Goal: Transaction & Acquisition: Purchase product/service

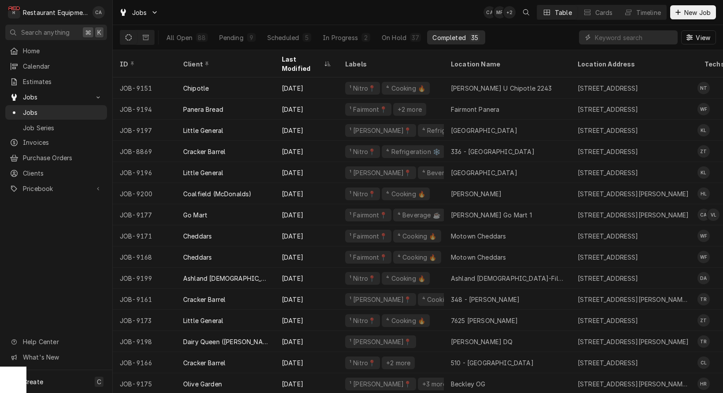
scroll to position [0, 0]
click at [477, 9] on div "Jobs CA MF + 2 Table Cards Timeline New Job" at bounding box center [418, 12] width 610 height 25
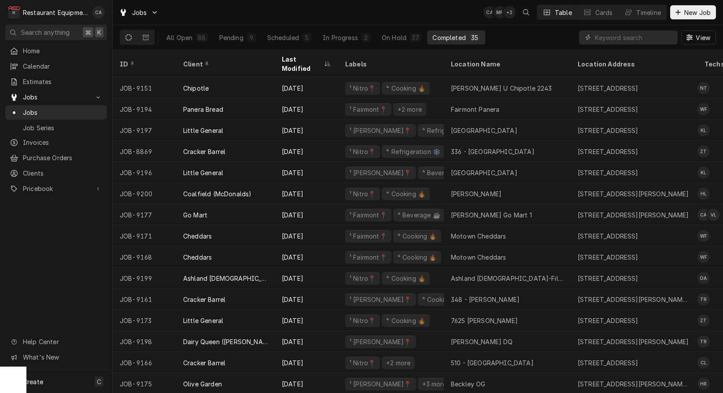
click at [477, 9] on div "Jobs CA MF + 2 Table Cards Timeline New Job" at bounding box center [418, 12] width 610 height 25
click at [402, 15] on div "Jobs CA MF + 2 Table Cards Timeline New Job" at bounding box center [418, 12] width 610 height 25
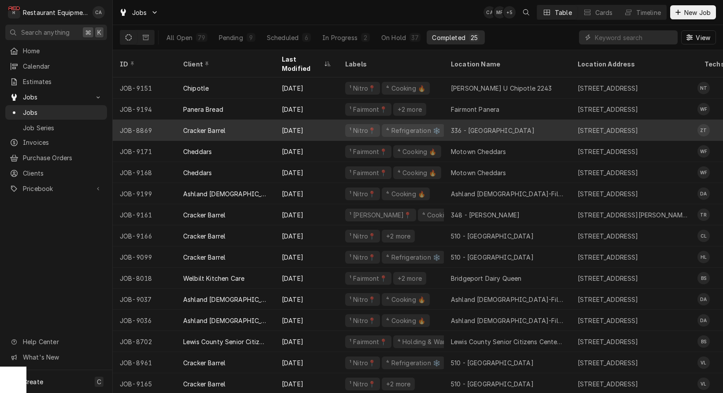
drag, startPoint x: 509, startPoint y: 99, endPoint x: 510, endPoint y: 125, distance: 25.6
click at [509, 99] on div "Fairmont Panera" at bounding box center [507, 109] width 127 height 21
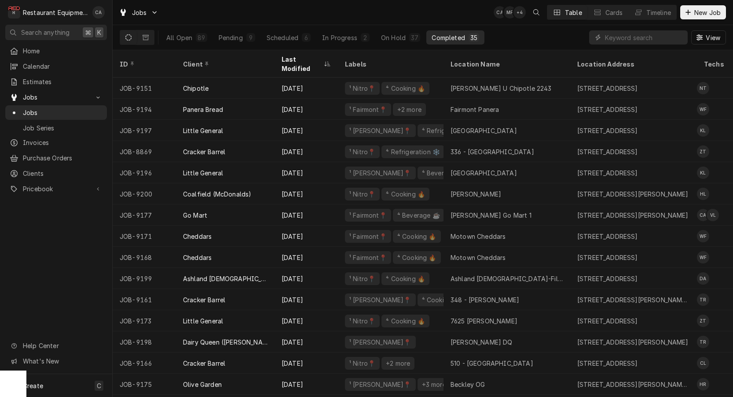
click at [314, 15] on div "Jobs CA MF + 4 Table Cards Timeline New Job" at bounding box center [423, 12] width 621 height 25
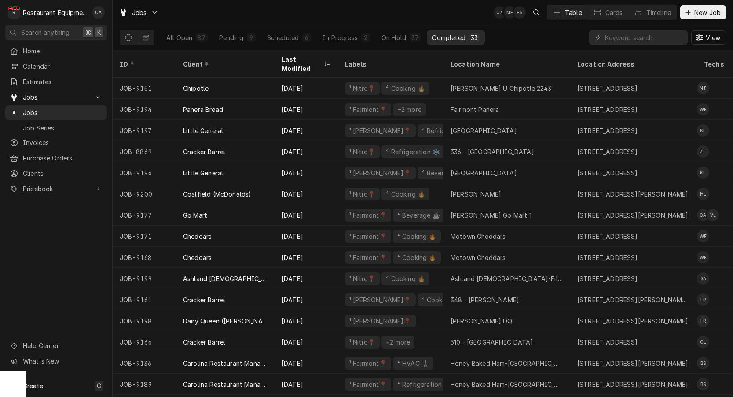
drag, startPoint x: 306, startPoint y: 13, endPoint x: 661, endPoint y: 41, distance: 356.0
click at [308, 13] on div "Jobs CA MF + 5 Table Cards Timeline New Job" at bounding box center [423, 12] width 621 height 25
click at [654, 41] on input "Dynamic Content Wrapper" at bounding box center [644, 37] width 78 height 14
type input "9202"
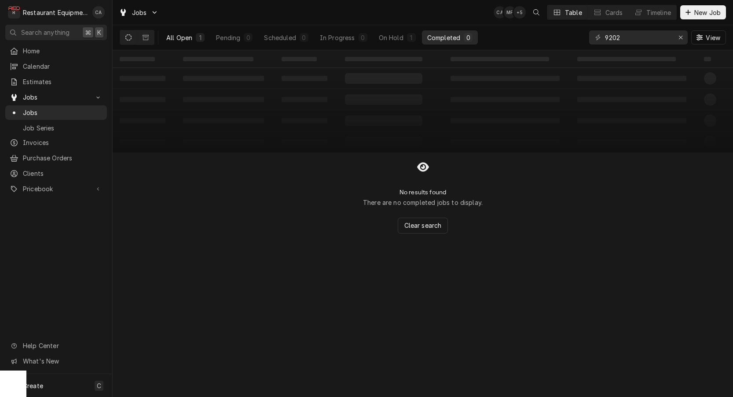
click at [175, 37] on div "All Open" at bounding box center [179, 37] width 26 height 9
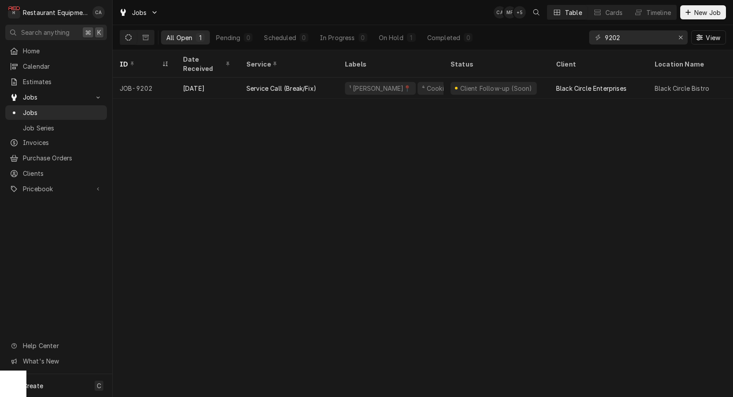
click at [394, 181] on div "ID Date Received Service Labels Status Client Location Name Location Address St…" at bounding box center [423, 223] width 621 height 346
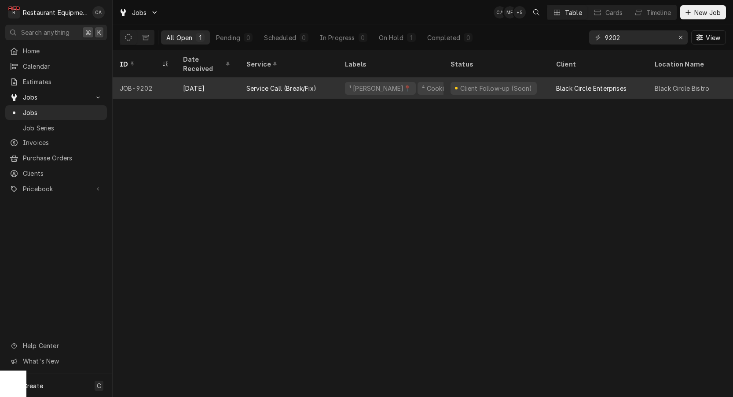
click at [501, 84] on div "Client Follow-up (Soon)" at bounding box center [496, 88] width 74 height 9
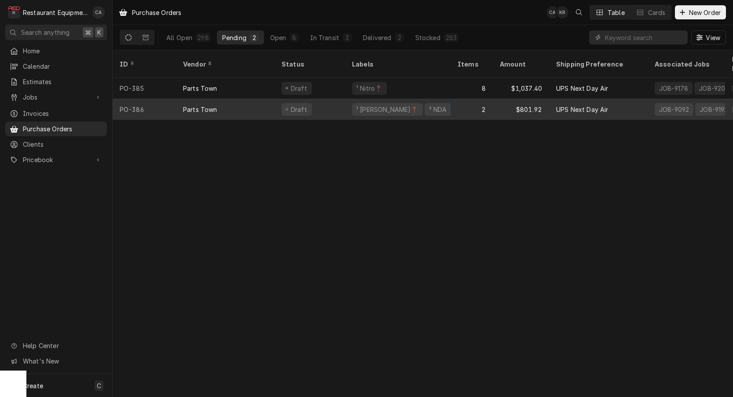
click at [427, 99] on div "¹ [PERSON_NAME]📍 ² NDA ✈️" at bounding box center [398, 109] width 106 height 21
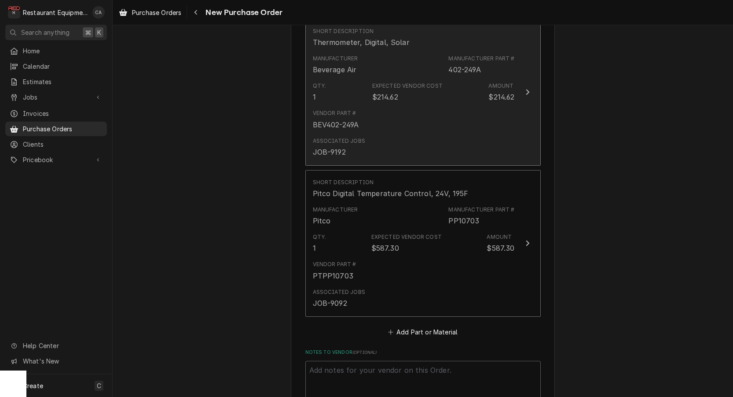
scroll to position [475, 0]
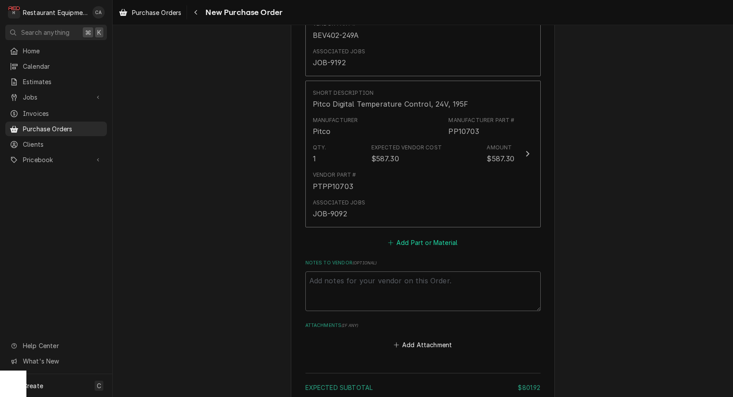
click at [434, 236] on button "Add Part or Material" at bounding box center [423, 242] width 73 height 12
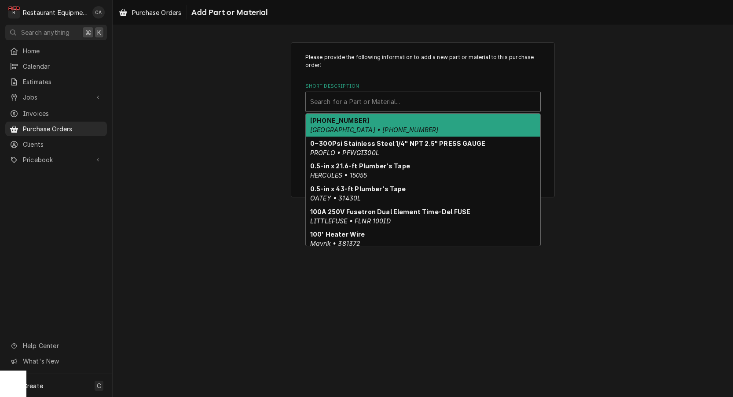
click at [330, 96] on div "Short Description" at bounding box center [423, 102] width 226 height 16
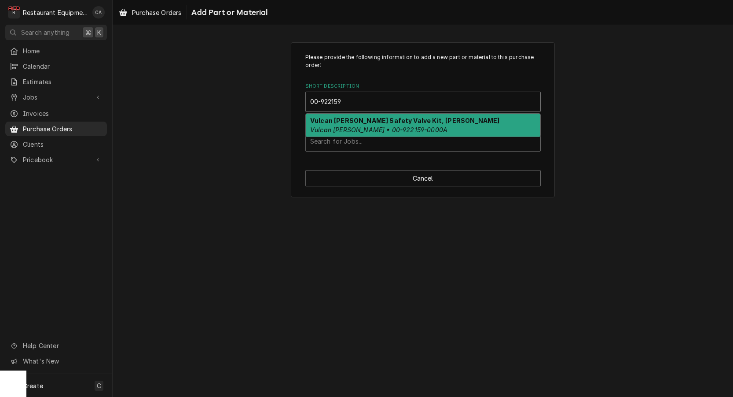
type input "00-922159"
click at [324, 112] on div "Please provide the following information to add a new part or material to this …" at bounding box center [424, 102] width 236 height 98
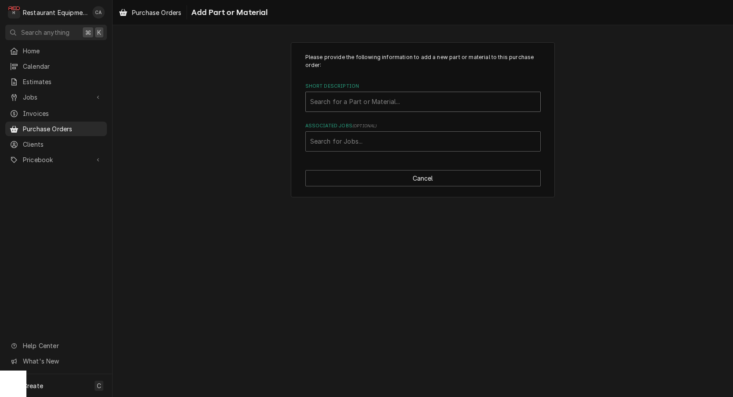
click at [327, 107] on div "Short Description" at bounding box center [423, 102] width 226 height 16
type input "00-922159"
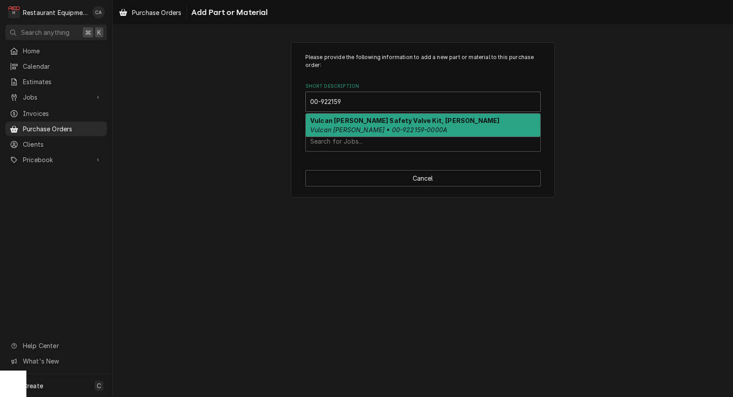
click at [321, 120] on strong "Vulcan Hart Safety Valve Kit, Robertahaw" at bounding box center [404, 120] width 189 height 7
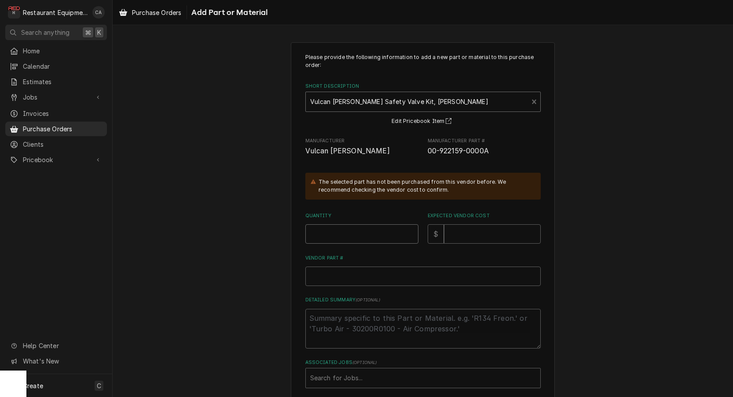
click at [314, 226] on input "Quantity" at bounding box center [362, 233] width 113 height 19
type textarea "x"
type input "1"
click at [494, 233] on input "Expected Vendor Cost" at bounding box center [492, 233] width 97 height 19
type textarea "x"
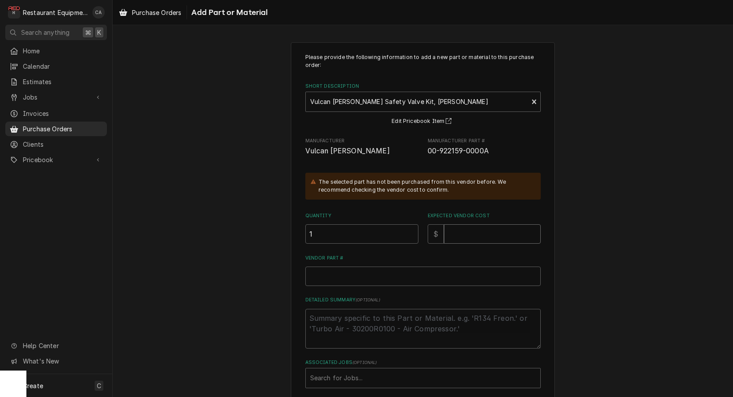
type input "1"
type textarea "x"
type input "18"
type textarea "x"
type input "180"
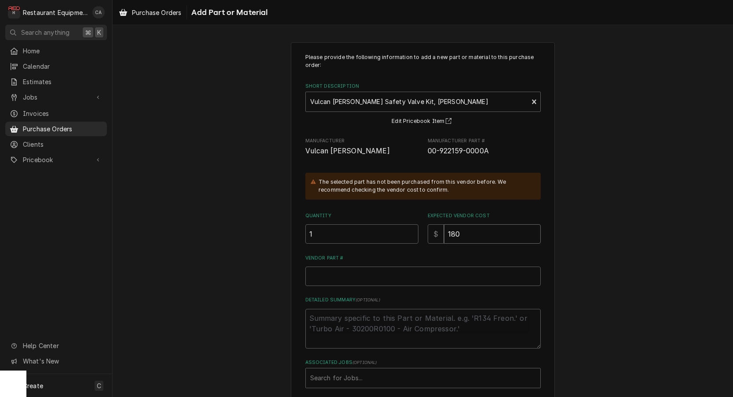
type textarea "x"
type input "180.9"
type textarea "x"
type input "180.98"
click at [322, 273] on input "Vendor Part #" at bounding box center [424, 275] width 236 height 19
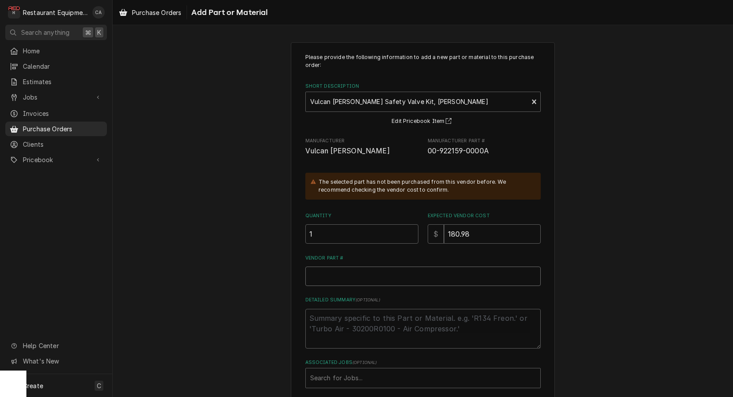
scroll to position [0, 0]
paste input "VH00-922159-0000A"
type textarea "x"
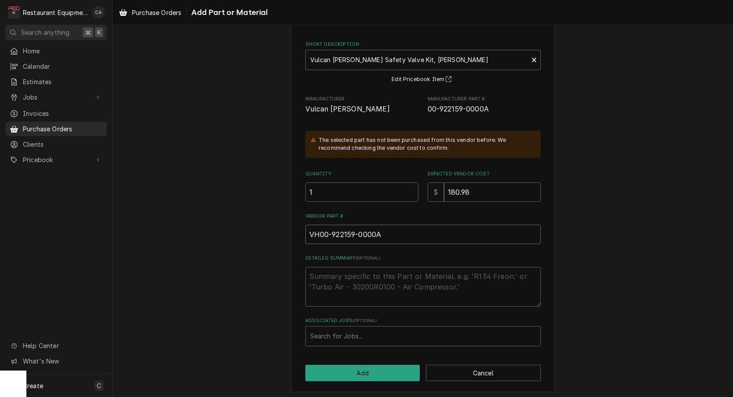
scroll to position [0, 0]
type input "VH00-922159-0000A"
click at [351, 331] on div "Search for Jobs..." at bounding box center [423, 335] width 226 height 9
click at [342, 332] on div "Search for Jobs..." at bounding box center [423, 335] width 226 height 9
type input "9202"
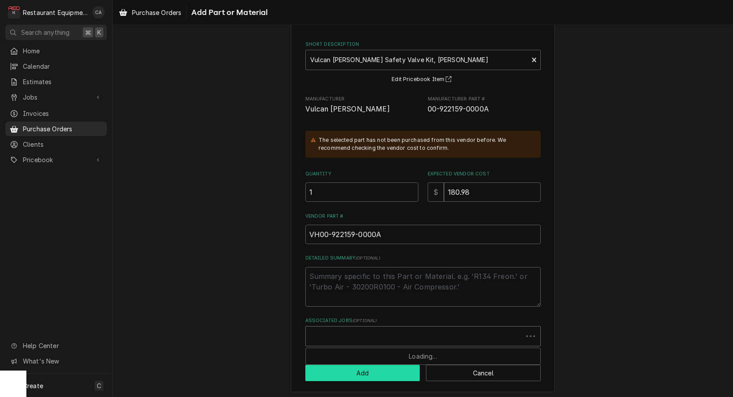
click at [368, 374] on button "Add" at bounding box center [363, 373] width 115 height 16
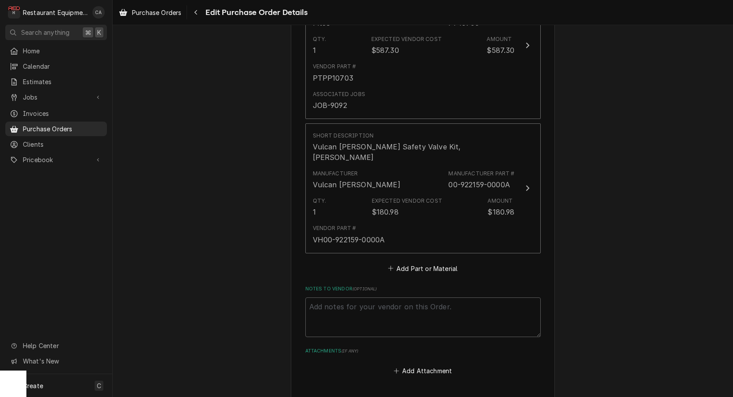
scroll to position [594, 0]
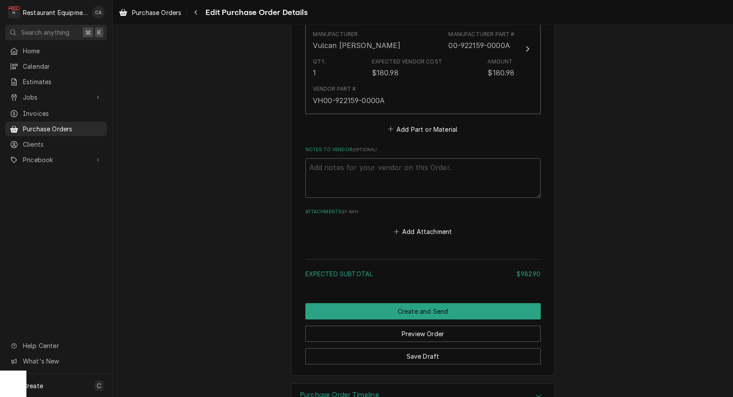
scroll to position [0, 0]
drag, startPoint x: 418, startPoint y: 329, endPoint x: 405, endPoint y: 336, distance: 15.0
click at [418, 348] on button "Save Draft" at bounding box center [424, 356] width 236 height 16
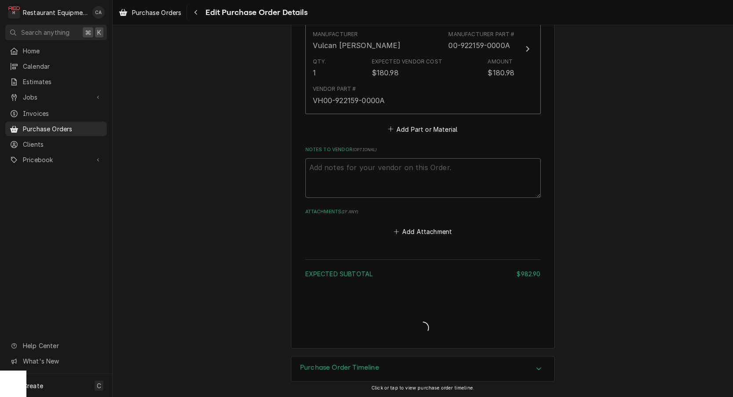
type textarea "x"
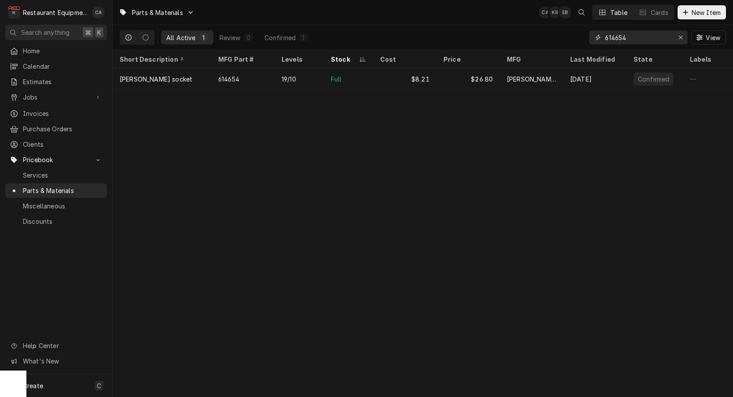
drag, startPoint x: 630, startPoint y: 37, endPoint x: 591, endPoint y: 36, distance: 38.8
click at [591, 36] on div "614654" at bounding box center [638, 37] width 99 height 14
type input "[PHONE_NUMBER]"
click at [357, 166] on div "Parts & Materials CA KR EB Table Cards New Item All Active 1 Review 0 Confirmed…" at bounding box center [423, 198] width 621 height 397
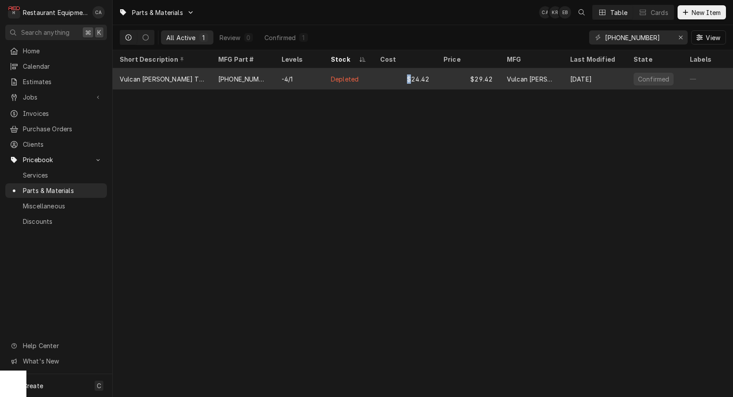
click at [401, 77] on div "$24.42" at bounding box center [404, 78] width 63 height 21
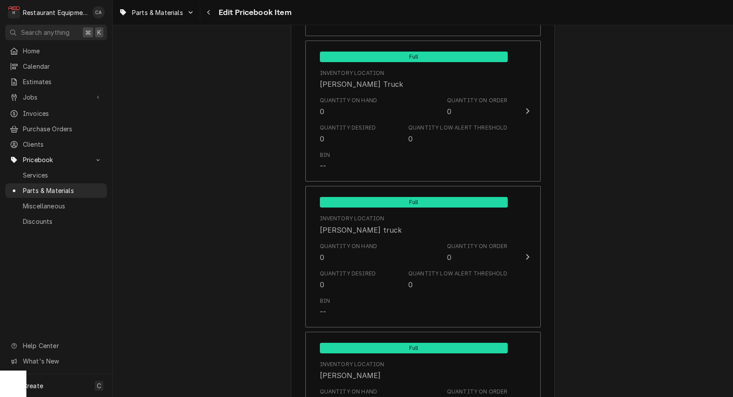
scroll to position [2743, 0]
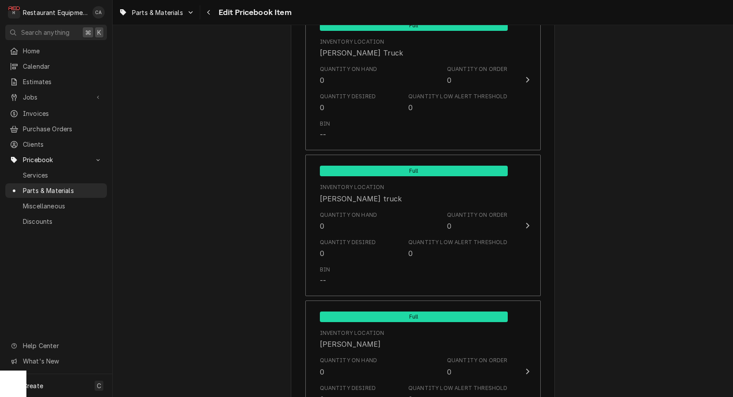
type textarea "x"
click at [239, 116] on div "Use the fields below to edit this PriceBook item. Note that changes made here w…" at bounding box center [423, 377] width 621 height 6173
click at [188, 15] on div "Dynamic Content Wrapper" at bounding box center [191, 12] width 7 height 7
click at [160, 43] on div "Parts & Materials" at bounding box center [151, 45] width 57 height 9
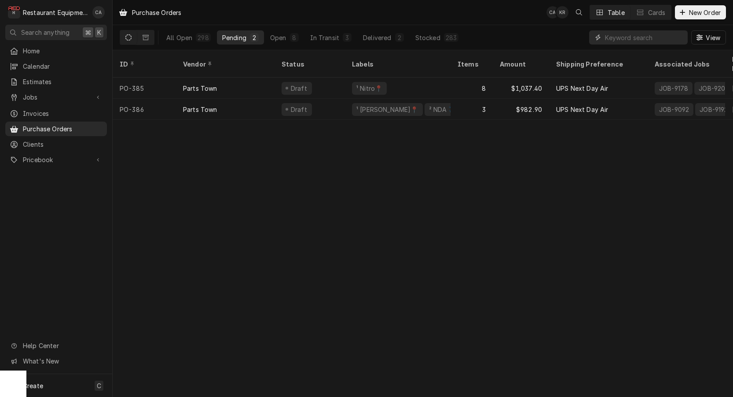
click at [635, 40] on input "Dynamic Content Wrapper" at bounding box center [644, 37] width 78 height 14
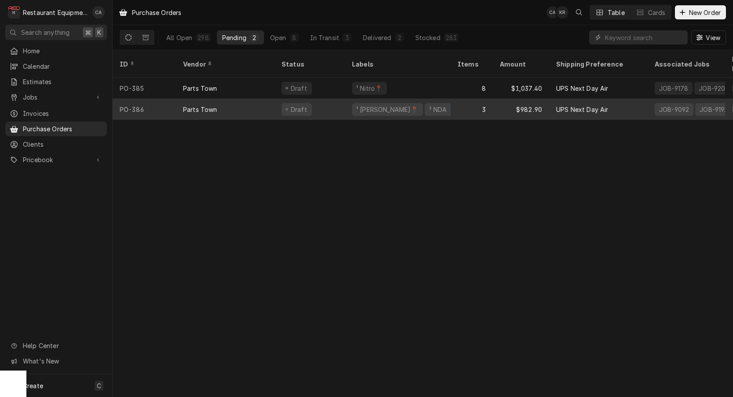
click at [441, 99] on div "¹ [PERSON_NAME]📍 ² NDA ✈️" at bounding box center [398, 109] width 106 height 21
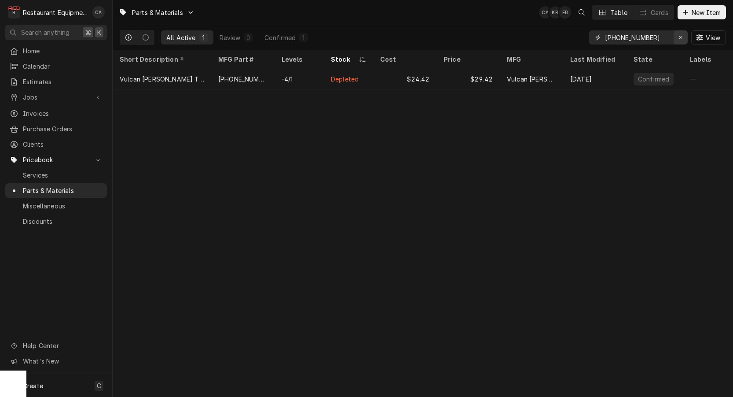
click at [680, 38] on icon "Erase input" at bounding box center [681, 38] width 4 height 4
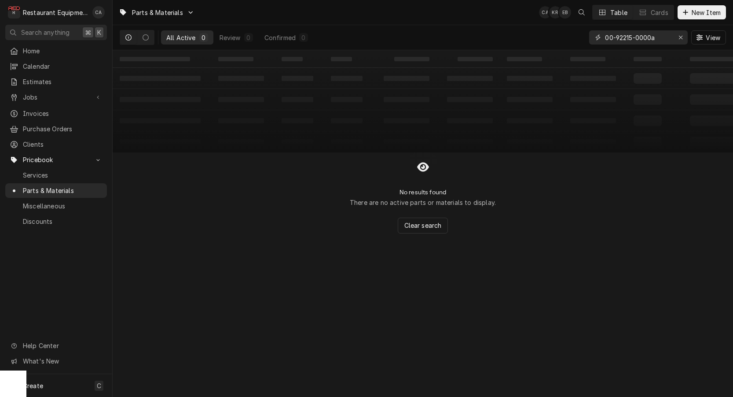
type input "00-92215-0000a"
drag, startPoint x: 679, startPoint y: 38, endPoint x: 667, endPoint y: 43, distance: 13.1
click at [679, 38] on icon "Erase input" at bounding box center [681, 37] width 5 height 6
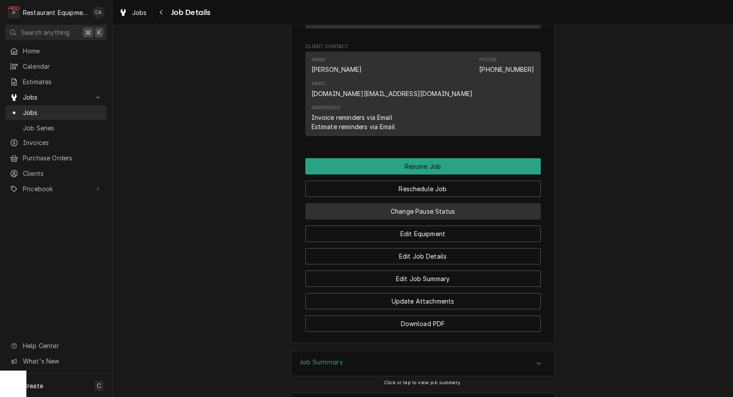
click at [423, 203] on button "Change Pause Status" at bounding box center [424, 211] width 236 height 16
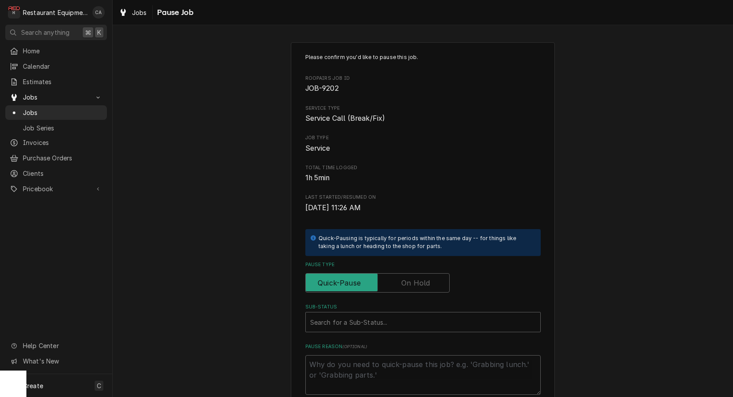
drag, startPoint x: 401, startPoint y: 278, endPoint x: 404, endPoint y: 303, distance: 25.2
click at [402, 279] on input "Pause Type" at bounding box center [377, 282] width 136 height 19
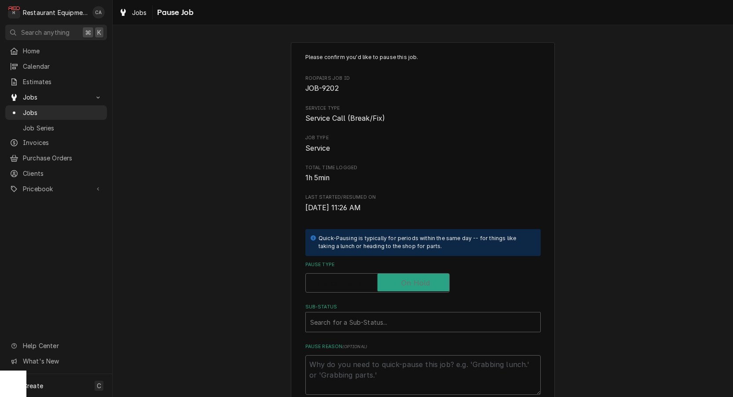
checkbox input "true"
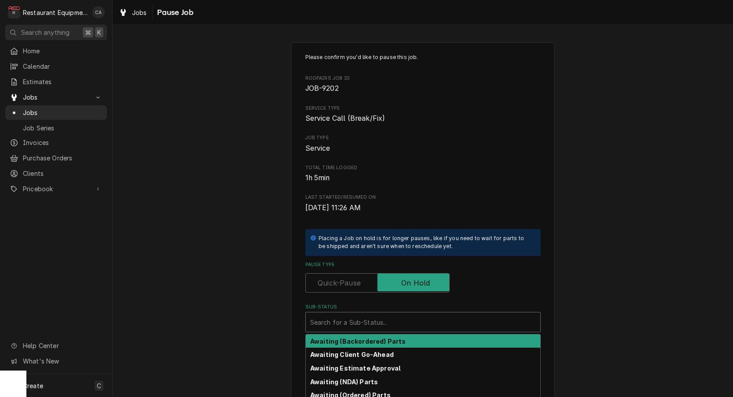
click at [388, 317] on div "Sub-Status" at bounding box center [423, 322] width 226 height 16
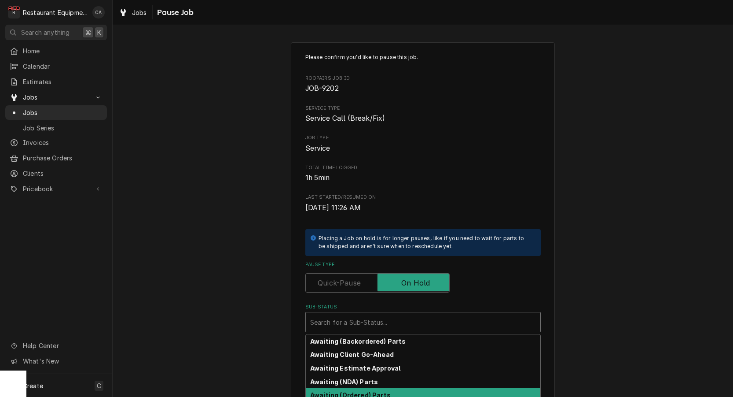
click at [354, 391] on strong "Awaiting (Ordered) Parts" at bounding box center [350, 394] width 81 height 7
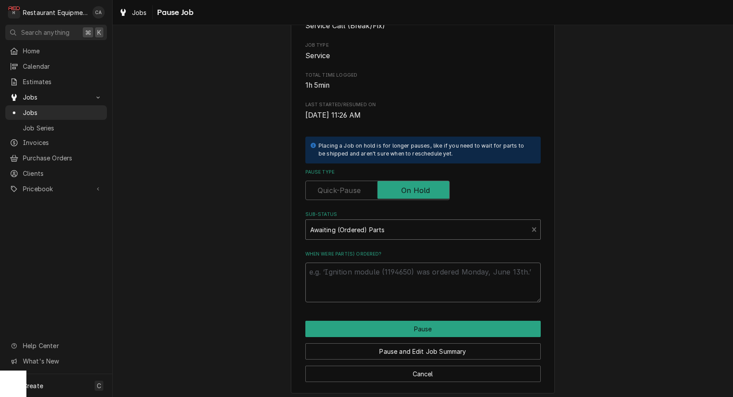
scroll to position [92, 0]
click at [355, 276] on textarea "When were part(s) ordered?" at bounding box center [424, 283] width 236 height 40
type textarea "x"
type textarea "1"
type textarea "x"
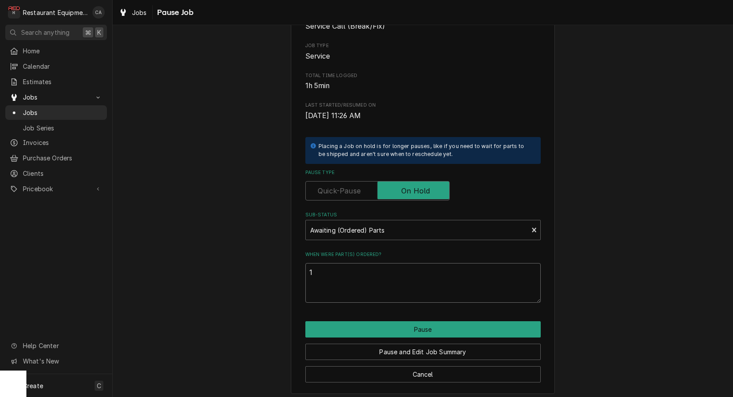
type textarea "10"
type textarea "x"
type textarea "10/"
type textarea "x"
type textarea "10"
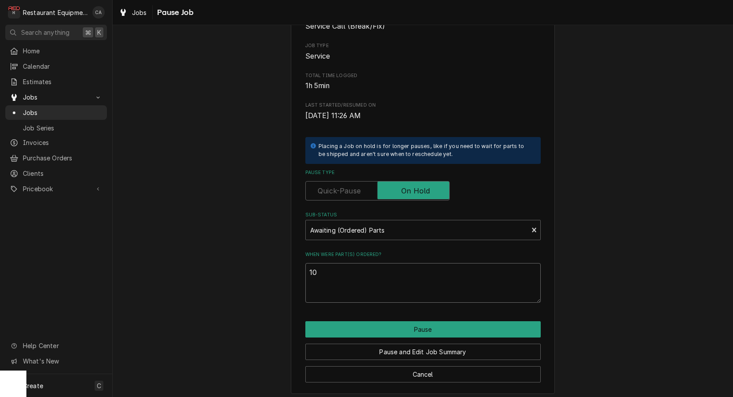
type textarea "x"
type textarea "1"
type textarea "x"
type textarea "P"
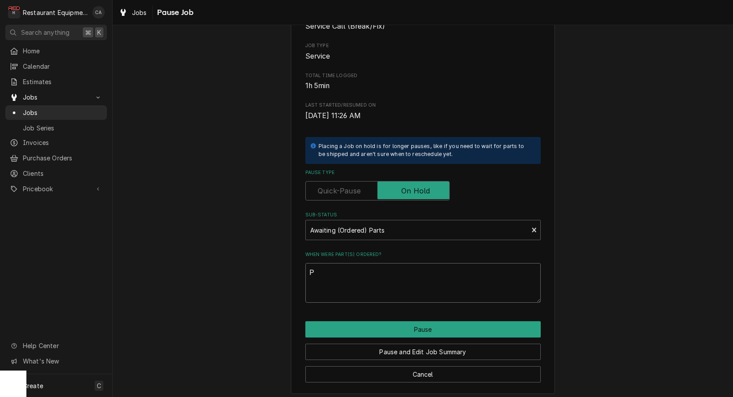
type textarea "x"
type textarea "PT"
type textarea "x"
type textarea "PT"
type textarea "x"
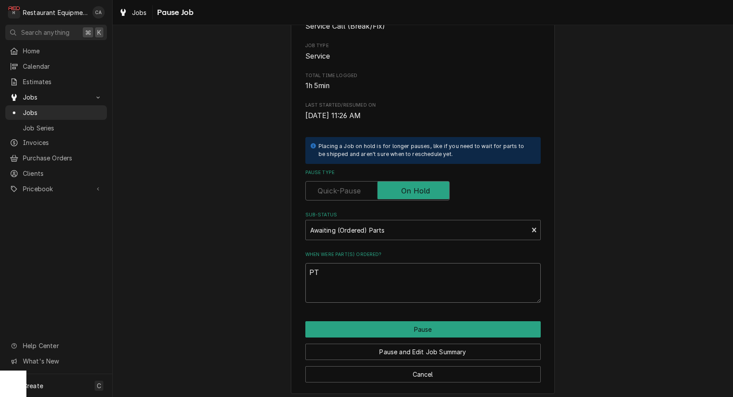
type textarea "PT 1"
type textarea "x"
type textarea "PT 10"
type textarea "x"
type textarea "PT 10/"
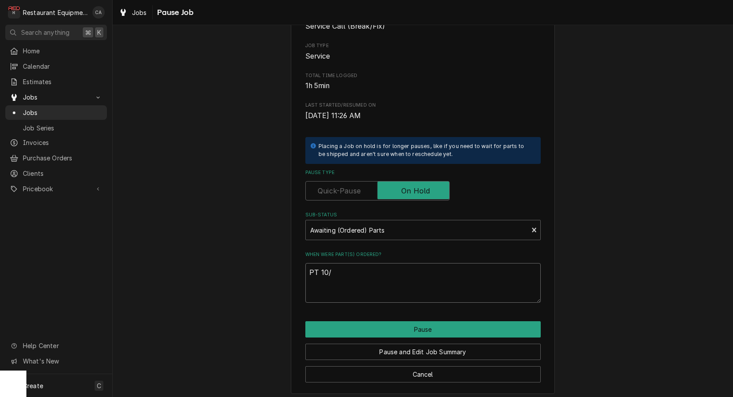
type textarea "x"
type textarea "PT 10/1"
type textarea "x"
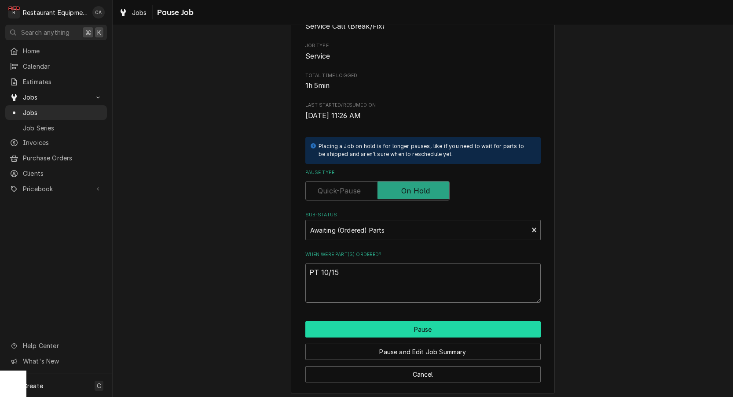
type textarea "PT 10/15"
click at [449, 327] on button "Pause" at bounding box center [424, 329] width 236 height 16
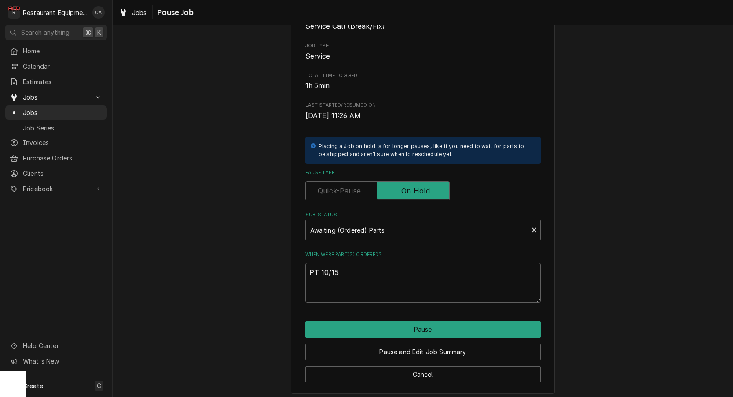
type textarea "x"
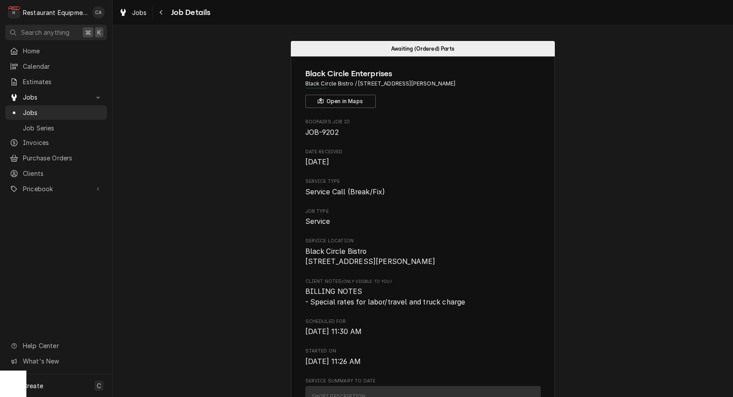
scroll to position [0, 0]
click at [132, 10] on span "Jobs" at bounding box center [139, 12] width 15 height 9
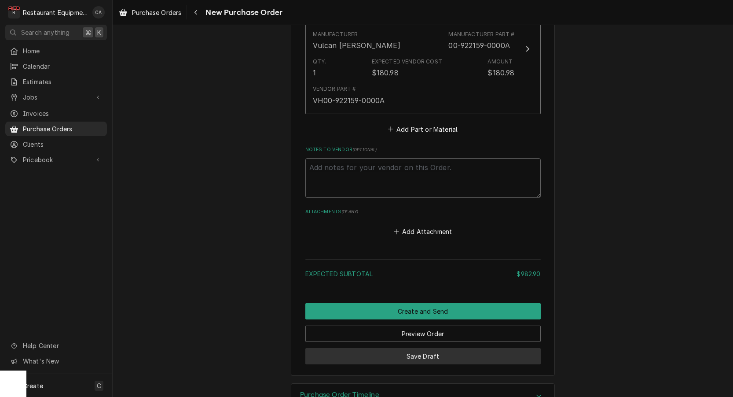
click at [427, 348] on button "Save Draft" at bounding box center [424, 356] width 236 height 16
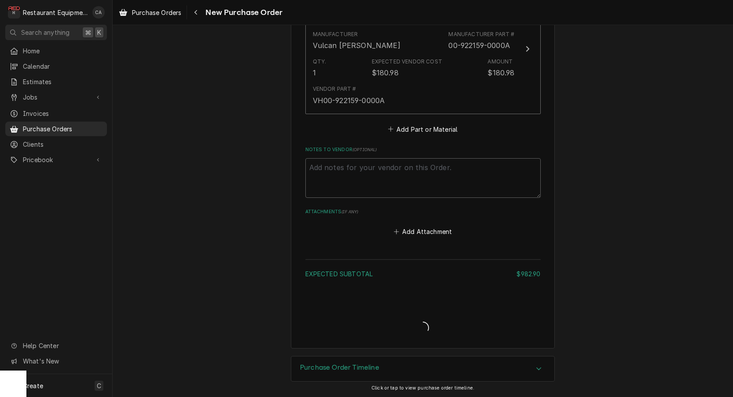
type textarea "x"
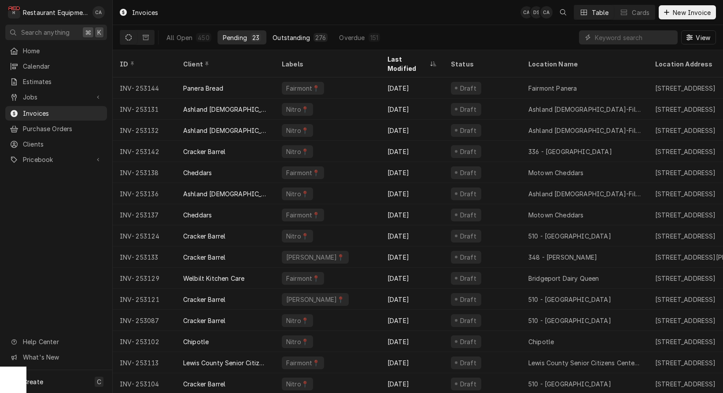
click at [287, 36] on div "Outstanding" at bounding box center [291, 37] width 37 height 9
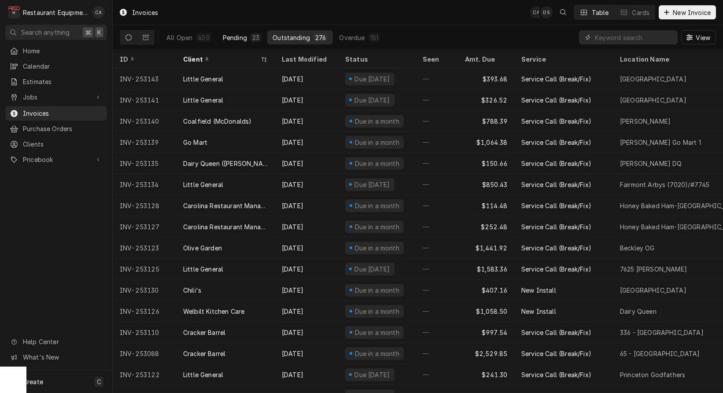
click at [238, 36] on div "Pending" at bounding box center [235, 37] width 24 height 9
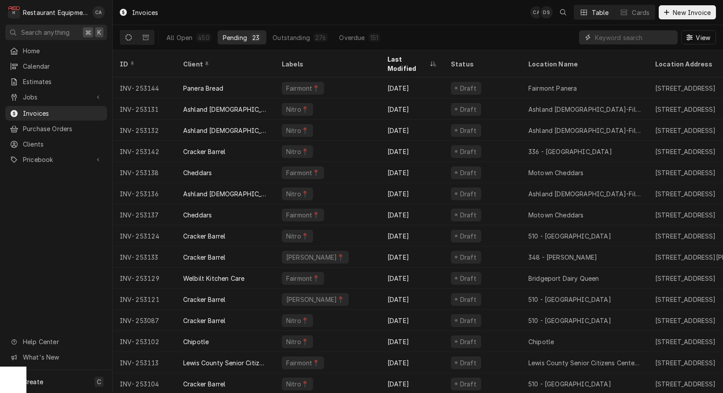
click at [623, 40] on input "Dynamic Content Wrapper" at bounding box center [634, 37] width 78 height 14
type input "cracker"
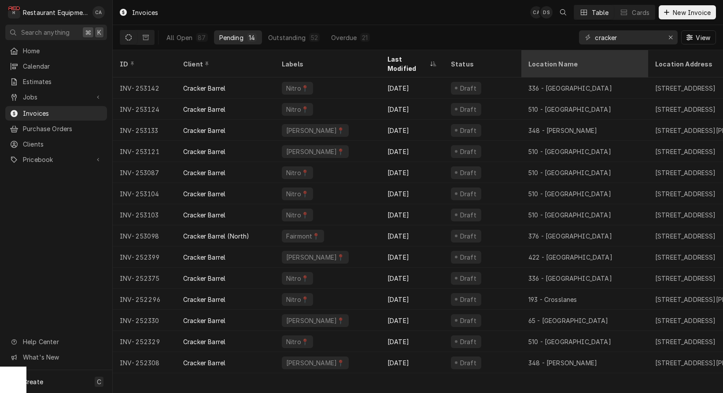
click at [551, 59] on div "Location Name" at bounding box center [583, 63] width 111 height 9
click at [551, 57] on div "Invoices CA DS Table Cards New Invoice All Open 87 Pending 14 Outstanding 52 Ov…" at bounding box center [418, 196] width 610 height 393
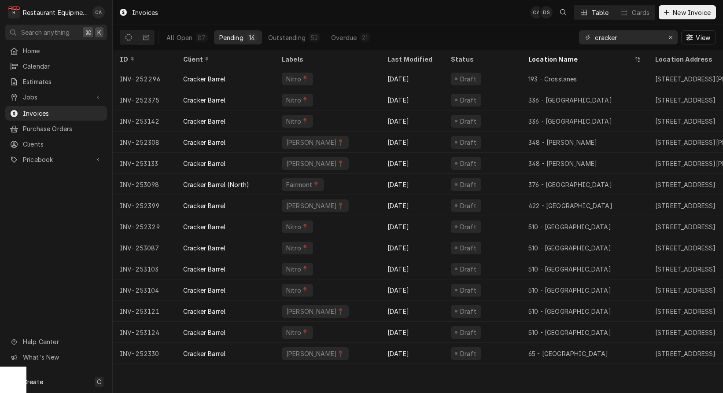
click at [275, 18] on div "Invoices CA DS Table Cards New Invoice" at bounding box center [418, 12] width 610 height 25
click at [290, 36] on div "Outstanding" at bounding box center [286, 37] width 37 height 9
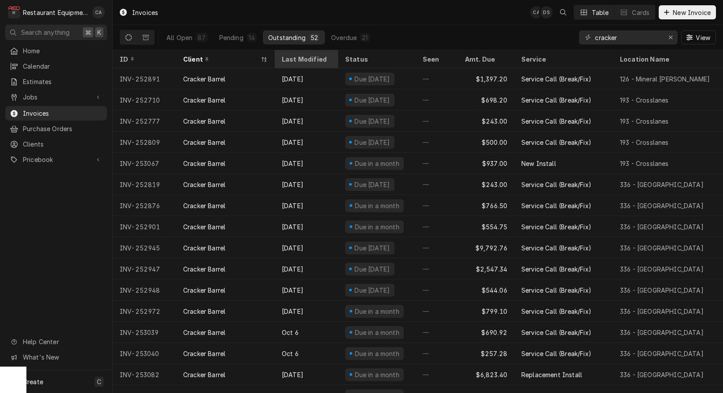
click at [295, 61] on div "Last Modified" at bounding box center [306, 59] width 48 height 9
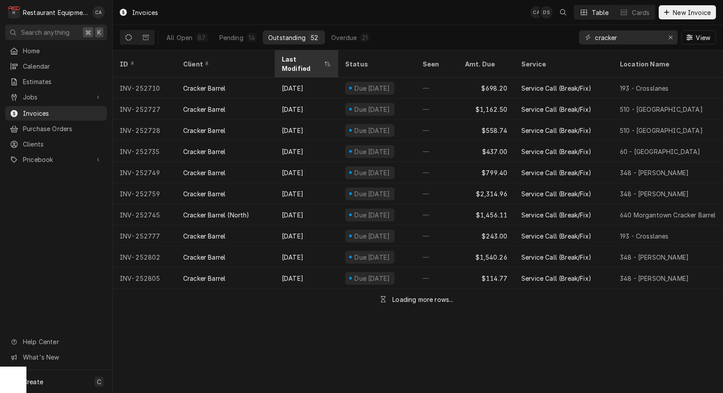
click at [295, 59] on div "Last Modified" at bounding box center [302, 64] width 41 height 18
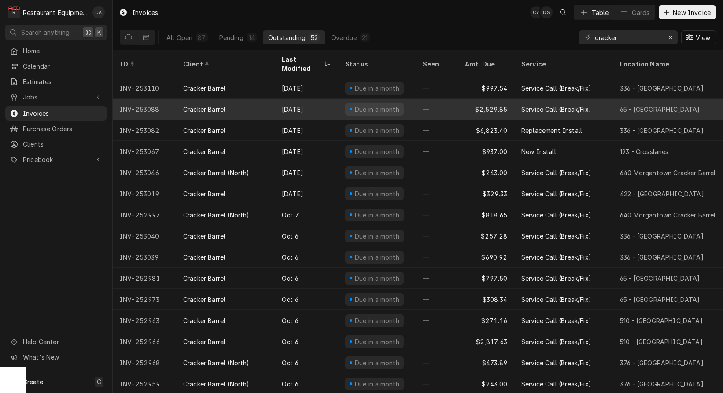
click at [310, 99] on div "[DATE]" at bounding box center [306, 109] width 63 height 21
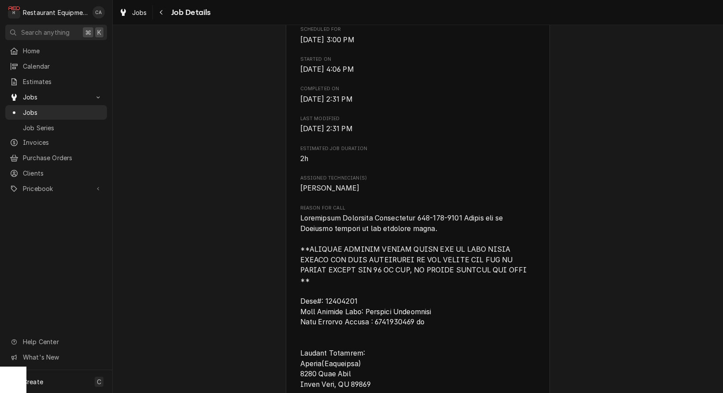
scroll to position [309, 0]
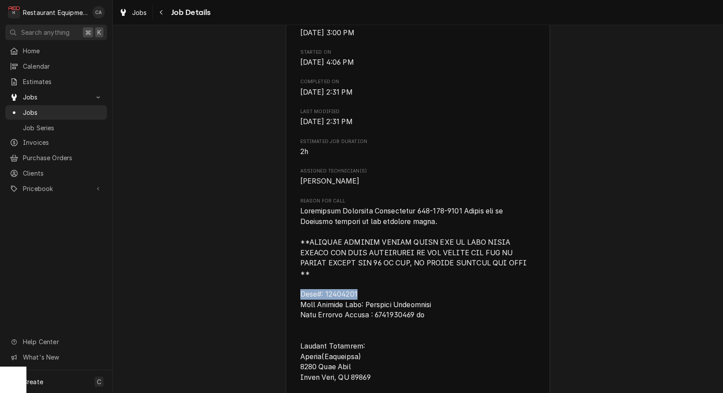
drag, startPoint x: 363, startPoint y: 282, endPoint x: 302, endPoint y: 282, distance: 60.8
copy span "Case#: 10623641"
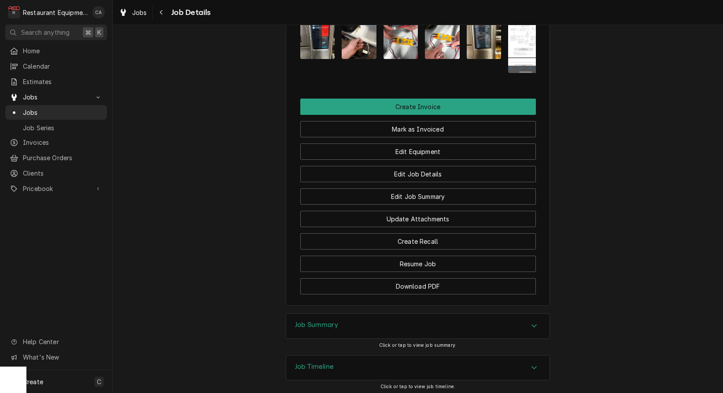
scroll to position [0, 0]
click at [326, 321] on h3 "Job Summary" at bounding box center [316, 325] width 43 height 8
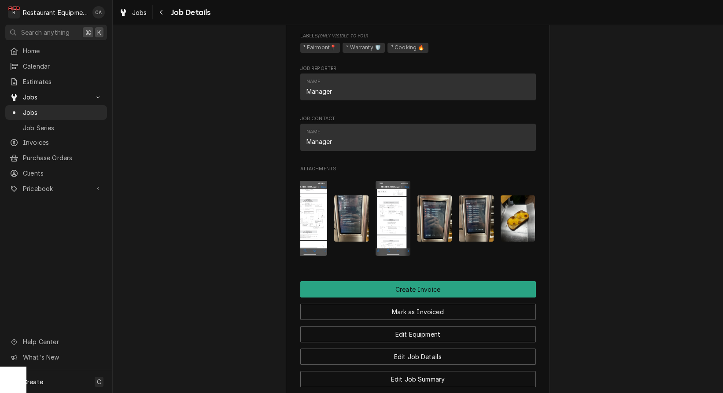
scroll to position [0, 215]
click at [393, 181] on img "Attachments" at bounding box center [393, 218] width 35 height 75
click at [393, 181] on body "R Restaurant Equipment Diagnostics CA Search anything ⌘ K Home Calendar Estimat…" at bounding box center [361, 196] width 723 height 393
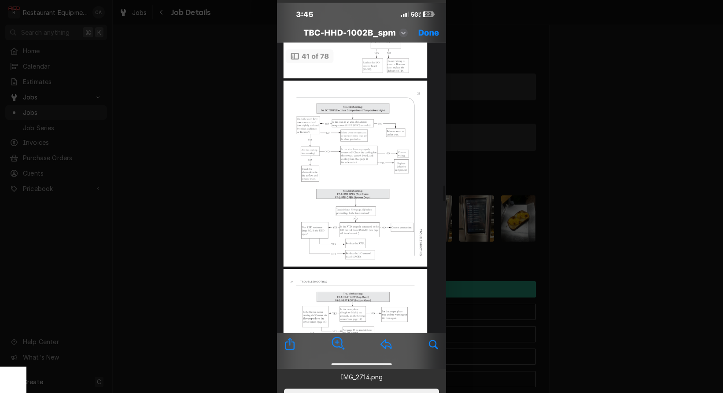
click at [654, 186] on div at bounding box center [361, 196] width 723 height 393
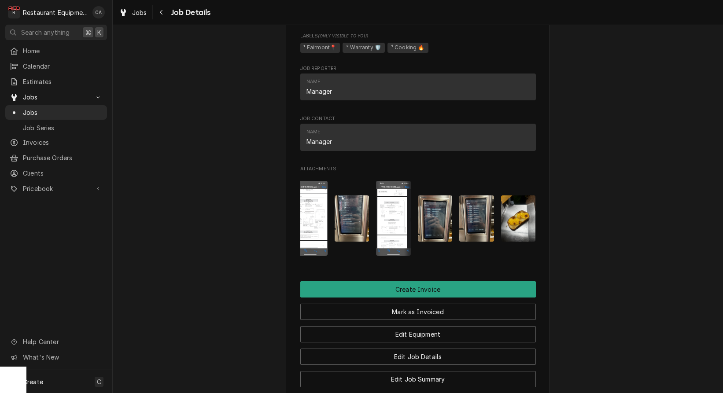
click at [478, 195] on img "Attachments" at bounding box center [476, 218] width 35 height 46
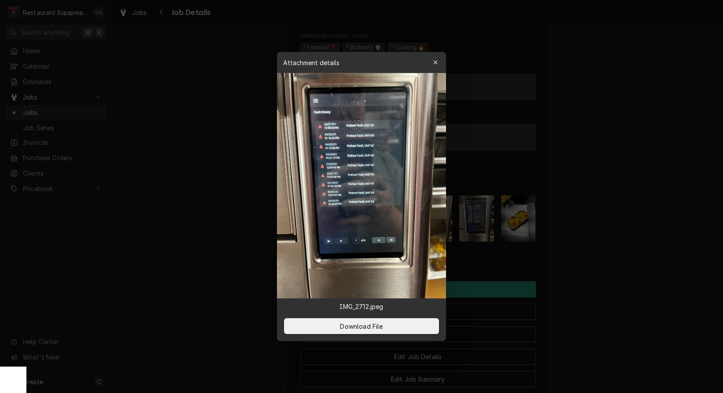
drag, startPoint x: 625, startPoint y: 184, endPoint x: 451, endPoint y: 186, distance: 173.9
click at [624, 184] on div at bounding box center [361, 196] width 723 height 393
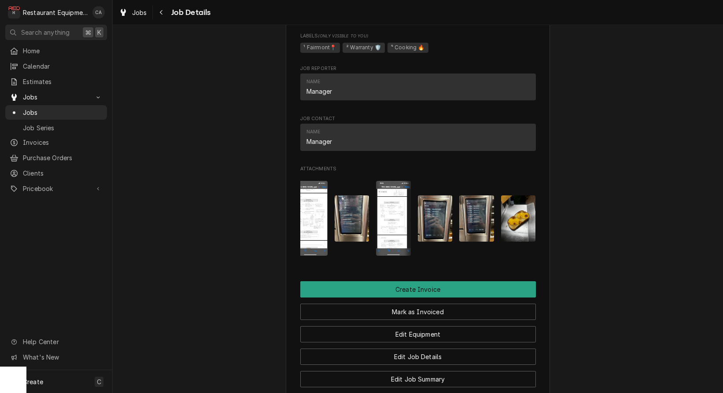
click at [355, 195] on img "Attachments" at bounding box center [352, 218] width 35 height 46
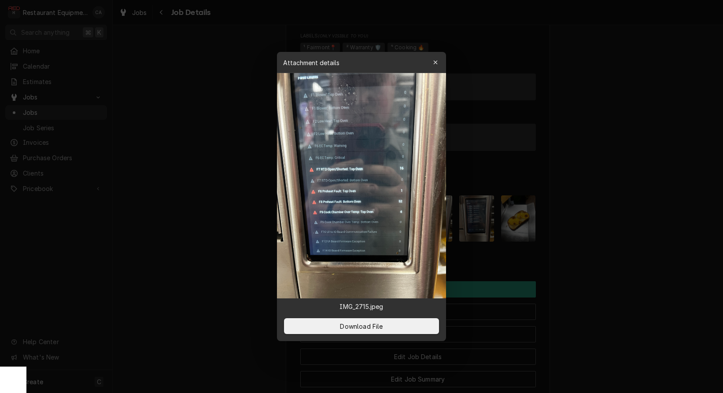
click at [225, 189] on div at bounding box center [361, 196] width 723 height 393
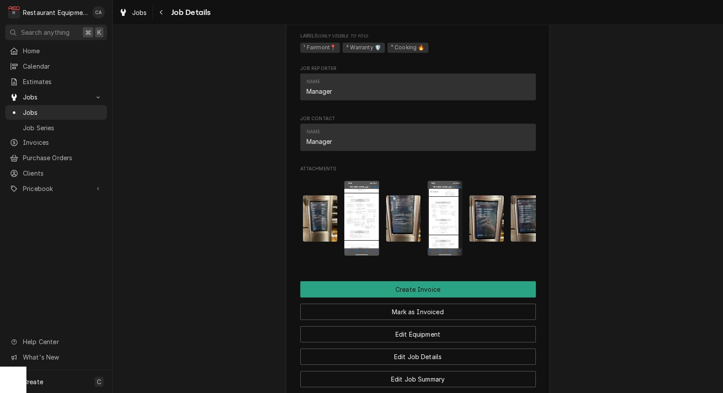
scroll to position [0, 7]
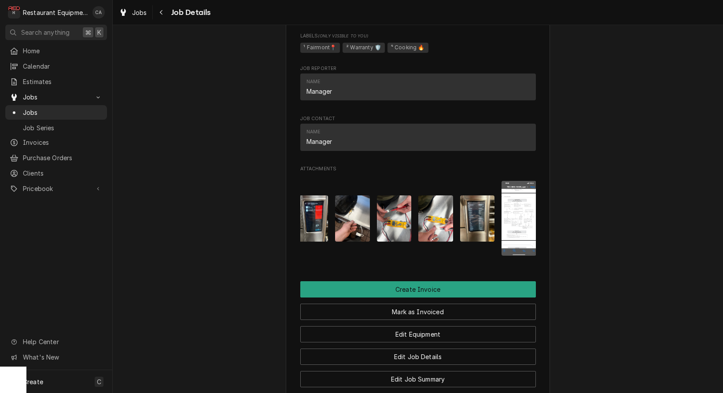
click at [487, 195] on img "Attachments" at bounding box center [477, 218] width 35 height 46
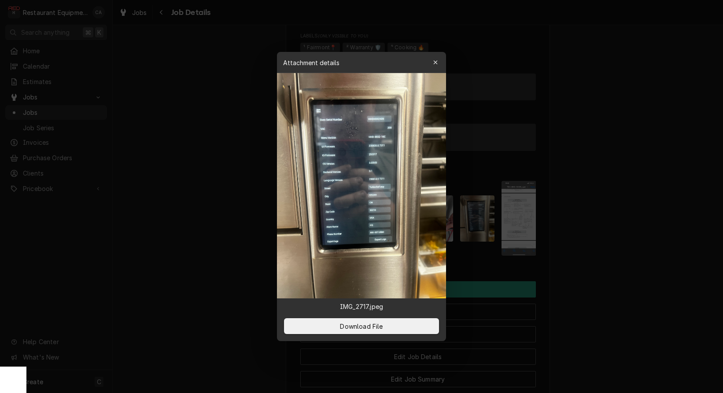
drag, startPoint x: 184, startPoint y: 171, endPoint x: 274, endPoint y: 170, distance: 89.4
click at [184, 171] on div at bounding box center [361, 196] width 723 height 393
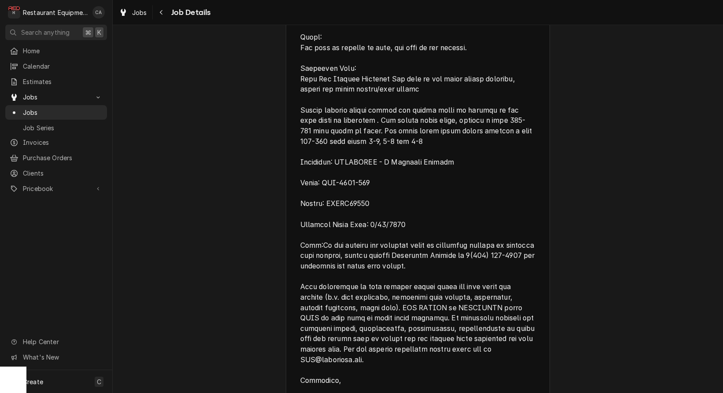
scroll to position [837, 0]
drag, startPoint x: 397, startPoint y: 168, endPoint x: 394, endPoint y: 140, distance: 28.7
click at [397, 168] on span "Reason For Call" at bounding box center [418, 78] width 236 height 801
drag, startPoint x: 301, startPoint y: 157, endPoint x: 362, endPoint y: 176, distance: 64.1
click at [371, 181] on span "Reason For Call" at bounding box center [418, 78] width 236 height 799
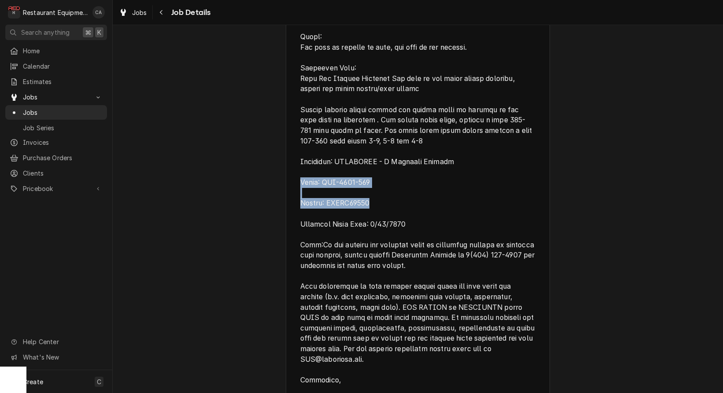
copy span "Model: HHD-9500-821 Serial: HHDHD02409"
drag, startPoint x: 360, startPoint y: 173, endPoint x: 171, endPoint y: 146, distance: 190.4
click at [134, 158] on div "Completed and Uninvoiced Panera Bread Fairmont Panera / 9809 Mall Loop, White H…" at bounding box center [418, 90] width 610 height 1786
click at [133, 15] on span "Jobs" at bounding box center [139, 12] width 15 height 9
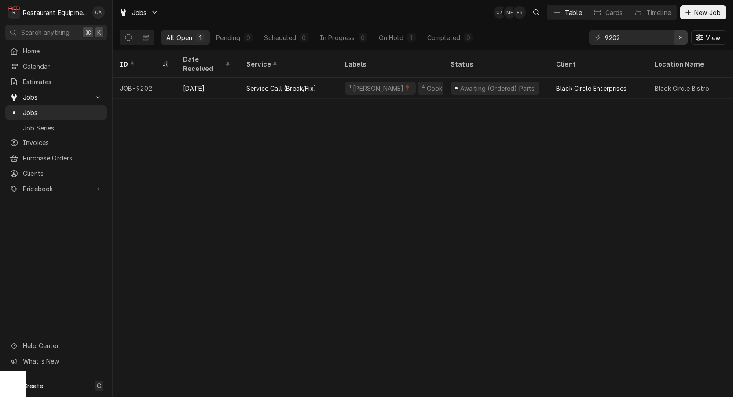
scroll to position [0, 0]
click at [678, 34] on div "Erase input" at bounding box center [681, 37] width 9 height 9
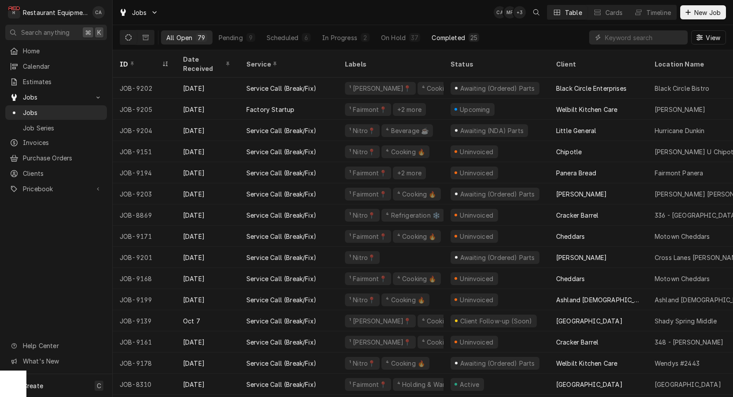
click at [441, 35] on div "Completed" at bounding box center [448, 37] width 33 height 9
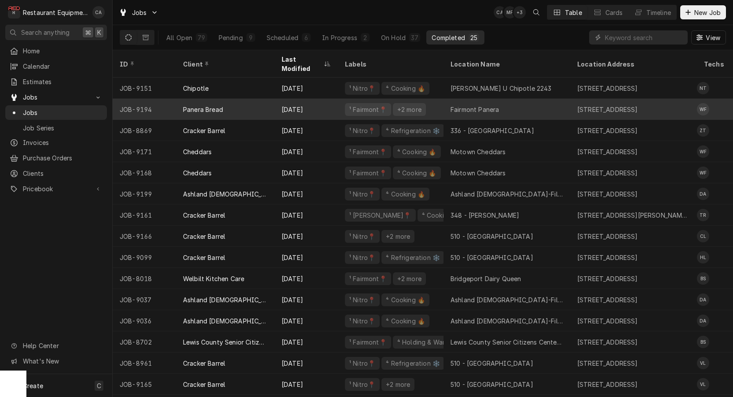
click at [471, 105] on div "Fairmont Panera" at bounding box center [475, 109] width 48 height 9
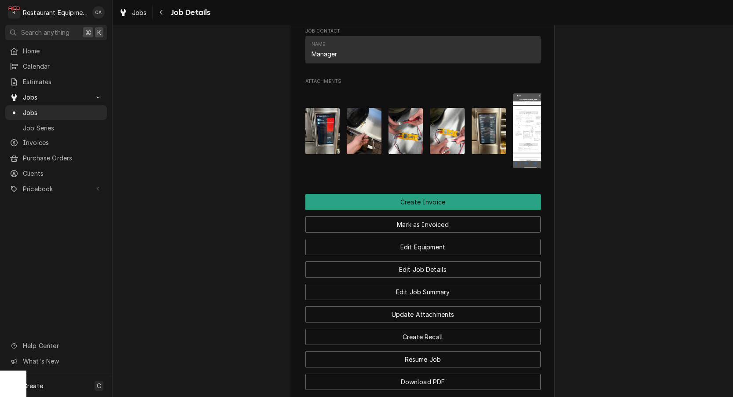
scroll to position [1393, 0]
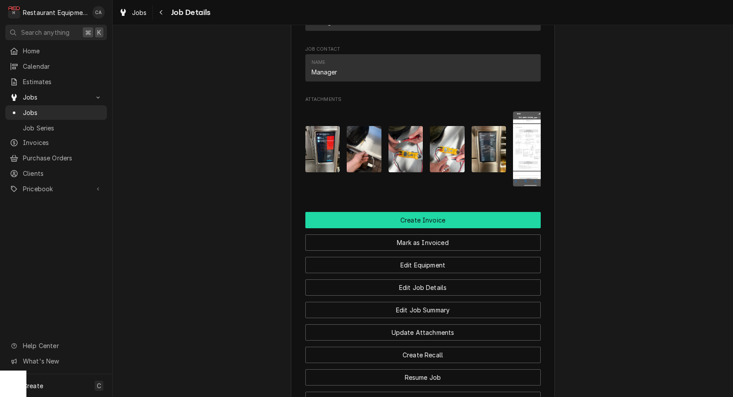
click at [394, 212] on button "Create Invoice" at bounding box center [424, 220] width 236 height 16
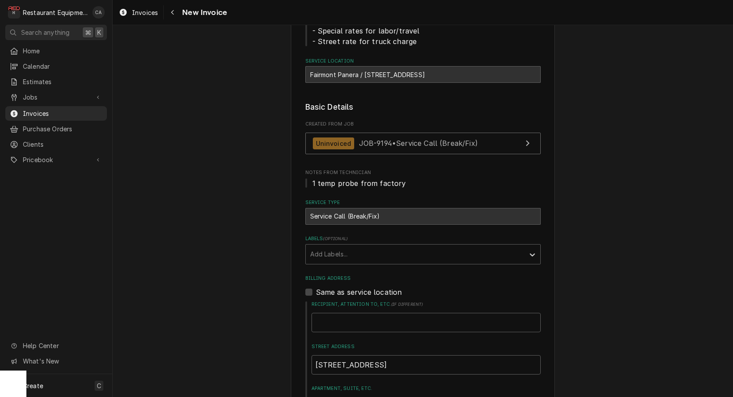
scroll to position [153, 0]
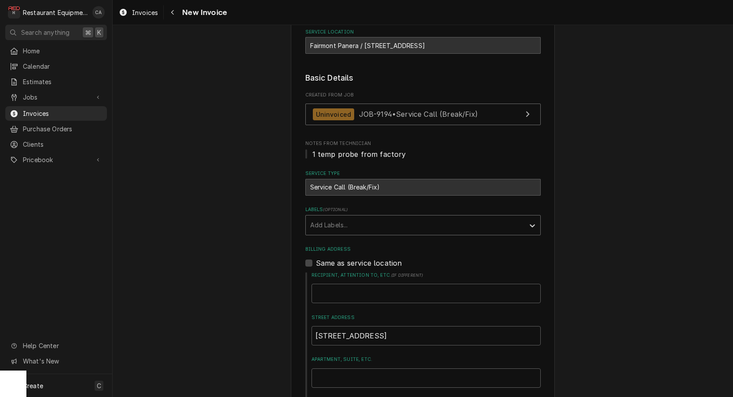
click at [348, 225] on div "Add Labels..." at bounding box center [415, 224] width 210 height 9
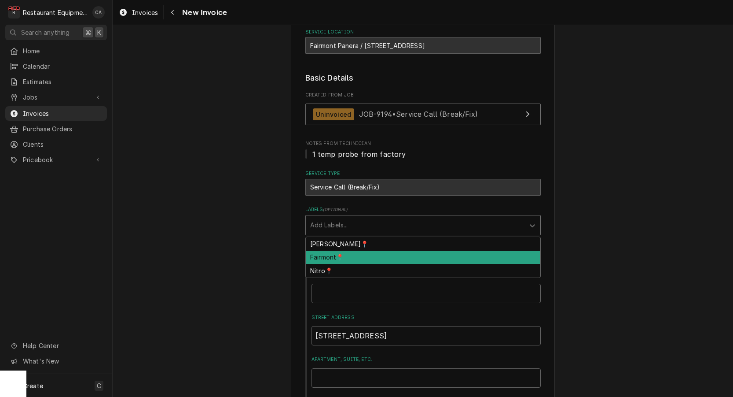
drag, startPoint x: 343, startPoint y: 252, endPoint x: 297, endPoint y: 242, distance: 47.3
click at [342, 253] on div "Fairmont📍" at bounding box center [423, 257] width 235 height 14
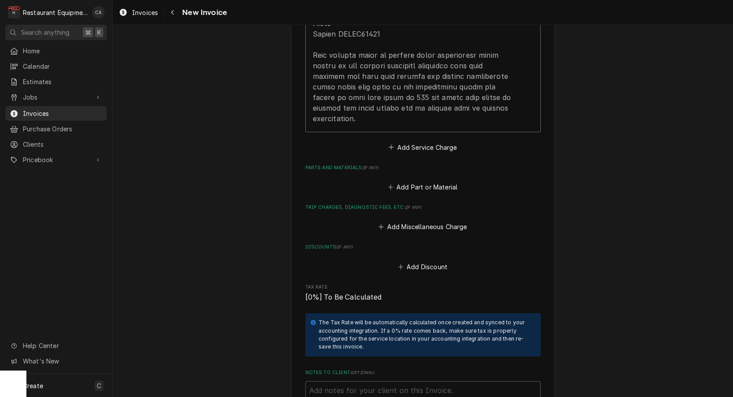
scroll to position [1334, 0]
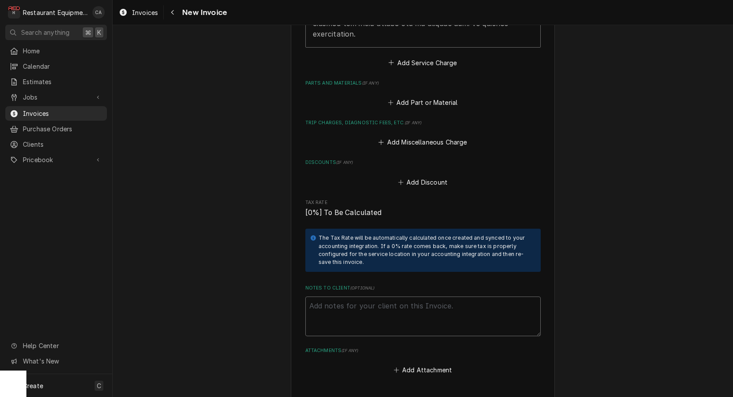
click at [351, 296] on textarea "Notes to Client ( optional )" at bounding box center [424, 316] width 236 height 40
paste textarea "Case#: 10623641"
type textarea "x"
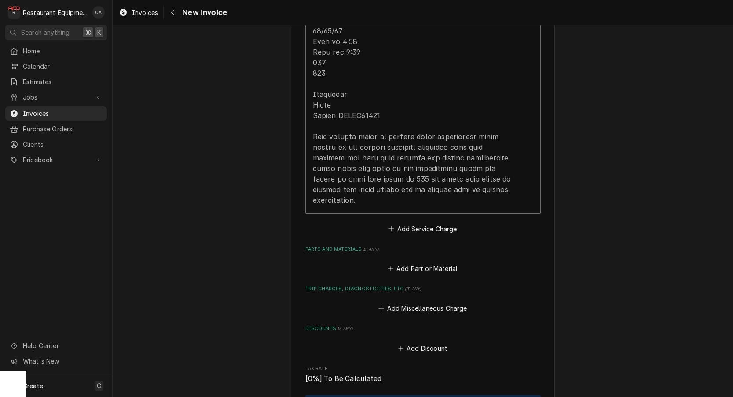
scroll to position [1127, 0]
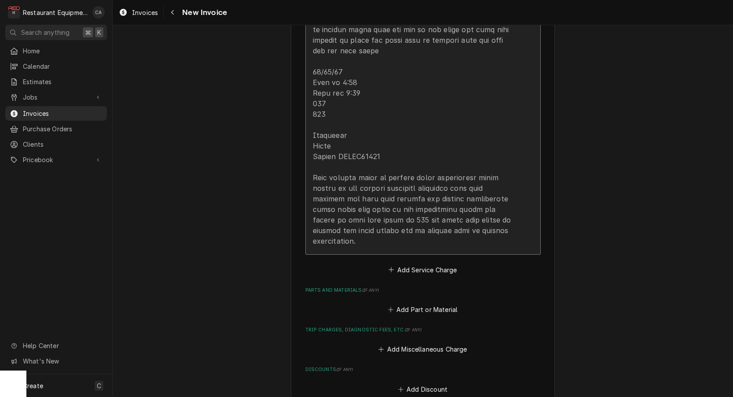
type textarea "Case#: 10623641"
click at [379, 183] on div "Update Line Item" at bounding box center [414, 40] width 202 height 412
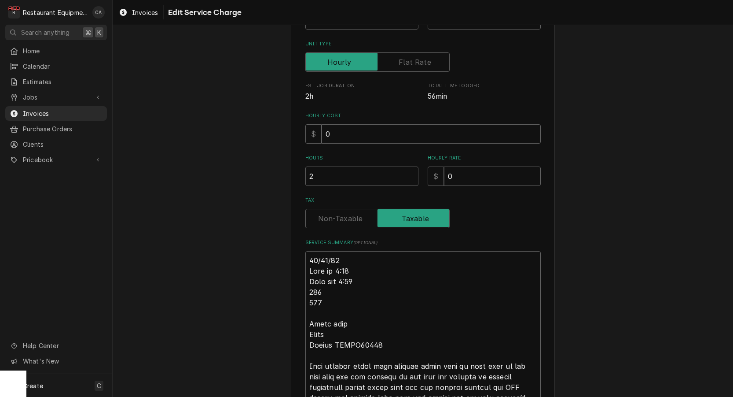
scroll to position [186, 0]
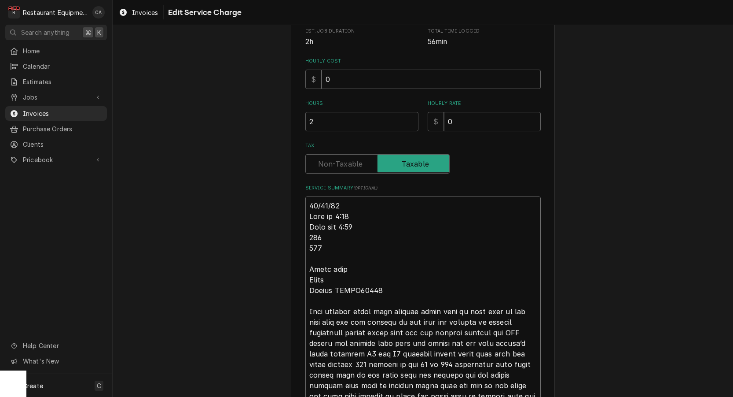
click at [310, 203] on textarea "Service Summary ( optional )" at bounding box center [424, 390] width 236 height 388
type textarea "x"
type textarea "R10/14/25 Time in 3:30 Time out 5:00 301 303 Turbo chef Model Serial HHDHD02409…"
type textarea "x"
type textarea "Ro10/14/25 Time in 3:30 Time out 5:00 301 303 Turbo chef Model Serial HHDHD0240…"
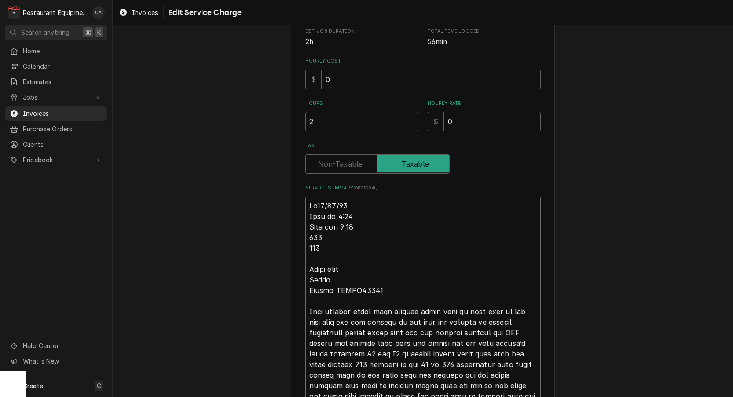
type textarea "x"
type textarea "Roo10/14/25 Time in 3:30 Time out 5:00 301 303 Turbo chef Model Serial HHDHD024…"
type textarea "x"
type textarea "Roo 10/14/25 Time in 3:30 Time out 5:00 301 303 Turbo chef Model Serial HHDHD02…"
type textarea "x"
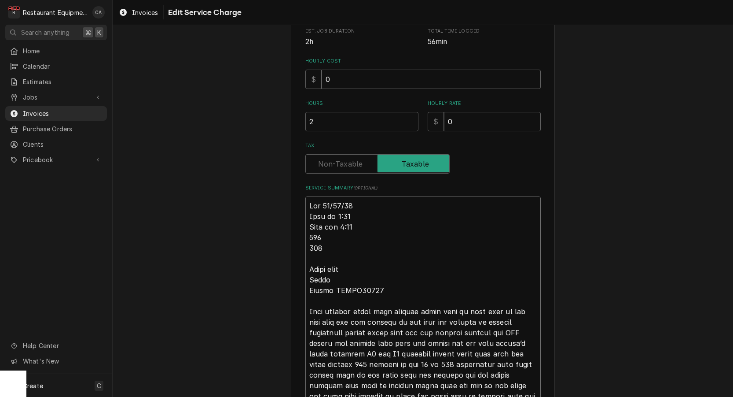
type textarea "Roo 910/14/25 Time in 3:30 Time out 5:00 301 303 Turbo chef Model Serial HHDHD0…"
type textarea "x"
type textarea "Roo 9110/14/25 Time in 3:30 Time out 5:00 301 303 Turbo chef Model Serial HHDHD…"
type textarea "x"
type textarea "Roo 91910/14/25 Time in 3:30 Time out 5:00 301 303 Turbo chef Model Serial HHDH…"
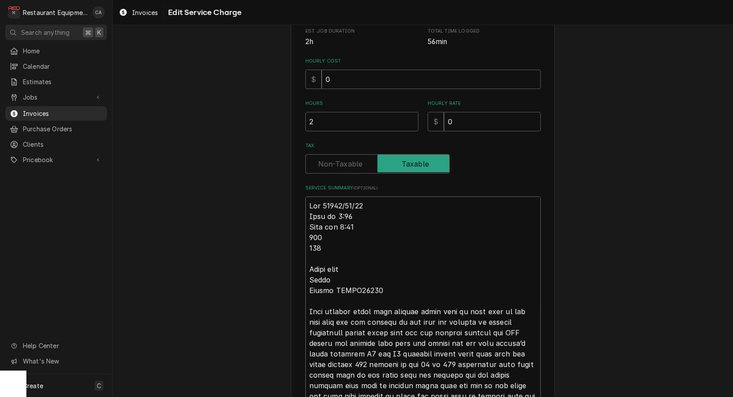
type textarea "x"
type textarea "Roo 919410/14/25 Time in 3:30 Time out 5:00 301 303 Turbo chef Model Serial HHD…"
type textarea "x"
type textarea "Roo 9194 10/14/25 Time in 3:30 Time out 5:00 301 303 Turbo chef Model Serial HH…"
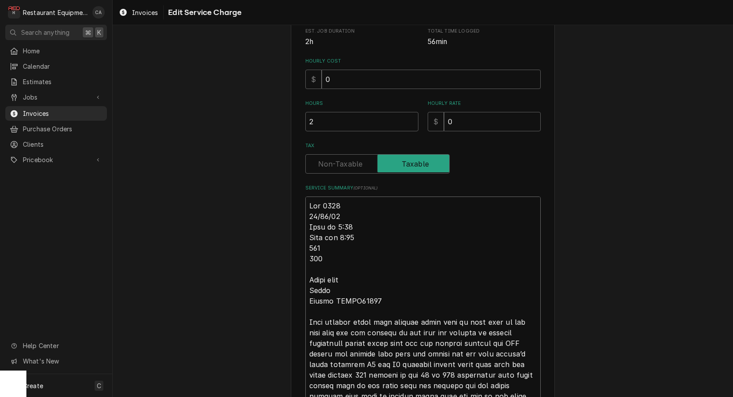
type textarea "x"
type textarea "Roo 9194 10/14/25 Time in 3:30 Time out 5:00 301 303 Turbo chef Model Serial HH…"
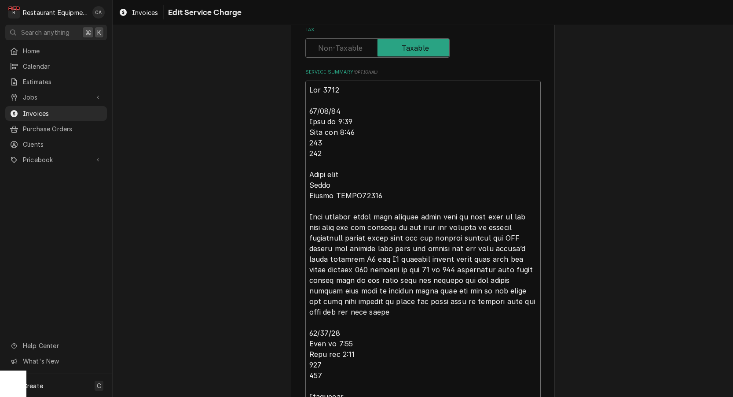
scroll to position [317, 0]
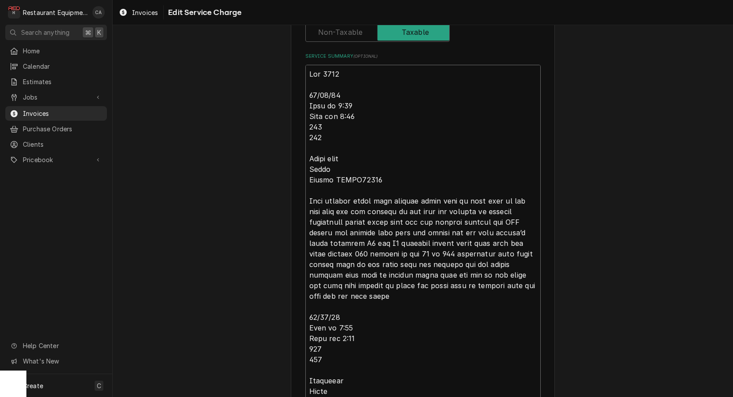
click at [534, 209] on textarea "Service Summary ( optional )" at bounding box center [424, 269] width 236 height 409
type textarea "x"
type textarea "Roo 9194 10/14/25 Time in 3:30 Time out 5:00 301 303 Turbo chef Model Serial HH…"
type textarea "x"
type textarea "Roo 9194 10/14/25 Time in 3:30 Time out 5:00 301 303 Turbo chef Model Serial HH…"
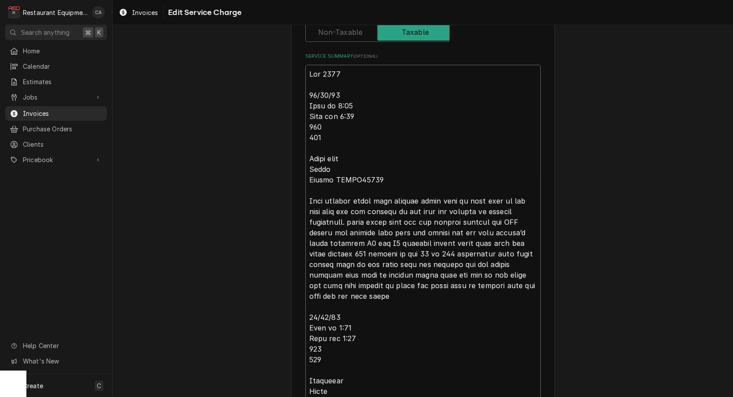
type textarea "x"
type textarea "Roo 9194 10/14/25 Time in 3:30 Time out 5:00 301 303 Turbo chef Model Serial HH…"
type textarea "x"
type textarea "Roo 9194 10/14/25 Time in 3:30 Time out 5:00 301 303 Turbo chef Model Serial HH…"
type textarea "x"
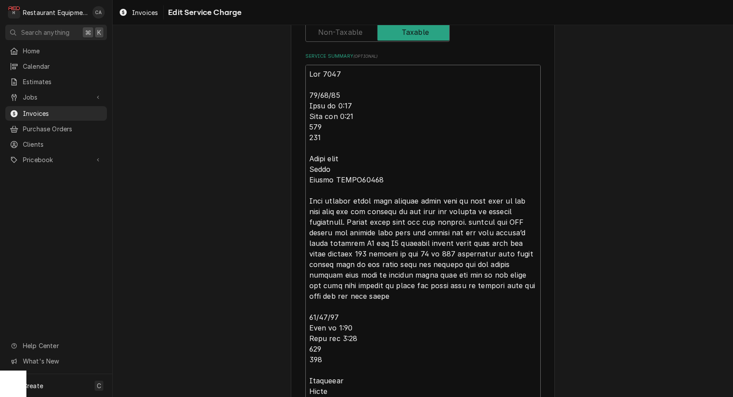
type textarea "Roo 9194 10/14/25 Time in 3:30 Time out 5:00 301 303 Turbo chef Model Serial HH…"
type textarea "x"
type textarea "Roo 9194 10/14/25 Time in 3:30 Time out 5:00 301 303 Turbo chef Model Serial HH…"
type textarea "x"
type textarea "Roo 9194 10/14/25 Time in 3:30 Time out 5:00 301 303 Turbo chef Model Serial HH…"
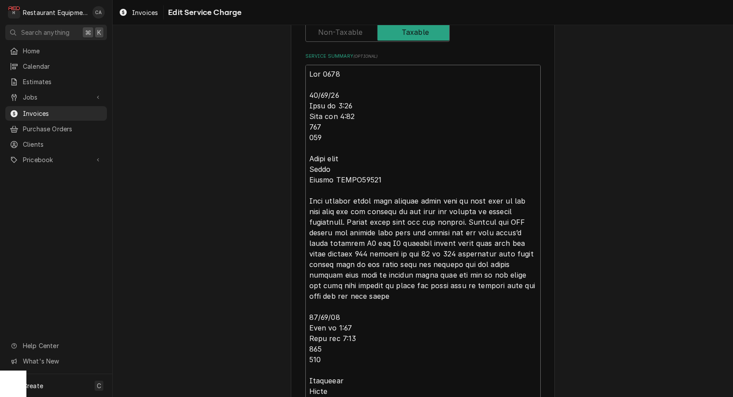
type textarea "x"
type textarea "Roo 9194 10/14/25 Time in 3:30 Time out 5:00 301 303 Turbo chef Model Serial HH…"
type textarea "x"
type textarea "Roo 9194 10/14/25 Time in 3:30 Time out 5:00 301 303 Turbo chef Model Serial HH…"
type textarea "x"
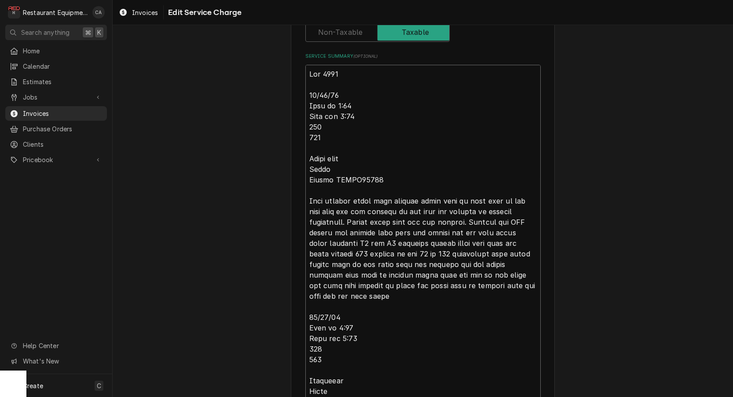
type textarea "Roo 9194 10/14/25 Time in 3:30 Time out 5:00 301 303 Turbo chef Model Serial HH…"
type textarea "x"
type textarea "Roo 9194 10/14/25 Time in 3:30 Time out 5:00 301 303 Turbo chef Model Serial HH…"
type textarea "x"
type textarea "Roo 9194 10/14/25 Time in 3:30 Time out 5:00 301 303 Turbo chef Model Serial HH…"
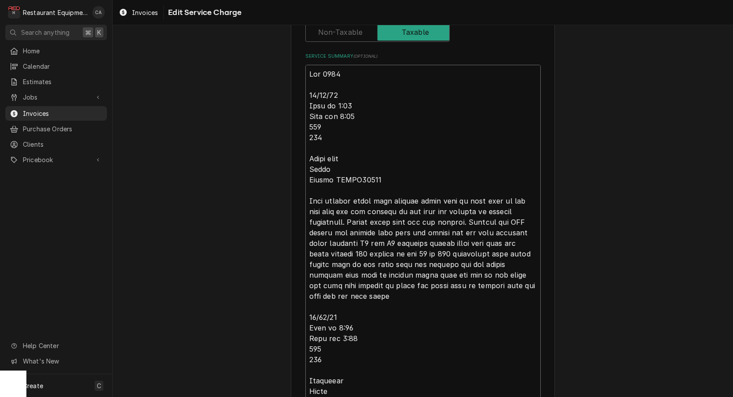
type textarea "x"
type textarea "Roo 9194 10/14/25 Time in 3:30 Time out 5:00 301 303 Turbo chef Model Serial HH…"
type textarea "x"
type textarea "Roo 9194 10/14/25 Time in 3:30 Time out 5:00 301 303 Turbo chef Model Serial HH…"
type textarea "x"
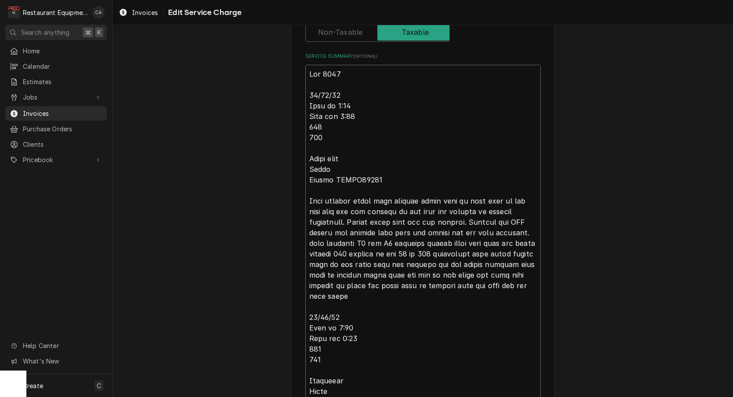
type textarea "Roo 9194 10/14/25 Time in 3:30 Time out 5:00 301 303 Turbo chef Model Serial HH…"
type textarea "x"
type textarea "Roo 9194 10/14/25 Time in 3:30 Time out 5:00 301 303 Turbo chef Model Serial HH…"
type textarea "x"
type textarea "Roo 9194 10/14/25 Time in 3:30 Time out 5:00 301 303 Turbo chef Model Serial HH…"
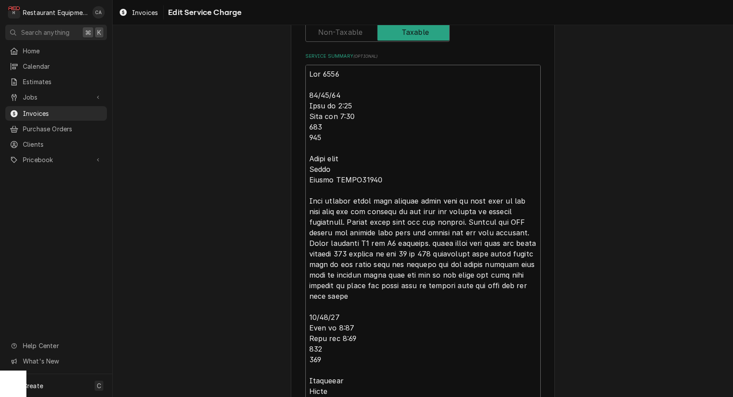
type textarea "x"
type textarea "Roo 9194 10/14/25 Time in 3:30 Time out 5:00 301 303 Turbo chef Model Serial HH…"
type textarea "x"
type textarea "Roo 9194 10/14/25 Time in 3:30 Time out 5:00 301 303 Turbo chef Model Serial HH…"
type textarea "x"
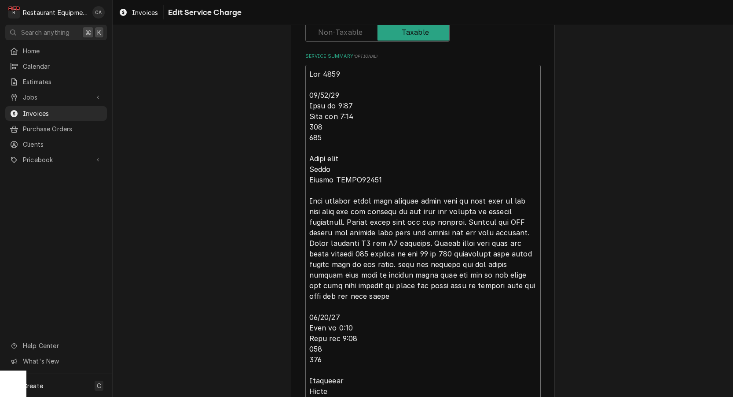
type textarea "Roo 9194 10/14/25 Time in 3:30 Time out 5:00 301 303 Turbo chef Model Serial HH…"
type textarea "x"
type textarea "Roo 9194 10/14/25 Time in 3:30 Time out 5:00 301 303 Turbo chef Model Serial HH…"
type textarea "x"
type textarea "Roo 9194 10/14/25 Time in 3:30 Time out 5:00 301 303 Turbo chef Model Serial HH…"
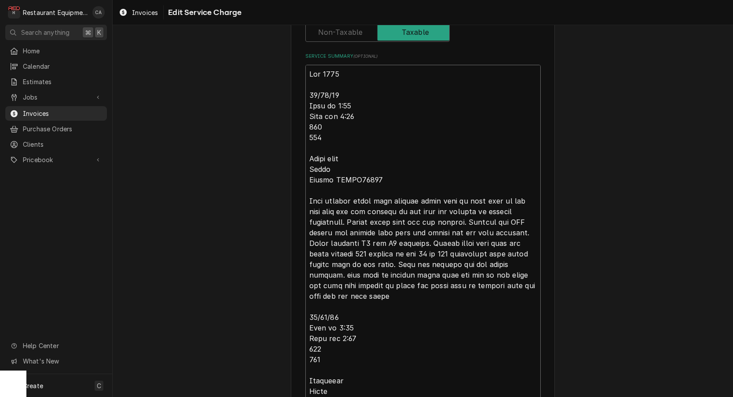
type textarea "x"
type textarea "Roo 9194 10/14/25 Time in 3:30 Time out 5:00 301 303 Turbo chef Model Serial HH…"
type textarea "x"
type textarea "Roo 9194 10/14/25 Time in 3:30 Time out 5:00 301 303 Turbo chef Model Serial HH…"
click at [415, 279] on textarea "Service Summary ( optional )" at bounding box center [424, 269] width 236 height 409
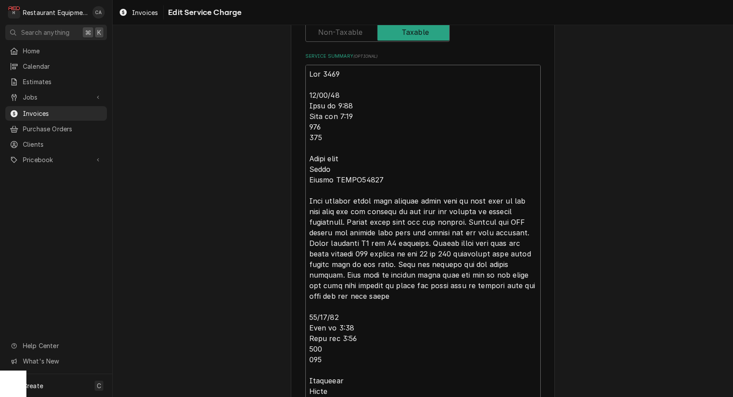
type textarea "x"
type textarea "Roo 9194 10/14/25 Time in 3:30 Time out 5:00 301 303 Turbo chef Model Serial HH…"
type textarea "x"
type textarea "Roo 9194 10/14/25 Time in 3:30 Time out 5:00 301 303 Turbo chef Model Serial HH…"
type textarea "x"
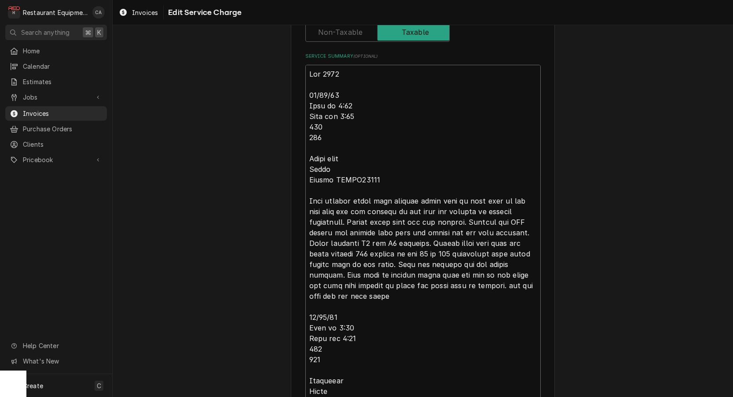
type textarea "Roo 9194 10/14/25 Time in 3:30 Time out 5:00 301 303 Turbo chef Model Serial HH…"
type textarea "x"
type textarea "Roo 9194 10/14/25 Time in 3:30 Time out 5:00 301 303 Turbo chef Model Serial HH…"
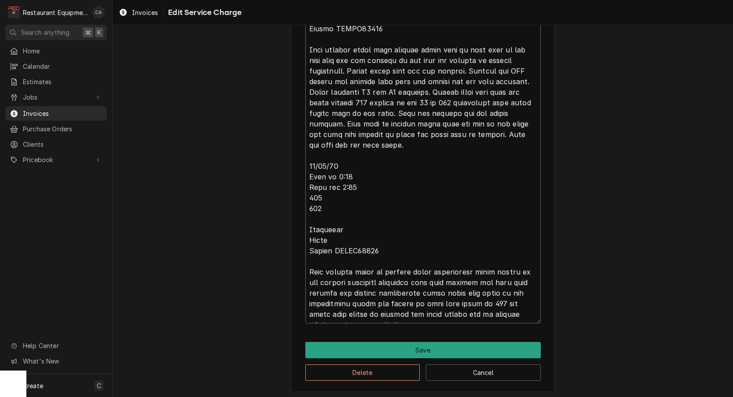
scroll to position [468, 0]
click at [382, 267] on textarea "Service Summary ( optional )" at bounding box center [424, 118] width 236 height 409
type textarea "x"
type textarea "Roo 9194 10/14/25 Time in 3:30 Time out 5:00 301 303 Turbo chef Model Serial HH…"
type textarea "x"
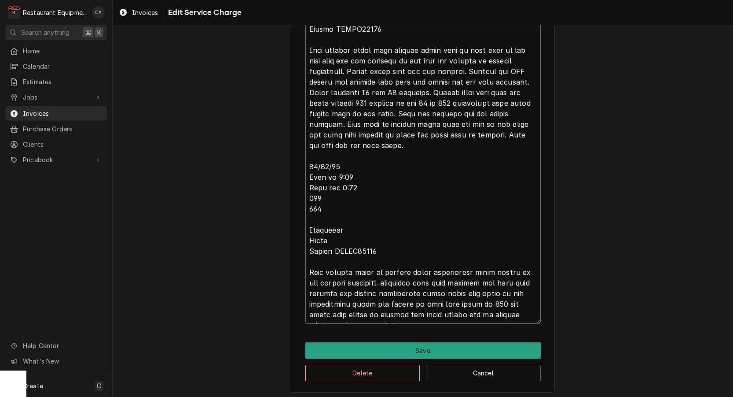
type textarea "Roo 9194 10/14/25 Time in 3:30 Time out 5:00 301 303 Turbo chef Model Serial HH…"
type textarea "x"
type textarea "Roo 9194 10/14/25 Time in 3:30 Time out 5:00 301 303 Turbo chef Model Serial HH…"
type textarea "x"
type textarea "Roo 9194 10/14/25 Time in 3:30 Time out 5:00 301 303 Turbo chef Model Serial HH…"
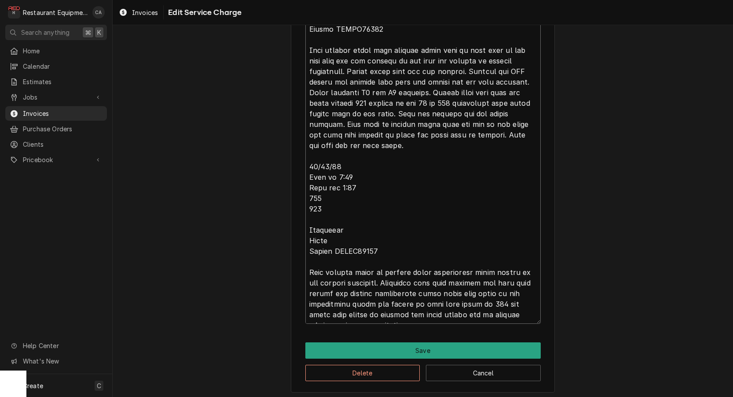
type textarea "x"
type textarea "Roo 9194 10/14/25 Time in 3:30 Time out 5:00 301 303 Turbo chef Model Serial HH…"
type textarea "x"
type textarea "Roo 9194 10/14/25 Time in 3:30 Time out 5:00 301 303 Turbo chef Model Serial HH…"
type textarea "x"
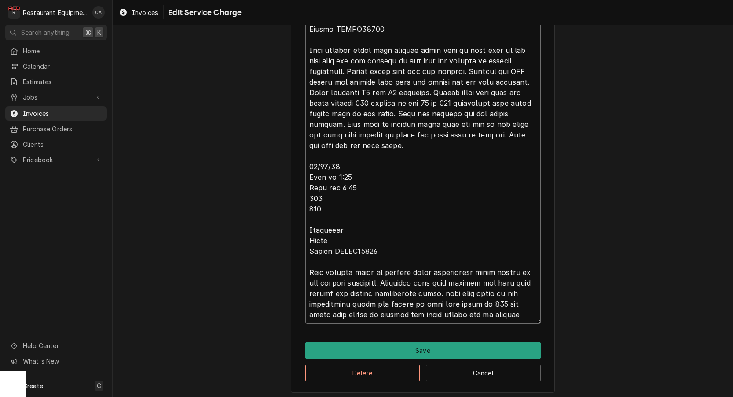
type textarea "Roo 9194 10/14/25 Time in 3:30 Time out 5:00 301 303 Turbo chef Model Serial HH…"
type textarea "x"
type textarea "Roo 9194 10/14/25 Time in 3:30 Time out 5:00 301 303 Turbo chef Model Serial HH…"
type textarea "x"
type textarea "Roo 9194 10/14/25 Time in 3:30 Time out 5:00 301 303 Turbo chef Model Serial HH…"
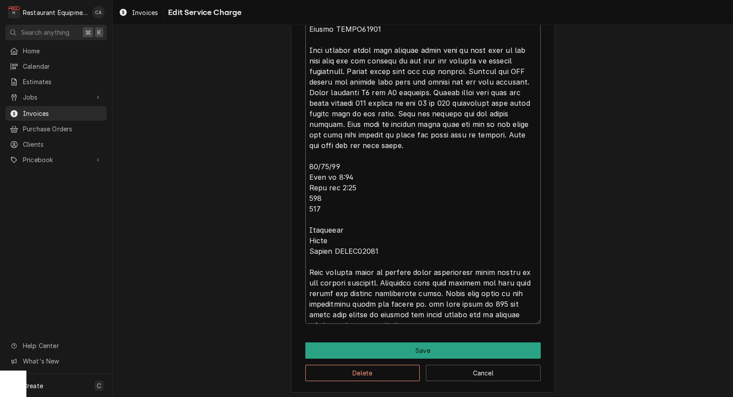
type textarea "x"
type textarea "Roo 9194 10/14/25 Time in 3:30 Time out 5:00 301 303 Turbo chef Model Serial HH…"
type textarea "x"
type textarea "Roo 9194 10/14/25 Time in 3:30 Time out 5:00 301 303 Turbo chef Model Serial HH…"
type textarea "x"
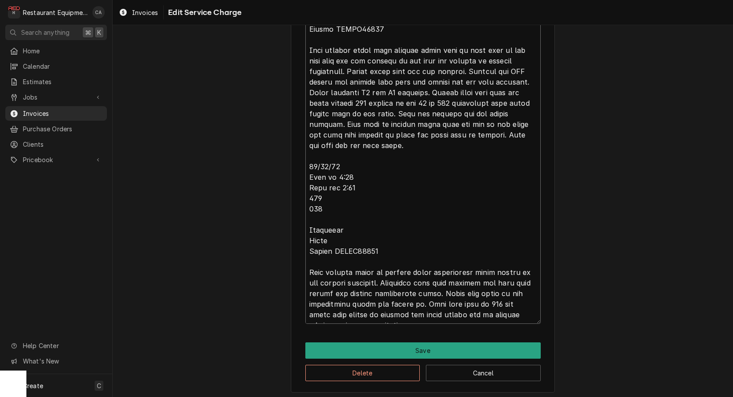
type textarea "Roo 9194 10/14/25 Time in 3:30 Time out 5:00 301 303 Turbo chef Model Serial HH…"
type textarea "x"
type textarea "Roo 9194 10/14/25 Time in 3:30 Time out 5:00 301 303 Turbo chef Model Serial HH…"
type textarea "x"
type textarea "Roo 9194 10/14/25 Time in 3:30 Time out 5:00 301 303 Turbo chef Model Serial HH…"
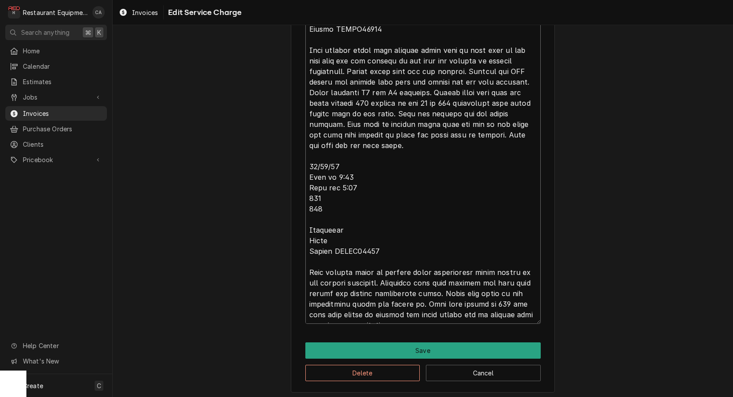
type textarea "x"
type textarea "Roo 9194 10/14/25 Time in 3:30 Time out 5:00 301 303 Turbo chef Model Serial HH…"
type textarea "x"
type textarea "Roo 9194 10/14/25 Time in 3:30 Time out 5:00 301 303 Turbo chef Model Serial HH…"
type textarea "x"
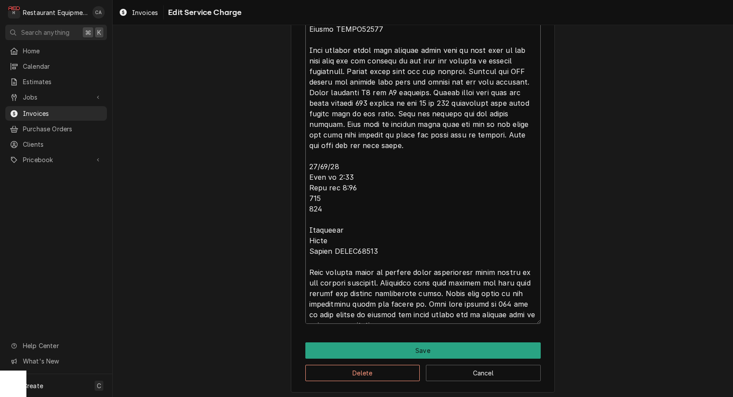
type textarea "Roo 9194 10/14/25 Time in 3:30 Time out 5:00 301 303 Turbo chef Model Serial HH…"
type textarea "x"
type textarea "Roo 9194 10/14/25 Time in 3:30 Time out 5:00 301 303 Turbo chef Model Serial HH…"
type textarea "x"
type textarea "Roo 9194 10/14/25 Time in 3:30 Time out 5:00 301 303 Turbo chef Model Serial HH…"
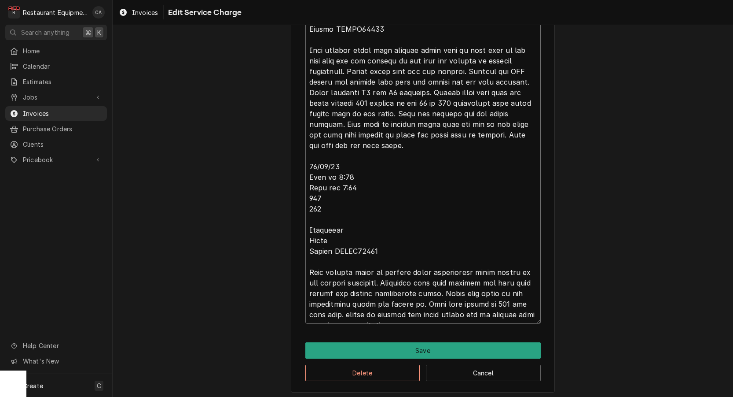
type textarea "x"
type textarea "Roo 9194 10/14/25 Time in 3:30 Time out 5:00 301 303 Turbo chef Model Serial HH…"
type textarea "x"
type textarea "Roo 9194 10/14/25 Time in 3:30 Time out 5:00 301 303 Turbo chef Model Serial HH…"
type textarea "x"
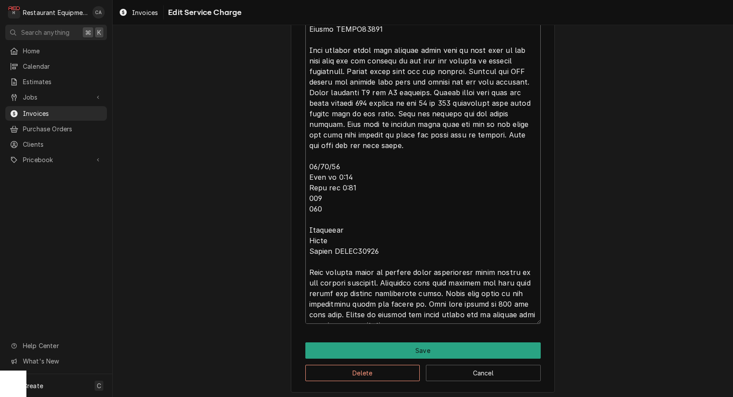
type textarea "Roo 9194 10/14/25 Time in 3:30 Time out 5:00 301 303 Turbo chef Model Serial HH…"
type textarea "x"
type textarea "Roo 9194 10/14/25 Time in 3:30 Time out 5:00 301 303 Turbo chef Model Serial HH…"
type textarea "x"
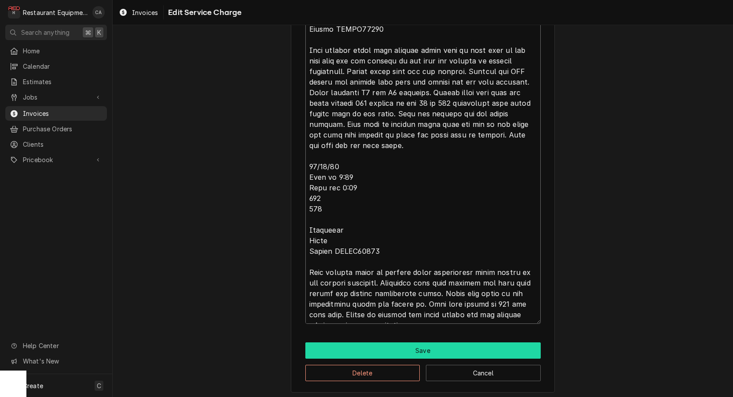
type textarea "Roo 9194 10/14/25 Time in 3:30 Time out 5:00 301 303 Turbo chef Model Serial HH…"
click at [436, 345] on button "Save" at bounding box center [424, 350] width 236 height 16
type textarea "x"
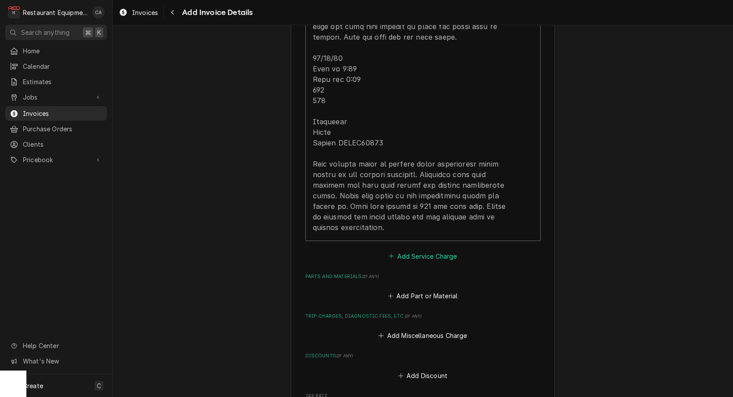
scroll to position [1163, 0]
click at [446, 249] on button "Add Service Charge" at bounding box center [422, 255] width 71 height 12
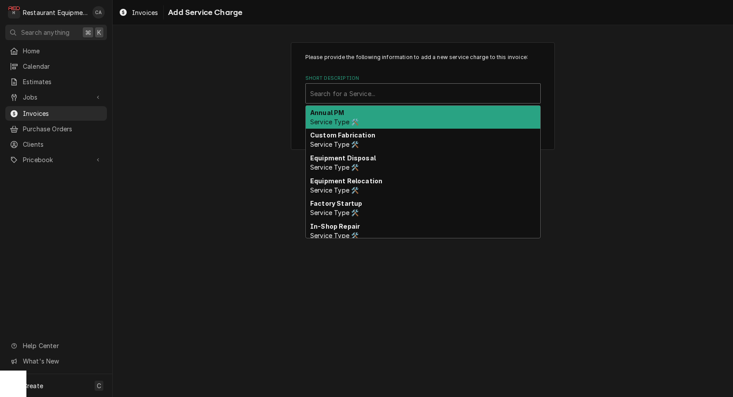
click at [327, 92] on div "Search for a Service..." at bounding box center [423, 93] width 226 height 9
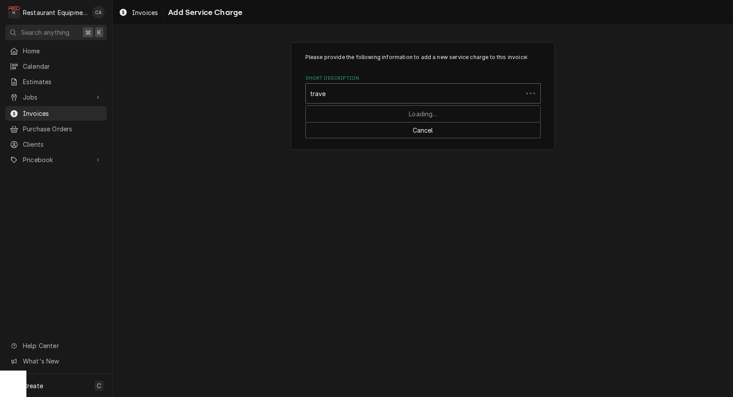
type input "travel"
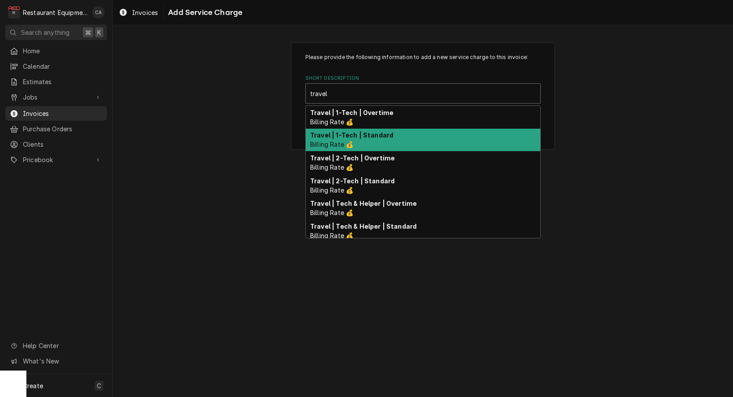
click at [337, 145] on span "Billing Rate 💰" at bounding box center [331, 143] width 43 height 7
type textarea "x"
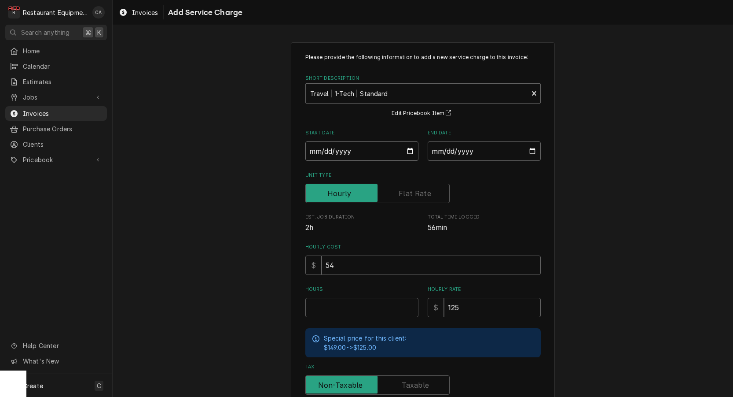
click at [329, 146] on input "Start Date" at bounding box center [362, 150] width 113 height 19
click at [351, 151] on input "Start Date" at bounding box center [362, 150] width 113 height 19
type input "2025-10-14"
type textarea "x"
click at [476, 153] on input "End Date" at bounding box center [484, 150] width 113 height 19
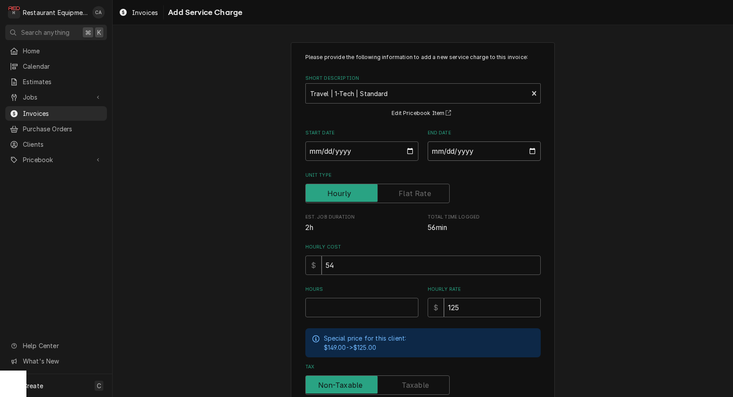
type input "2025-10-15"
drag, startPoint x: 606, startPoint y: 204, endPoint x: 541, endPoint y: 254, distance: 82.2
click at [605, 205] on div "Please provide the following information to add a new service charge to this in…" at bounding box center [423, 272] width 621 height 476
click at [332, 305] on input "Hours" at bounding box center [362, 307] width 113 height 19
type textarea "x"
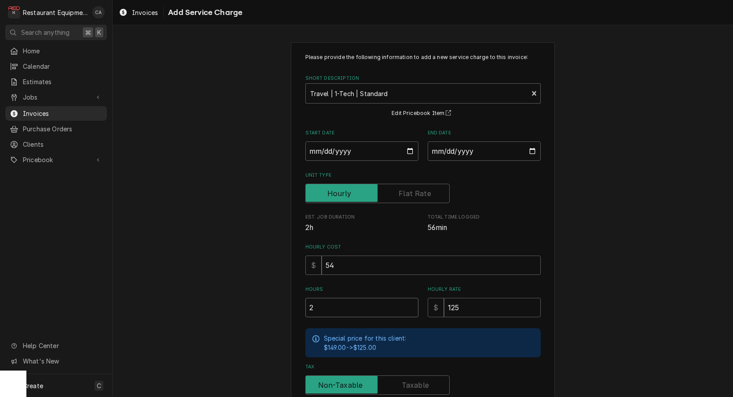
type input "2"
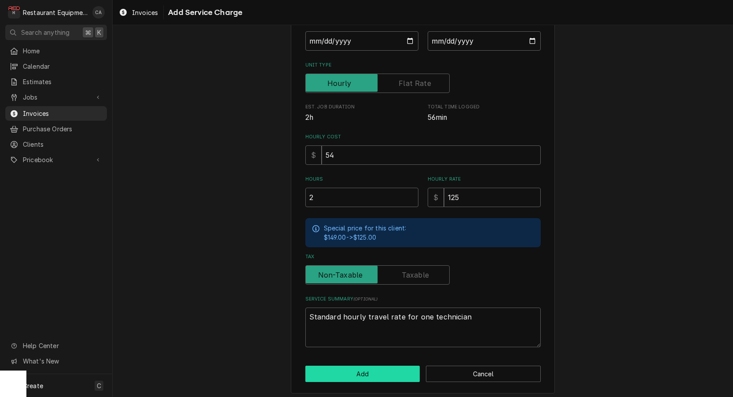
click at [365, 369] on button "Add" at bounding box center [363, 373] width 115 height 16
type textarea "x"
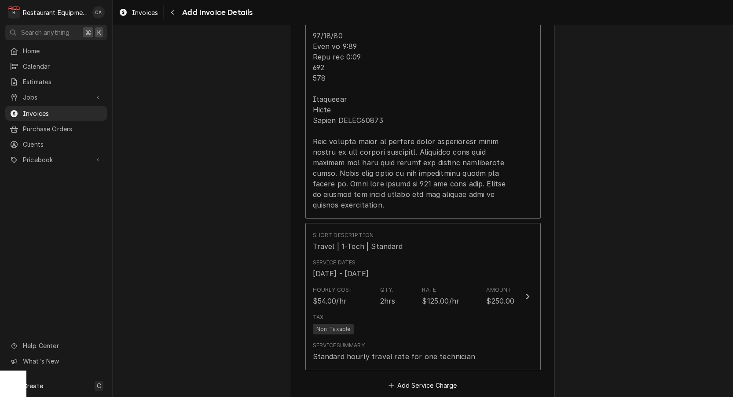
scroll to position [1205, 0]
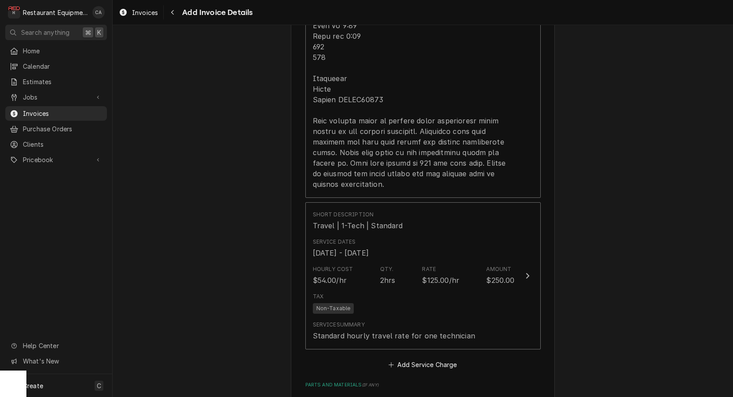
drag, startPoint x: 436, startPoint y: 355, endPoint x: 384, endPoint y: 177, distance: 185.4
click at [436, 358] on button "Add Service Charge" at bounding box center [422, 364] width 71 height 12
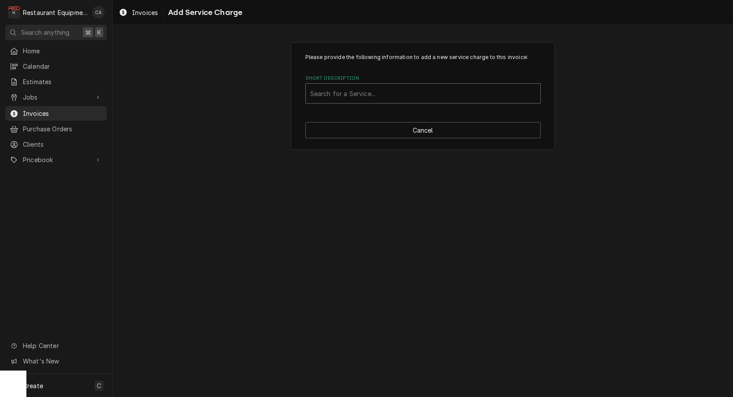
click at [379, 92] on div "Short Description" at bounding box center [423, 93] width 226 height 16
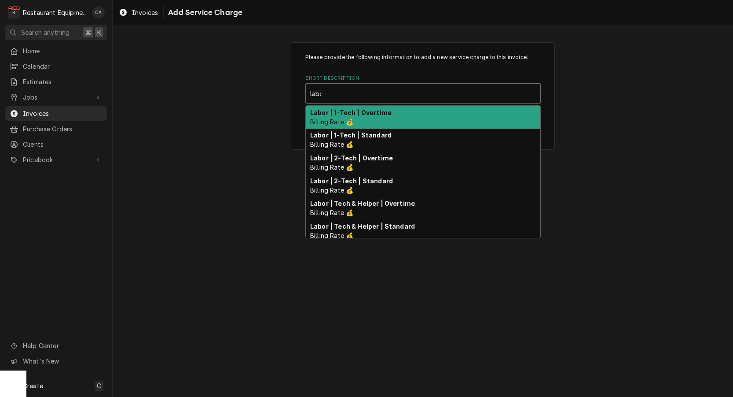
type input "labor"
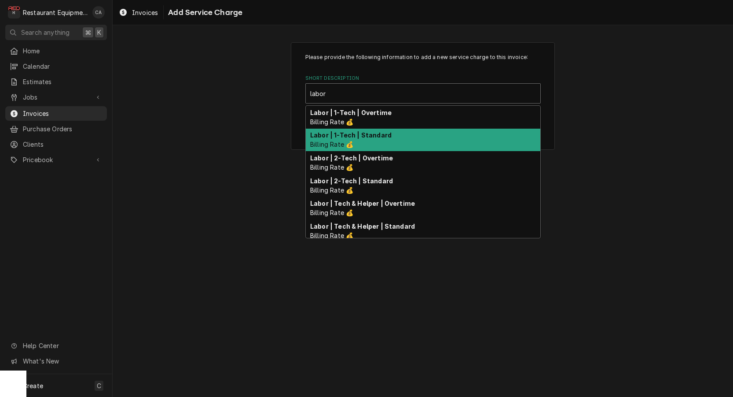
drag, startPoint x: 366, startPoint y: 133, endPoint x: 378, endPoint y: 187, distance: 54.5
click at [367, 133] on strong "Labor | 1-Tech | Standard" at bounding box center [350, 134] width 81 height 7
type textarea "x"
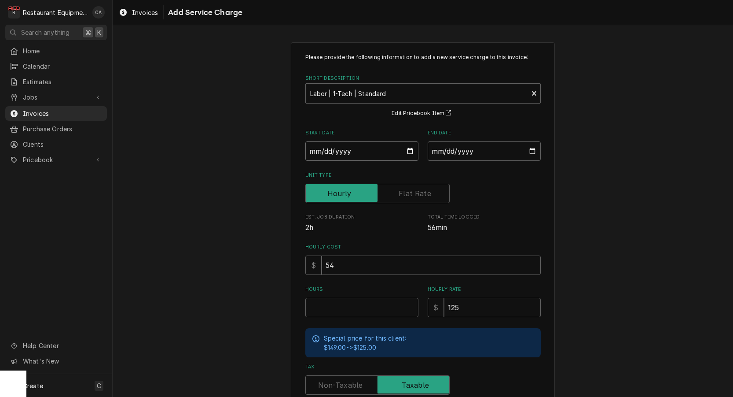
click at [333, 153] on input "Start Date" at bounding box center [362, 150] width 113 height 19
type input "2025-10-14"
type textarea "x"
click at [450, 154] on input "End Date" at bounding box center [484, 150] width 113 height 19
type input "2025-10-15"
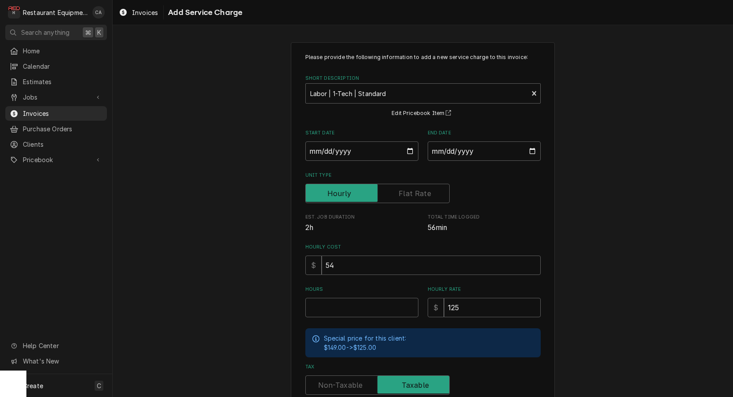
drag, startPoint x: 497, startPoint y: 196, endPoint x: 477, endPoint y: 212, distance: 25.4
click at [497, 197] on div "Unit Type" at bounding box center [424, 193] width 236 height 19
click at [327, 310] on input "Hours" at bounding box center [362, 307] width 113 height 19
type textarea "x"
type input "2"
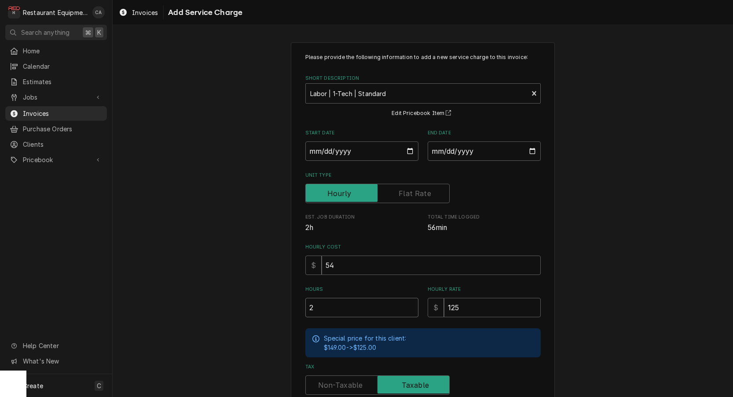
type textarea "x"
type input "2.5"
drag, startPoint x: 334, startPoint y: 305, endPoint x: 278, endPoint y: 304, distance: 55.9
click at [279, 304] on div "Please provide the following information to add a new service charge to this in…" at bounding box center [423, 272] width 621 height 476
type textarea "x"
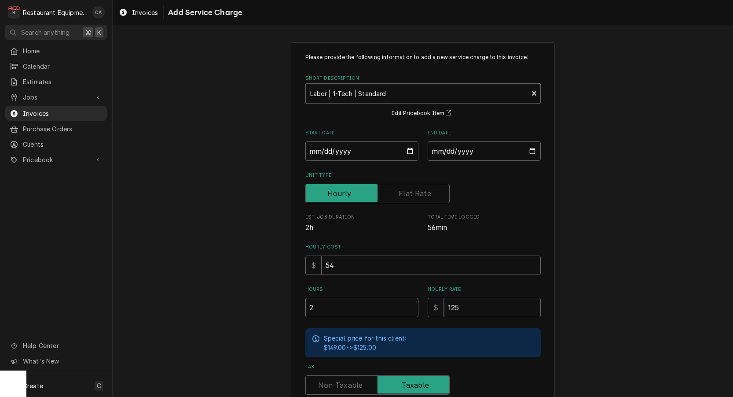
type input "2"
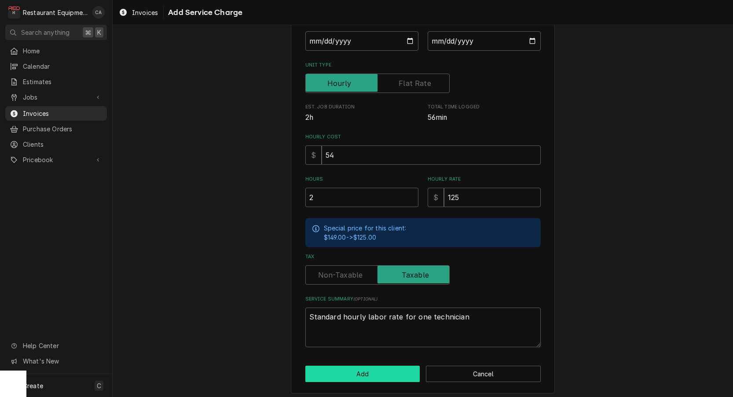
click at [359, 365] on button "Add" at bounding box center [363, 373] width 115 height 16
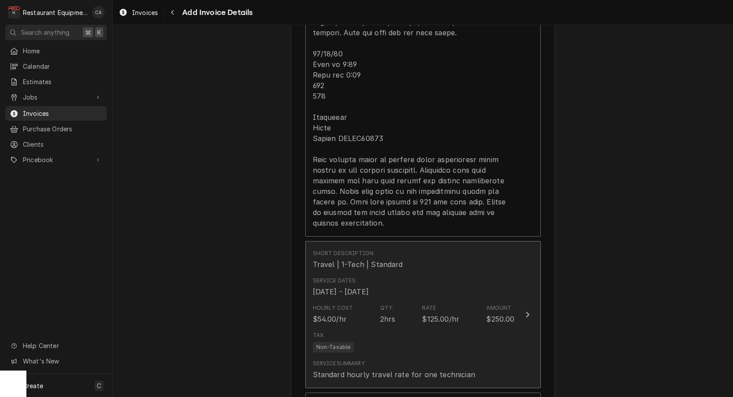
click at [374, 300] on div "Hourly Cost $54.00/hr Qty. 2hrs Rate $125.00/hr Amount $250.00" at bounding box center [414, 313] width 202 height 27
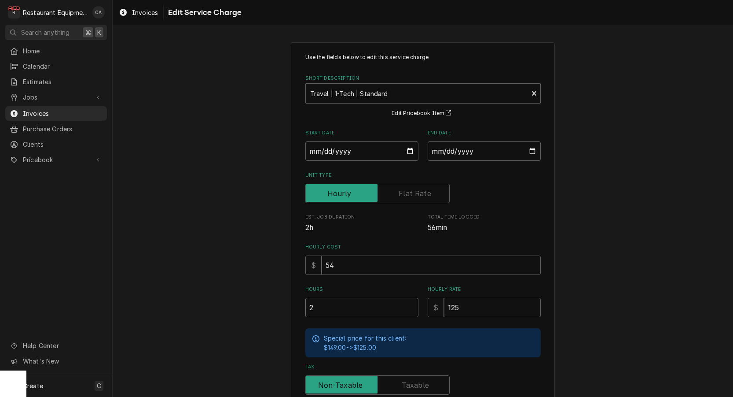
drag, startPoint x: 295, startPoint y: 301, endPoint x: 284, endPoint y: 299, distance: 10.3
click at [284, 299] on div "Use the fields below to edit this service charge Short Description Travel | 1-T…" at bounding box center [423, 283] width 621 height 499
type textarea "x"
type input "1"
type textarea "x"
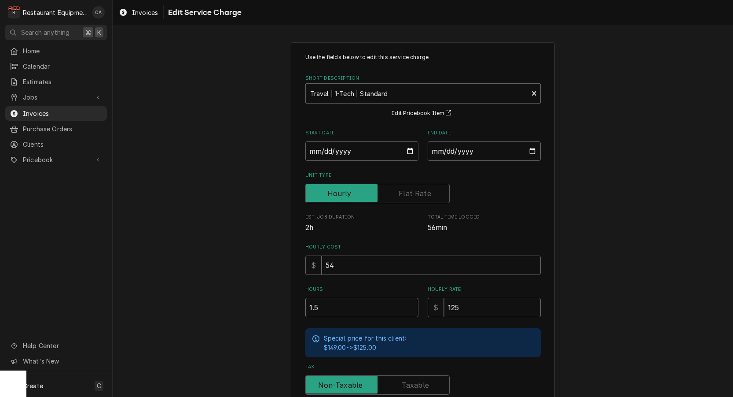
type input "1.5"
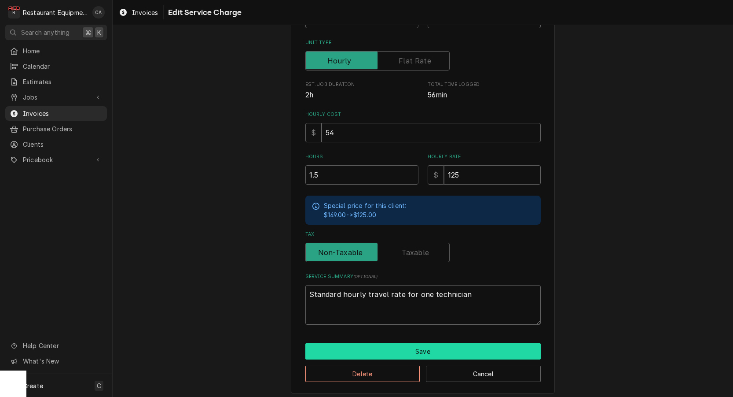
click at [367, 346] on button "Save" at bounding box center [424, 351] width 236 height 16
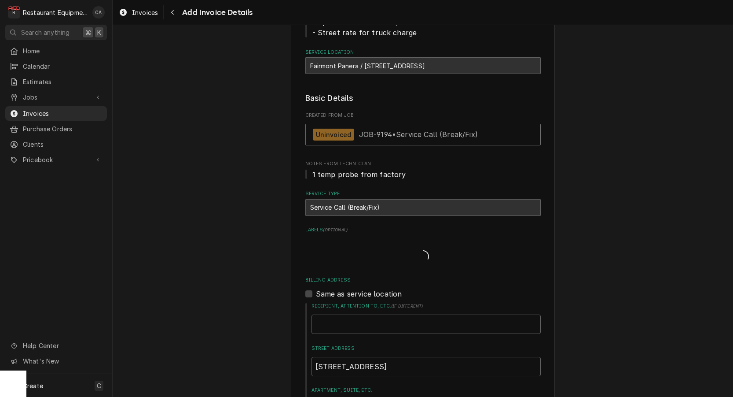
type textarea "x"
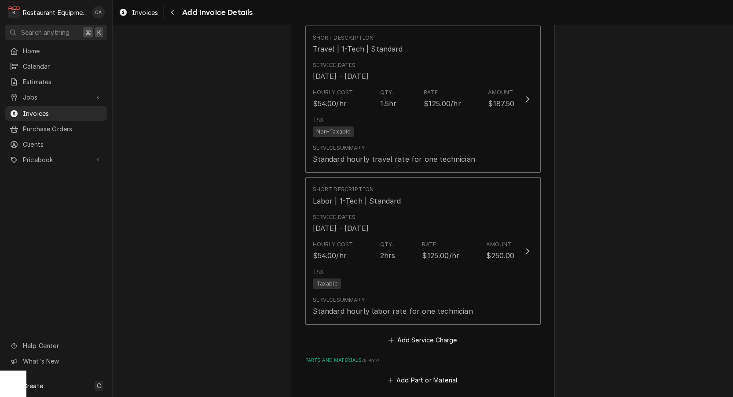
scroll to position [1419, 0]
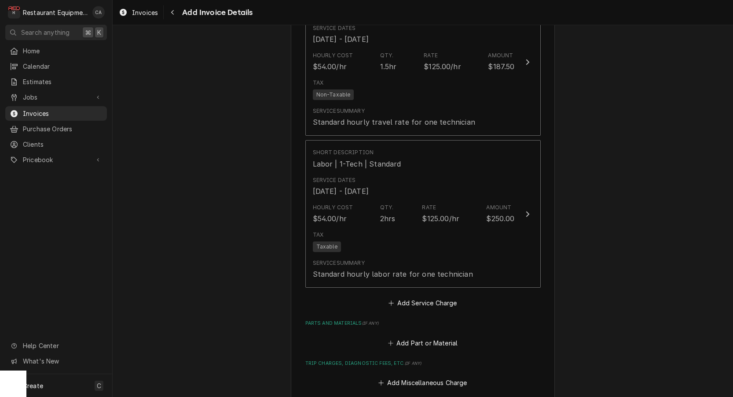
click at [435, 297] on button "Add Service Charge" at bounding box center [422, 303] width 71 height 12
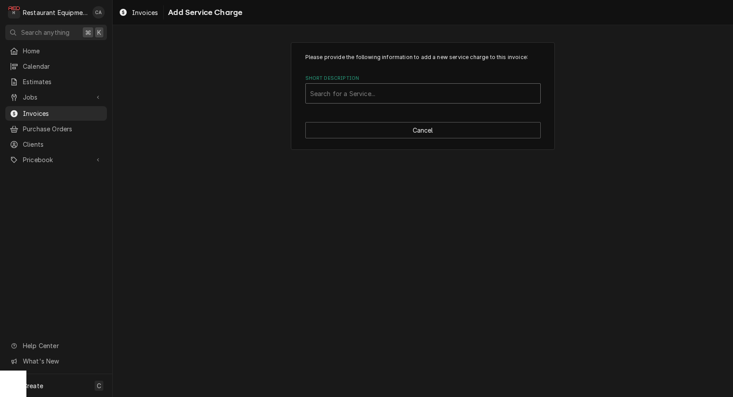
click at [334, 93] on div "Search for a Service..." at bounding box center [423, 93] width 226 height 9
type input "travel"
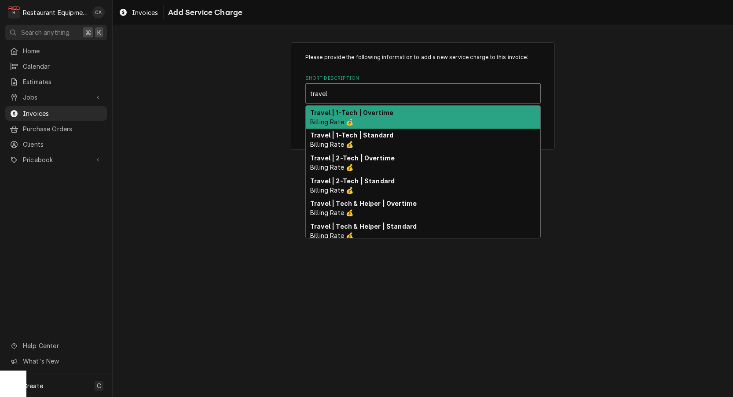
drag, startPoint x: 360, startPoint y: 114, endPoint x: 408, endPoint y: 175, distance: 76.8
click at [361, 115] on strong "Travel | 1-Tech | Overtime" at bounding box center [351, 112] width 83 height 7
type textarea "x"
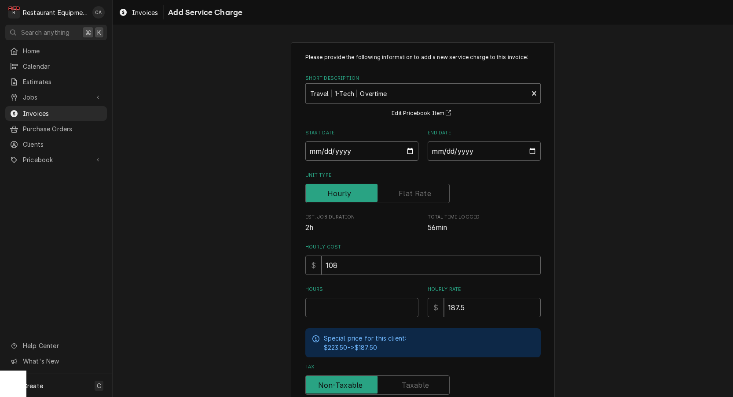
drag, startPoint x: 331, startPoint y: 151, endPoint x: 336, endPoint y: 160, distance: 10.6
click at [331, 151] on input "Start Date" at bounding box center [362, 150] width 113 height 19
type input "2025-10-14"
type textarea "x"
drag, startPoint x: 440, startPoint y: 150, endPoint x: 452, endPoint y: 163, distance: 17.7
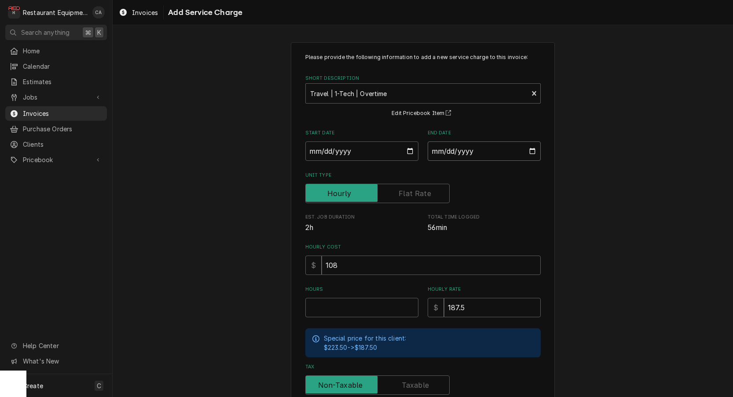
click at [441, 151] on input "End Date" at bounding box center [484, 150] width 113 height 19
type input "2025-10-14"
click at [320, 306] on input "Hours" at bounding box center [362, 307] width 113 height 19
type textarea "x"
type input "0"
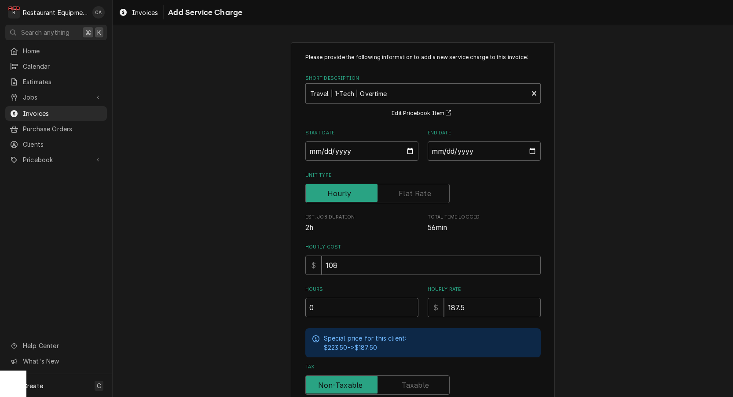
type textarea "x"
type input "0.5"
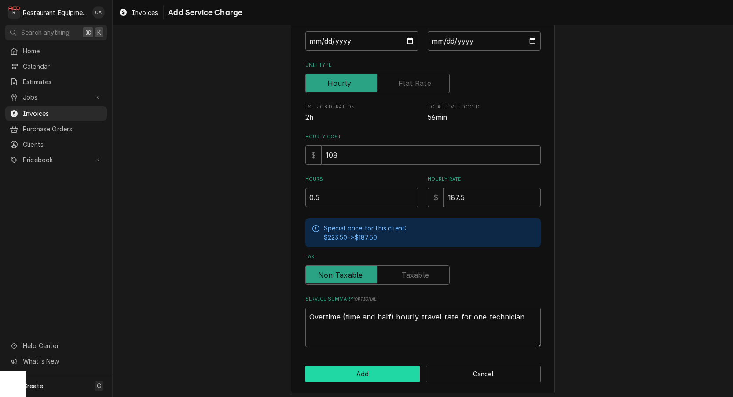
click at [360, 372] on button "Add" at bounding box center [363, 373] width 115 height 16
type textarea "x"
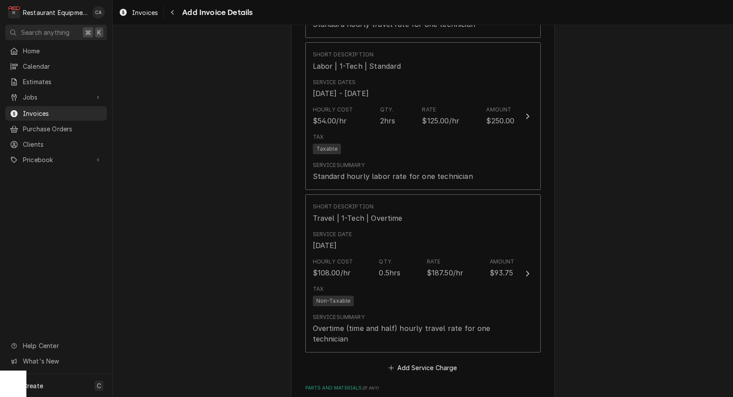
drag, startPoint x: 421, startPoint y: 352, endPoint x: 331, endPoint y: 178, distance: 196.3
click at [421, 361] on button "Add Service Charge" at bounding box center [422, 367] width 71 height 12
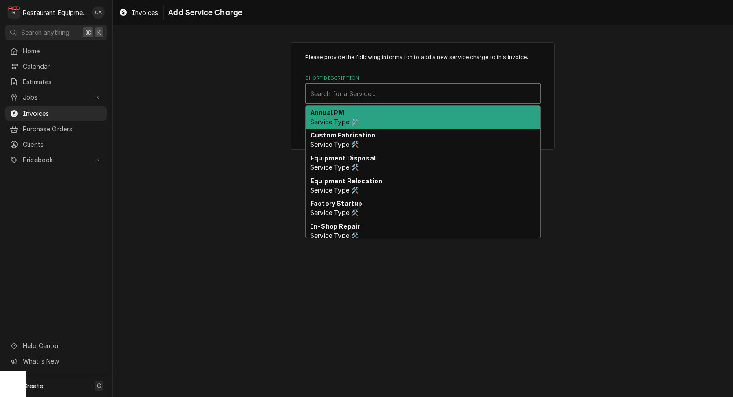
click at [344, 98] on div "Short Description" at bounding box center [423, 93] width 226 height 16
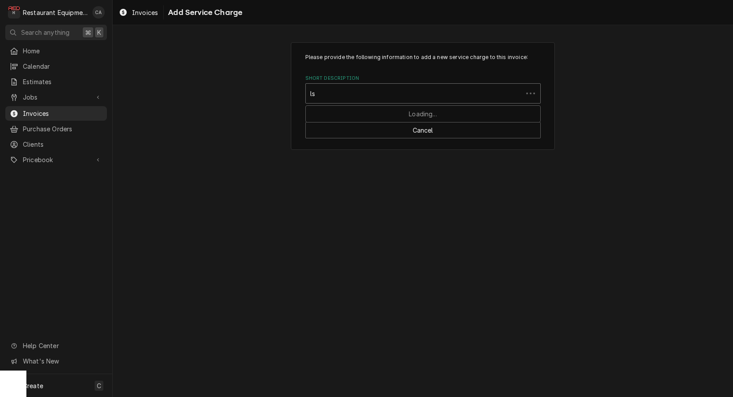
type input "l"
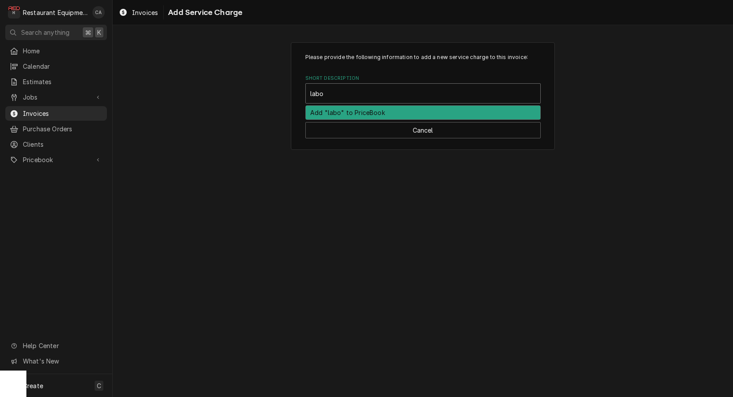
type input "labor"
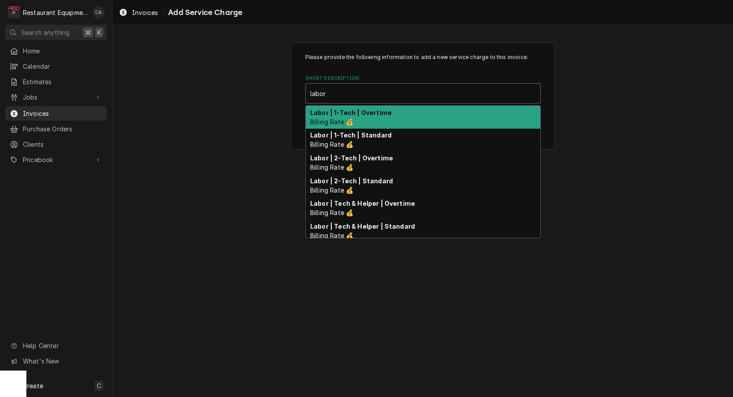
click at [351, 115] on strong "Labor | 1-Tech | Overtime" at bounding box center [350, 112] width 81 height 7
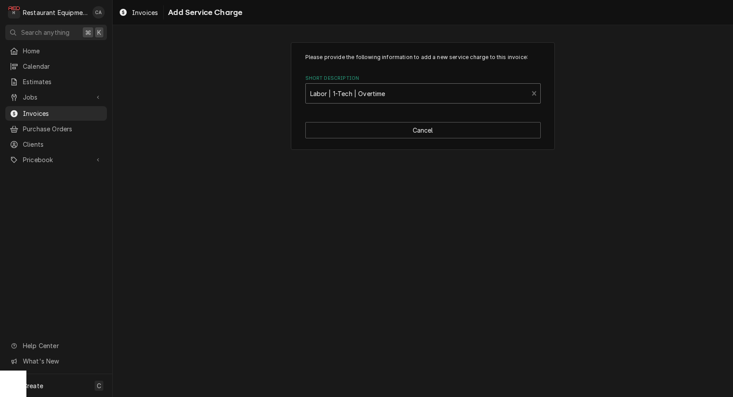
type textarea "x"
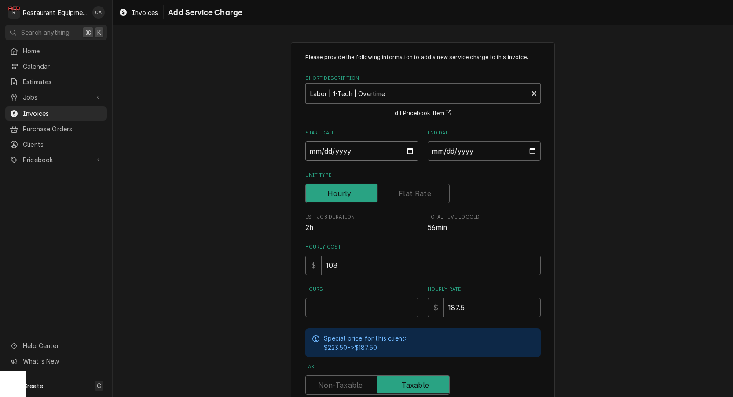
drag, startPoint x: 332, startPoint y: 150, endPoint x: 339, endPoint y: 161, distance: 12.7
click at [332, 150] on input "Start Date" at bounding box center [362, 150] width 113 height 19
type input "2025-10-14"
type textarea "x"
drag, startPoint x: 467, startPoint y: 149, endPoint x: 468, endPoint y: 166, distance: 16.8
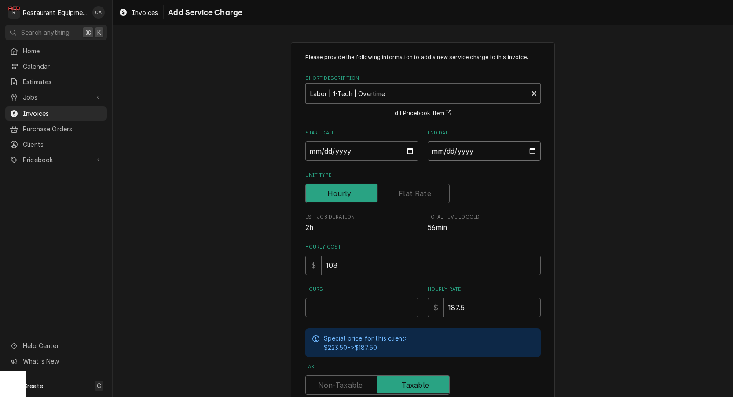
click at [467, 150] on input "End Date" at bounding box center [484, 150] width 113 height 19
type input "2025-10-14"
click at [328, 309] on input "Hours" at bounding box center [362, 307] width 113 height 19
type textarea "x"
type input "0"
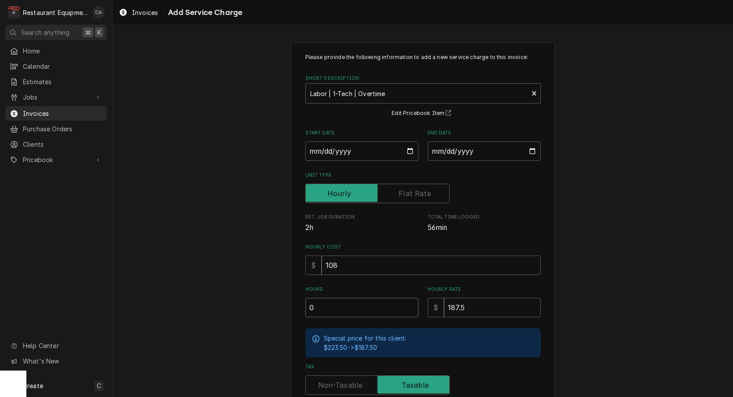
type textarea "x"
type input "0.5"
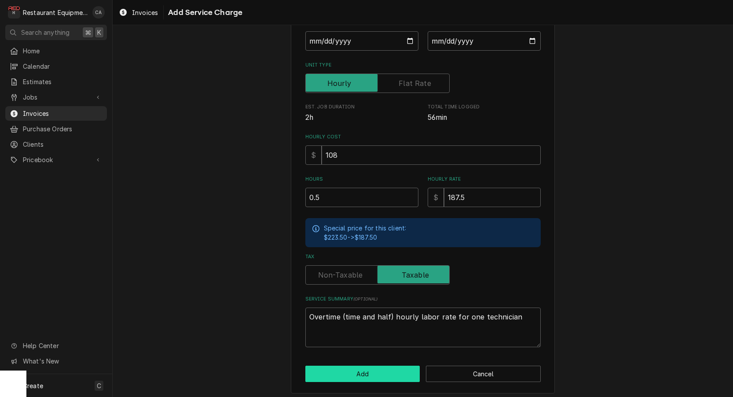
click at [376, 367] on button "Add" at bounding box center [363, 373] width 115 height 16
type textarea "x"
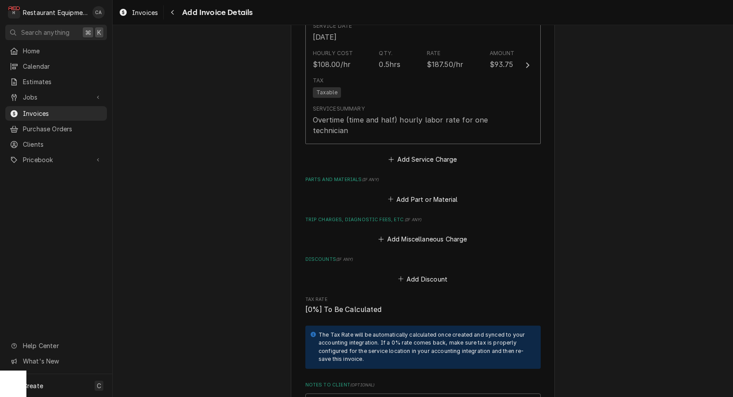
scroll to position [1878, 0]
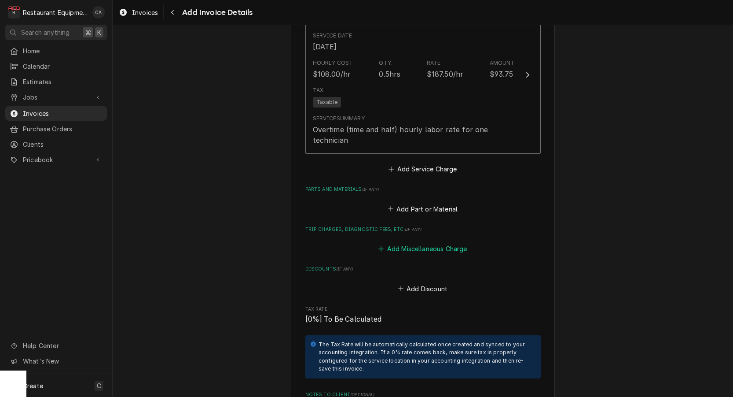
drag, startPoint x: 434, startPoint y: 224, endPoint x: 431, endPoint y: 232, distance: 8.4
click at [434, 238] on div "Add Miscellaneous Charge" at bounding box center [424, 246] width 236 height 17
click at [431, 243] on button "Add Miscellaneous Charge" at bounding box center [423, 249] width 92 height 12
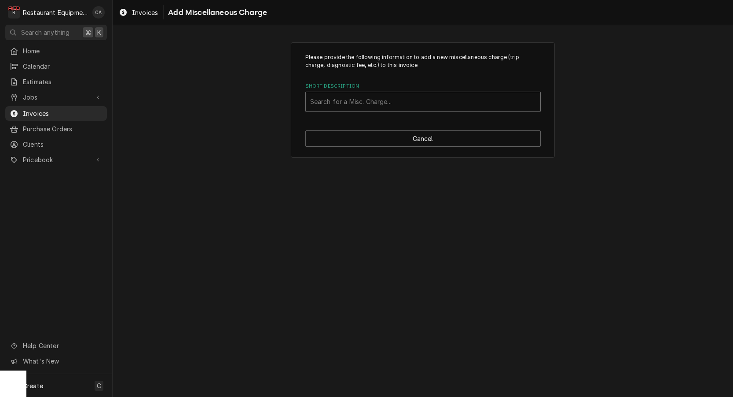
click at [347, 107] on div "Short Description" at bounding box center [423, 102] width 226 height 16
type input "tru"
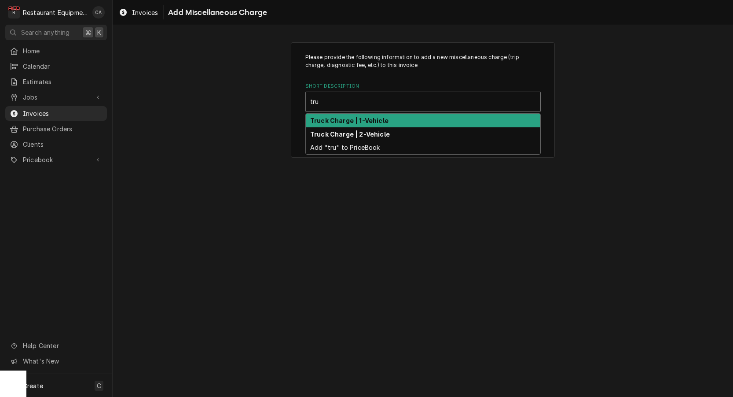
click at [357, 122] on strong "Truck Charge | 1-Vehicle" at bounding box center [349, 120] width 78 height 7
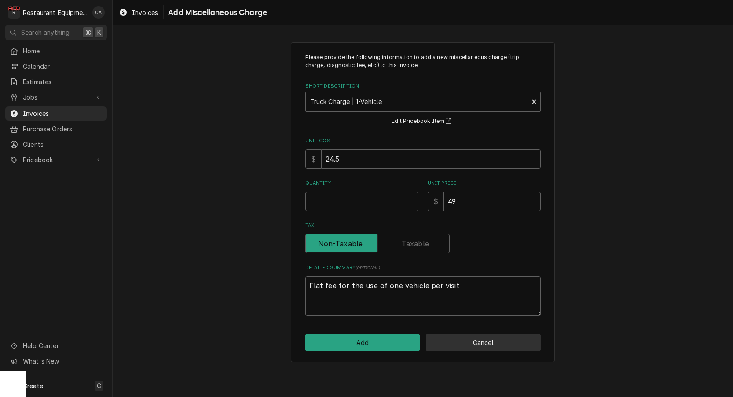
click at [472, 340] on button "Cancel" at bounding box center [483, 342] width 115 height 16
type textarea "x"
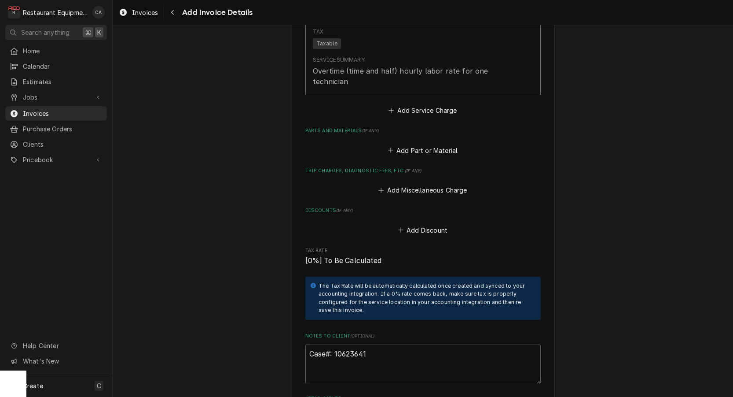
scroll to position [1939, 0]
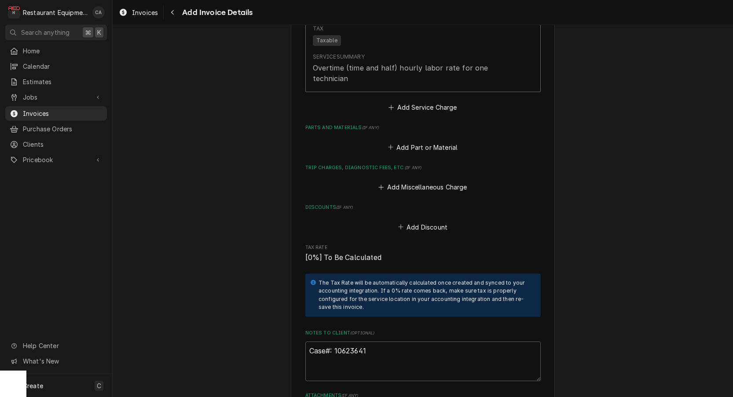
click at [404, 181] on button "Add Miscellaneous Charge" at bounding box center [423, 187] width 92 height 12
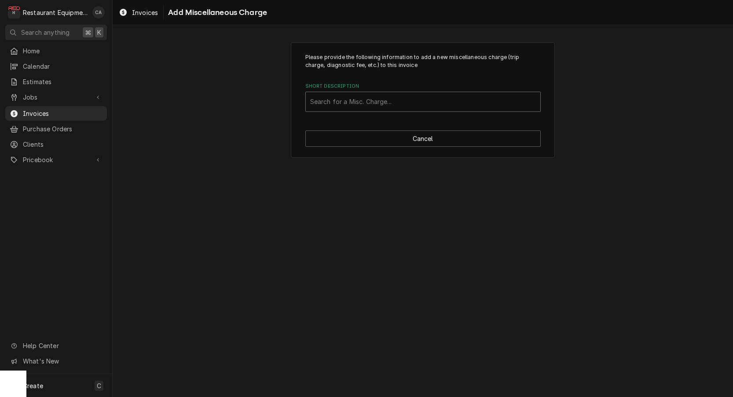
click at [346, 107] on div "Short Description" at bounding box center [423, 102] width 226 height 16
type input "mile"
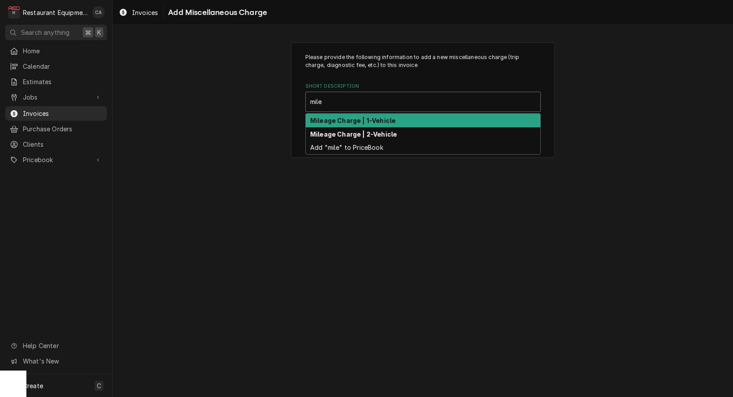
click at [349, 121] on strong "Mileage Charge | 1-Vehicle" at bounding box center [352, 120] width 85 height 7
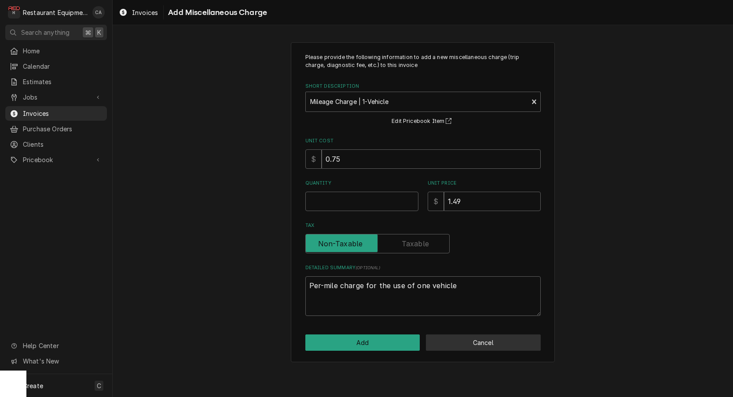
click at [466, 344] on button "Cancel" at bounding box center [483, 342] width 115 height 16
type textarea "x"
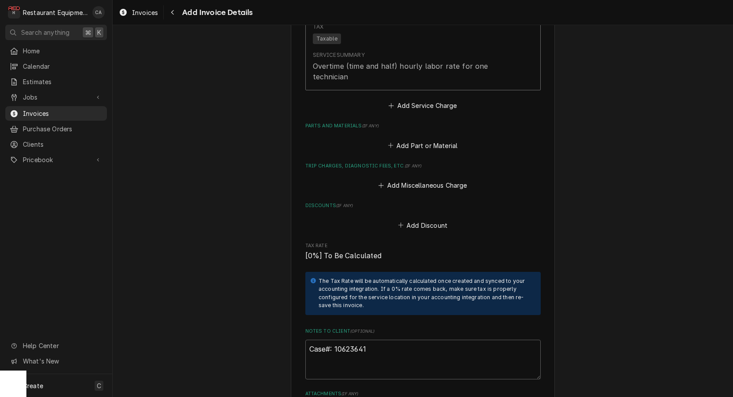
drag, startPoint x: 416, startPoint y: 173, endPoint x: 407, endPoint y: 166, distance: 10.7
click at [416, 179] on button "Add Miscellaneous Charge" at bounding box center [423, 185] width 92 height 12
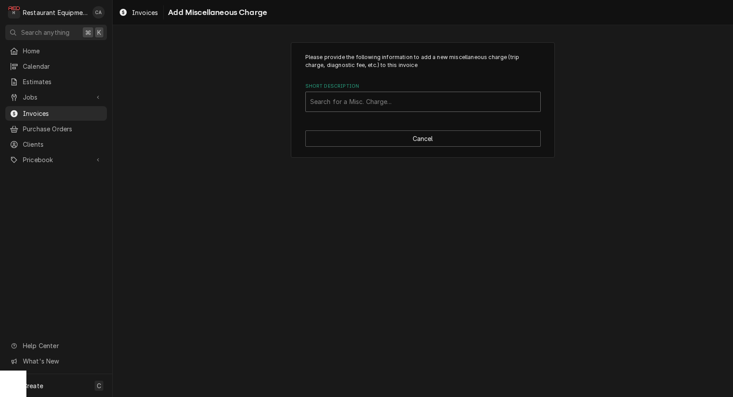
click at [347, 103] on div "Search for a Misc. Charge..." at bounding box center [423, 101] width 226 height 9
type input "tru"
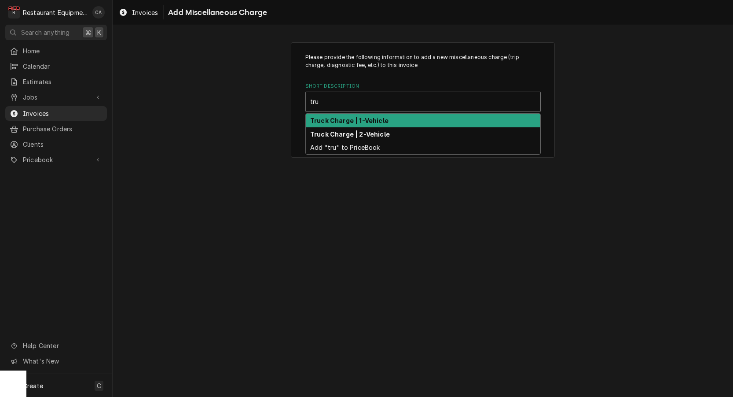
click at [344, 117] on strong "Truck Charge | 1-Vehicle" at bounding box center [349, 120] width 78 height 7
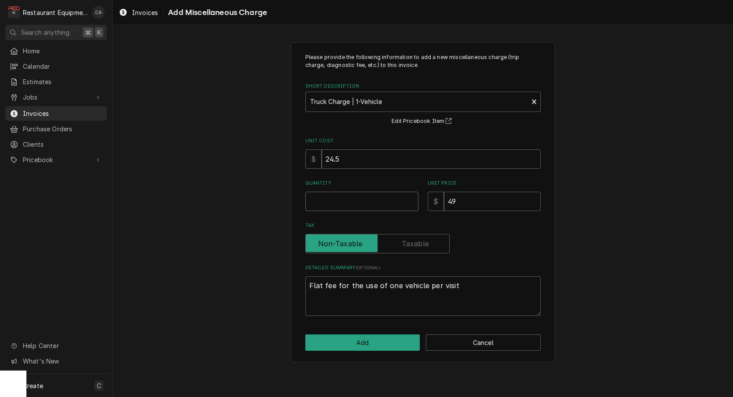
click at [355, 203] on input "Quantity" at bounding box center [362, 200] width 113 height 19
type textarea "x"
type input "2"
type textarea "x"
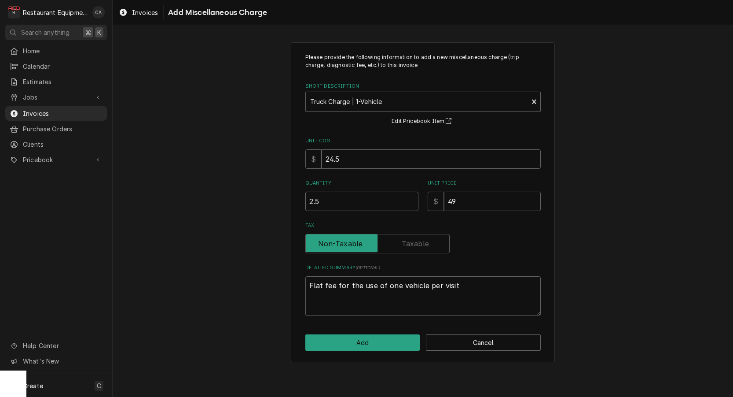
type input "2.5"
click at [466, 282] on textarea "Flat fee for the use of one vehicle per visit" at bounding box center [424, 296] width 236 height 40
type textarea "x"
type textarea "Flat fee for the use of one vehicle per visit"
type textarea "x"
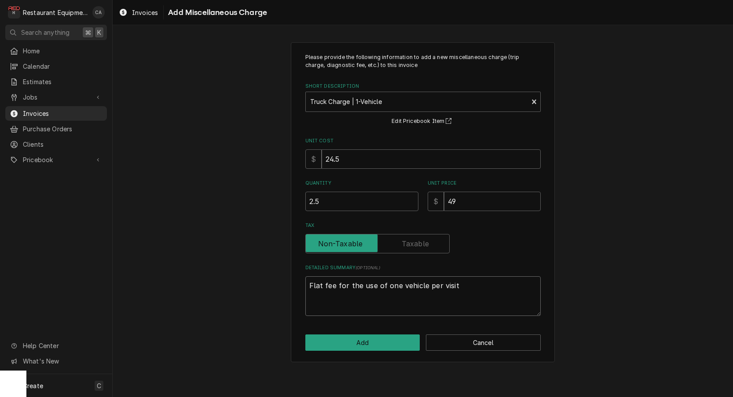
type textarea "Flat fee for the use of one vehicle per visit -"
type textarea "x"
type textarea "Flat fee for the use of one vehicle per visit -"
type textarea "x"
type textarea "Flat fee for the use of one vehicle per visit - i"
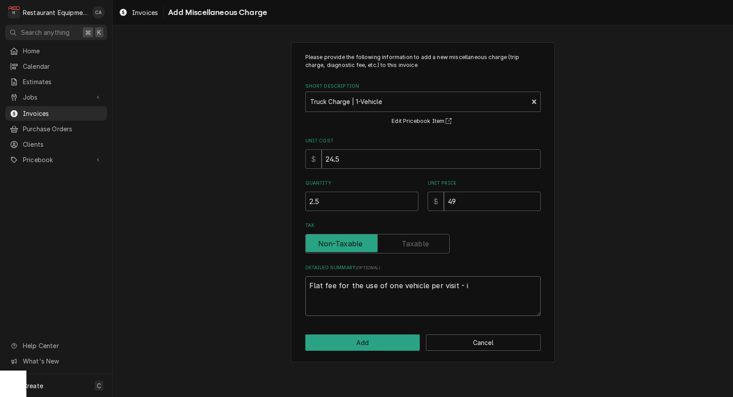
type textarea "x"
type textarea "Flat fee for the use of one vehicle per visit - in"
type textarea "x"
type textarea "Flat fee for the use of one vehicle per visit - inc"
click at [349, 349] on div "Please provide the following information to add a new miscellaneous charge (tri…" at bounding box center [423, 202] width 264 height 320
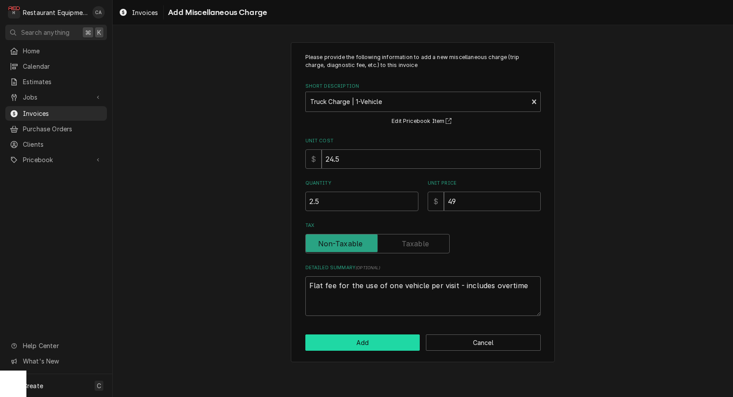
click at [349, 344] on button "Add" at bounding box center [363, 342] width 115 height 16
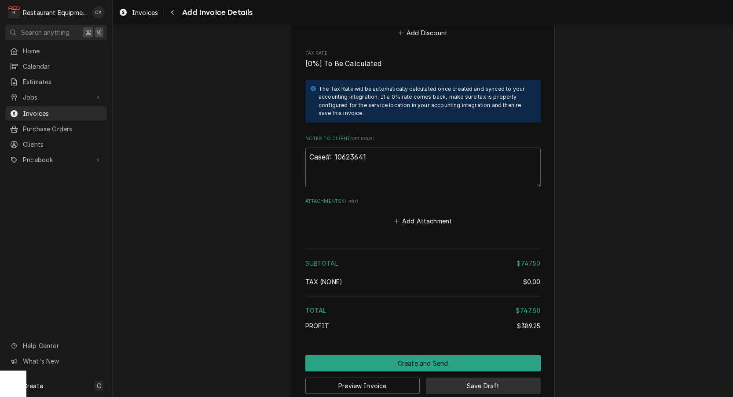
click at [496, 377] on button "Save Draft" at bounding box center [483, 385] width 115 height 16
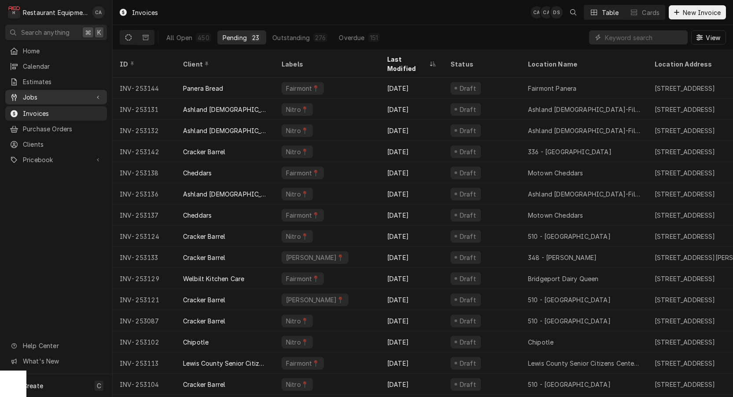
drag, startPoint x: 40, startPoint y: 89, endPoint x: 39, endPoint y: 96, distance: 6.6
click at [40, 92] on div "Jobs" at bounding box center [56, 97] width 98 height 11
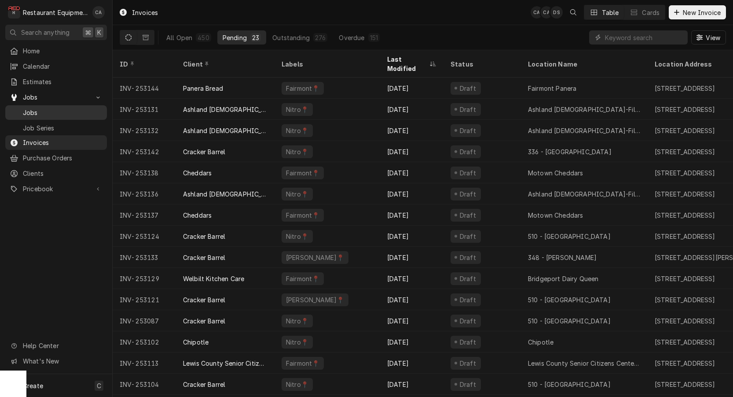
click at [37, 108] on span "Jobs" at bounding box center [63, 112] width 80 height 9
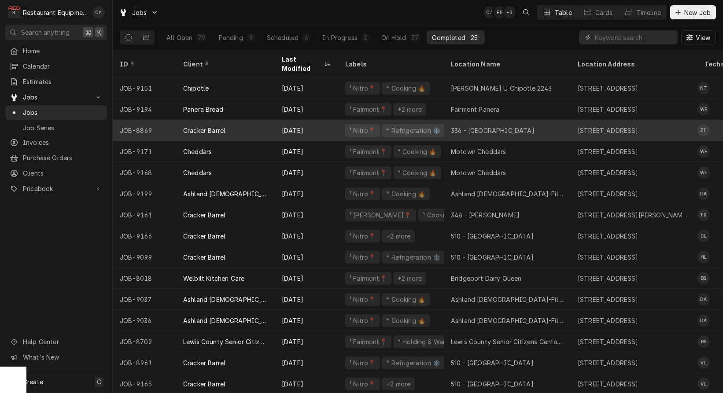
click at [457, 124] on div "336 - [GEOGRAPHIC_DATA]" at bounding box center [507, 130] width 127 height 21
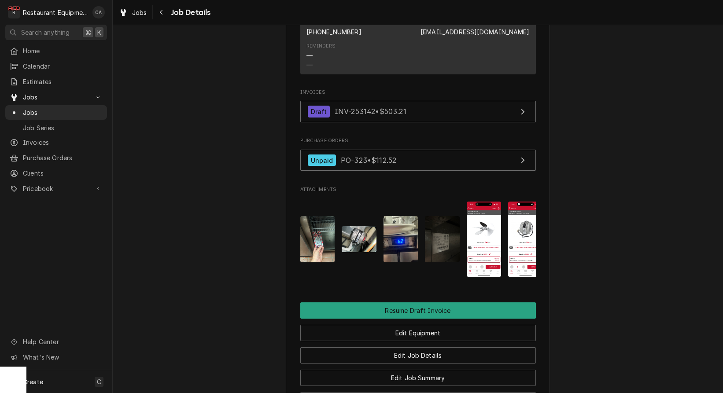
scroll to position [729, 0]
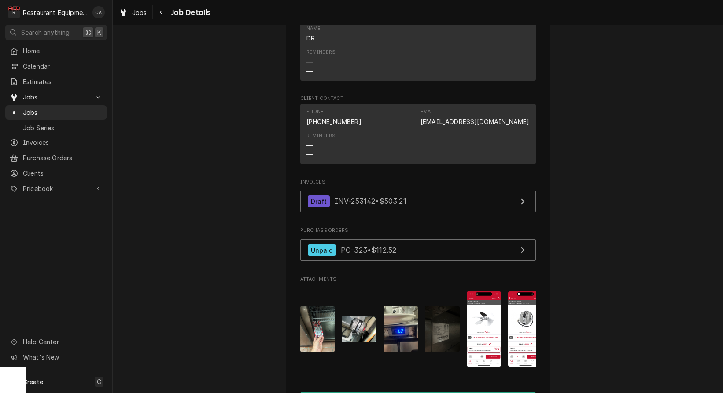
click at [134, 12] on span "Jobs" at bounding box center [139, 12] width 15 height 9
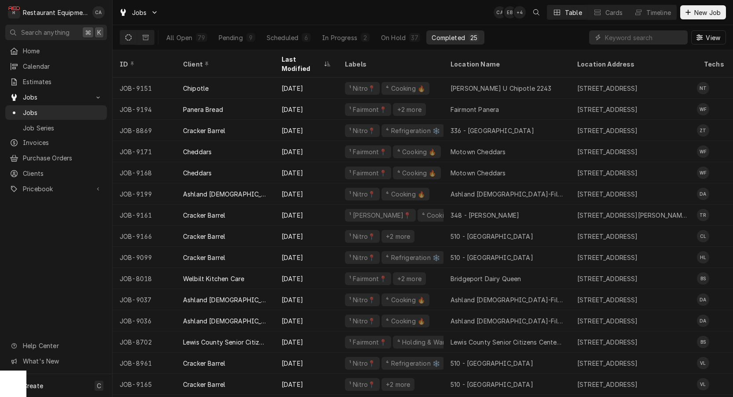
drag, startPoint x: 206, startPoint y: 56, endPoint x: 222, endPoint y: 60, distance: 16.8
click at [206, 59] on div "Client" at bounding box center [224, 63] width 83 height 9
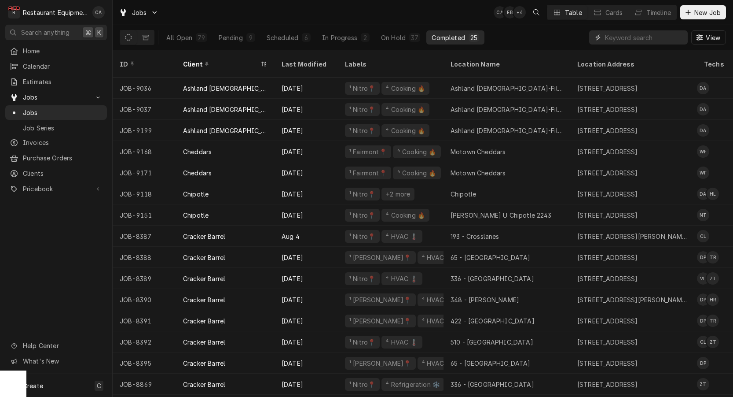
click at [655, 36] on input "Dynamic Content Wrapper" at bounding box center [644, 37] width 78 height 14
type input "cracker"
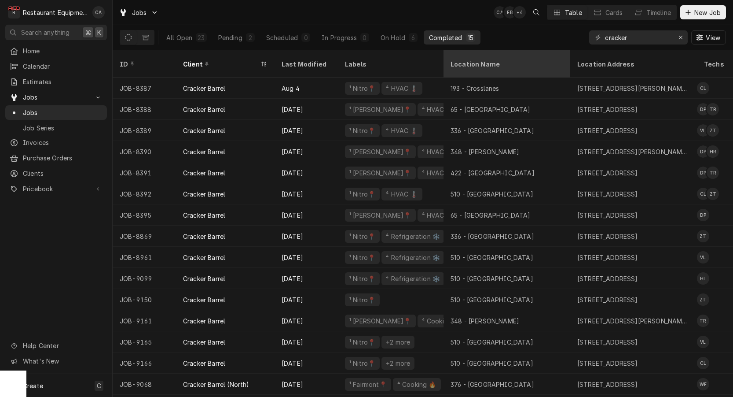
click at [476, 59] on div "Location Name" at bounding box center [506, 63] width 111 height 9
click at [476, 56] on div "ID Client Last Modified Labels Location Name Location Address Techs Status Serv…" at bounding box center [423, 223] width 621 height 346
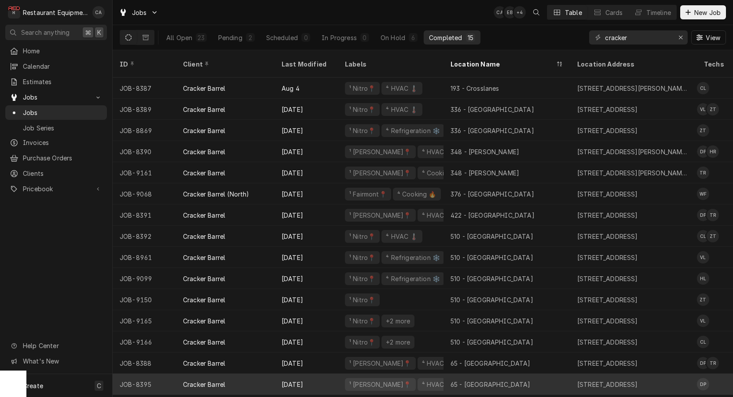
click at [501, 373] on div "65 - Princeton" at bounding box center [507, 383] width 127 height 21
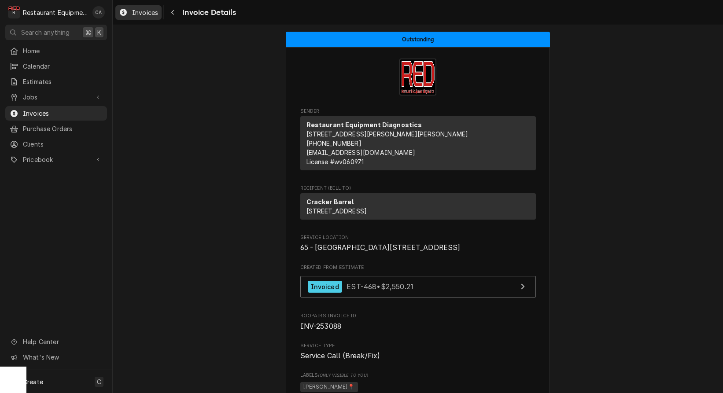
drag, startPoint x: 147, startPoint y: 15, endPoint x: 144, endPoint y: 12, distance: 5.0
click at [147, 15] on span "Invoices" at bounding box center [145, 12] width 26 height 9
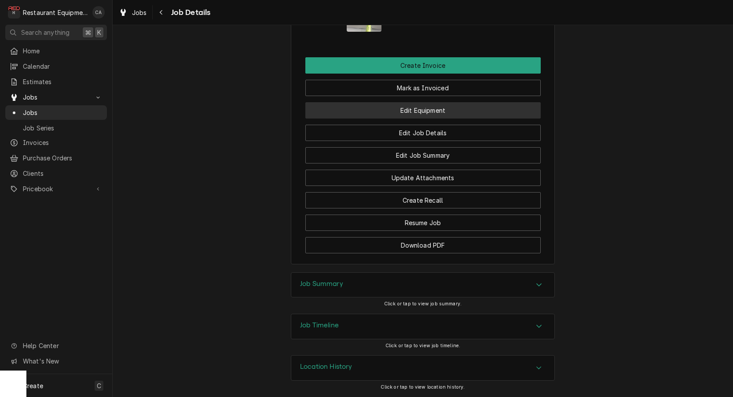
scroll to position [975, 0]
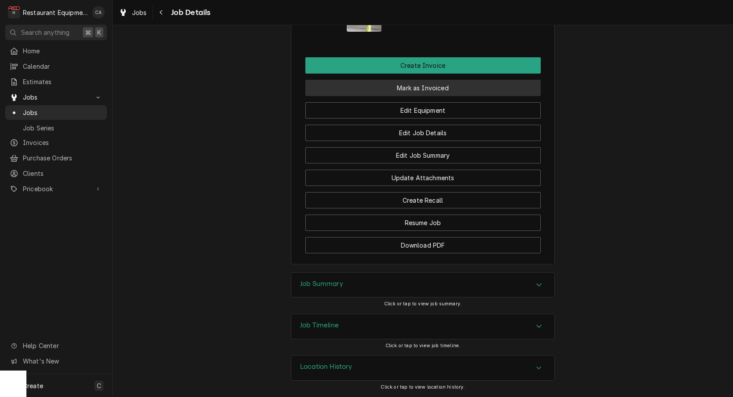
click at [431, 89] on button "Mark as Invoiced" at bounding box center [424, 88] width 236 height 16
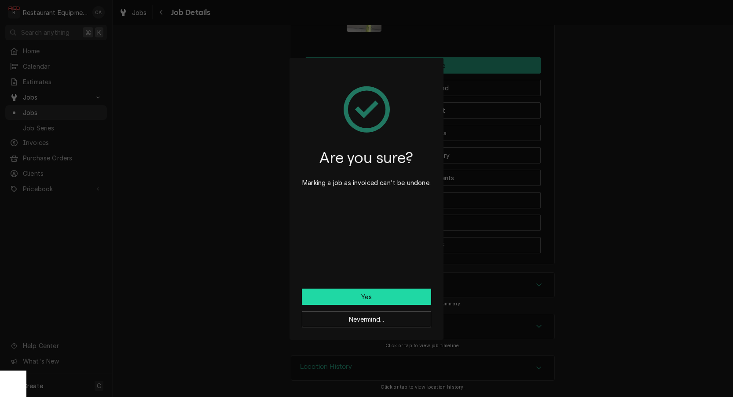
click at [372, 294] on button "Yes" at bounding box center [366, 296] width 129 height 16
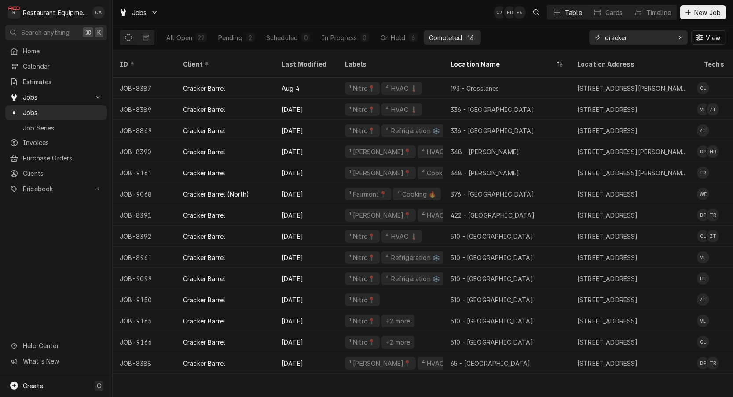
click at [677, 37] on div "Erase input" at bounding box center [681, 37] width 9 height 9
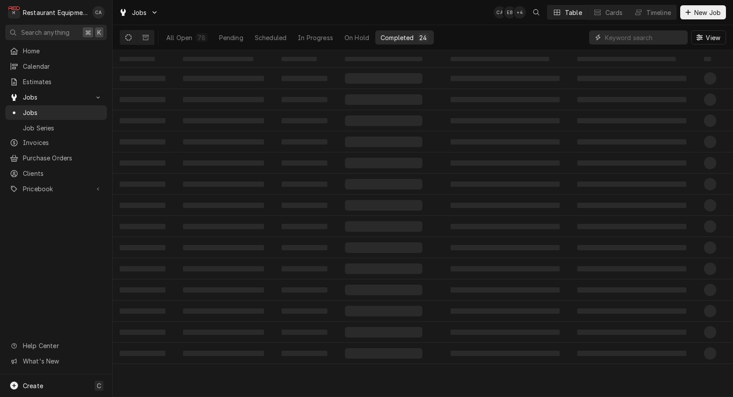
click at [677, 37] on input "Dynamic Content Wrapper" at bounding box center [644, 37] width 78 height 14
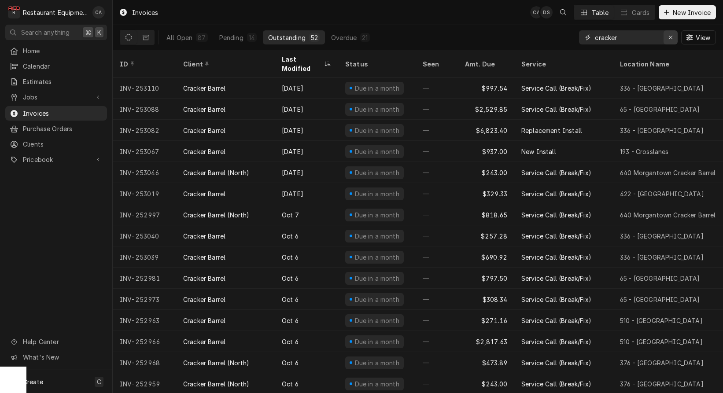
click at [671, 40] on icon "Erase input" at bounding box center [670, 37] width 5 height 6
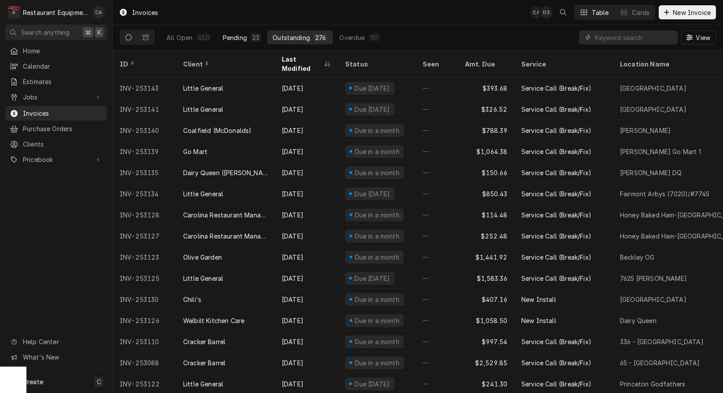
click at [237, 38] on div "Pending" at bounding box center [235, 37] width 24 height 9
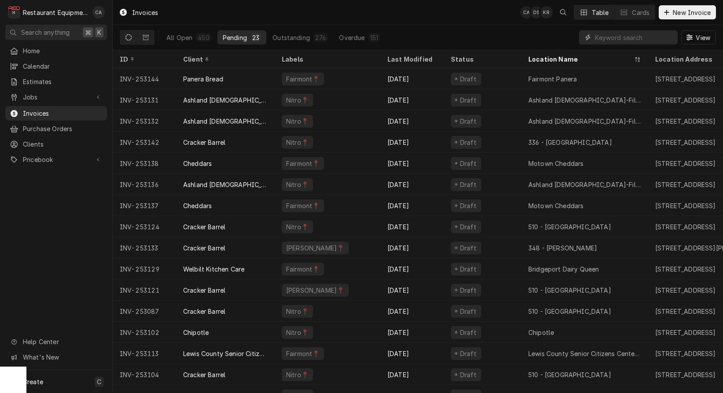
click at [614, 42] on input "Dynamic Content Wrapper" at bounding box center [634, 37] width 78 height 14
type input "atosa"
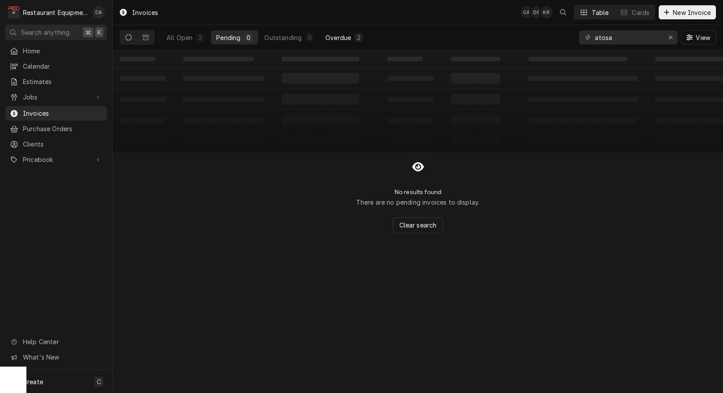
click at [341, 38] on div "Overdue" at bounding box center [338, 37] width 26 height 9
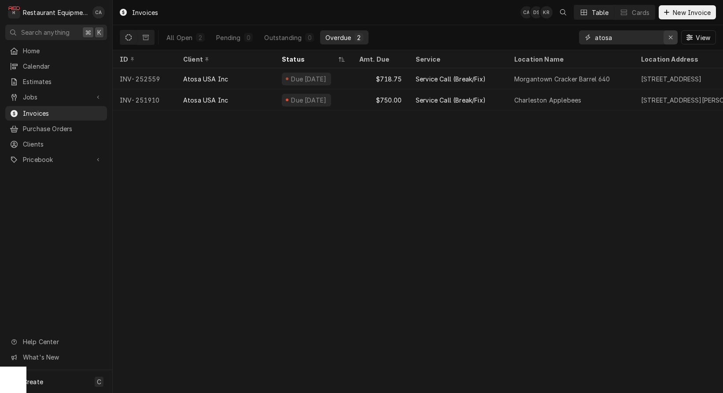
click at [673, 39] on div "Erase input" at bounding box center [670, 37] width 9 height 9
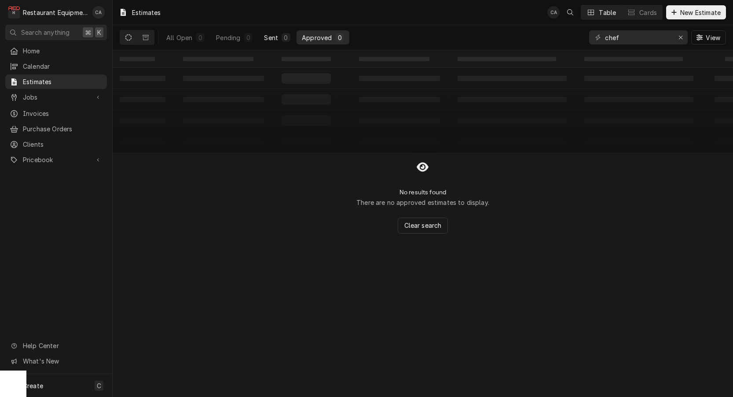
drag, startPoint x: 269, startPoint y: 37, endPoint x: 291, endPoint y: 40, distance: 22.2
click at [269, 37] on div "Sent" at bounding box center [271, 37] width 14 height 9
click at [681, 38] on icon "Erase input" at bounding box center [681, 38] width 4 height 4
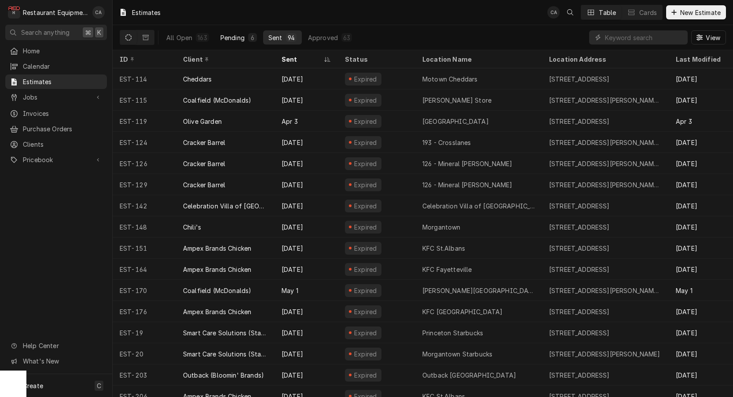
click at [232, 43] on button "Pending 6" at bounding box center [238, 37] width 47 height 14
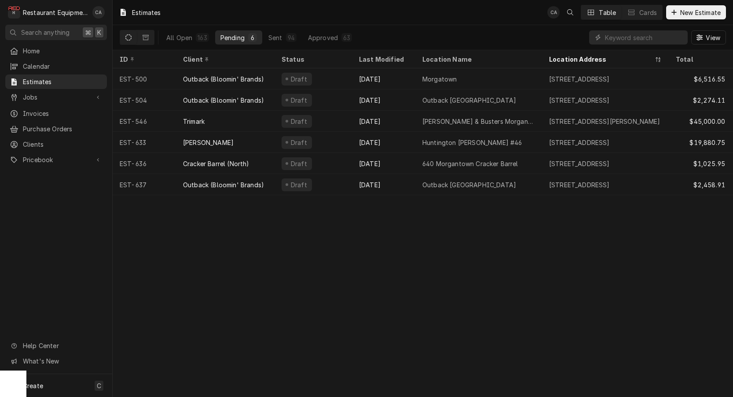
scroll to position [0, 0]
click at [249, 322] on div "Estimates CA Table Cards New Estimate All Open 163 Pending 6 Sent 94 Approved 6…" at bounding box center [423, 198] width 621 height 397
